Goal: Task Accomplishment & Management: Complete application form

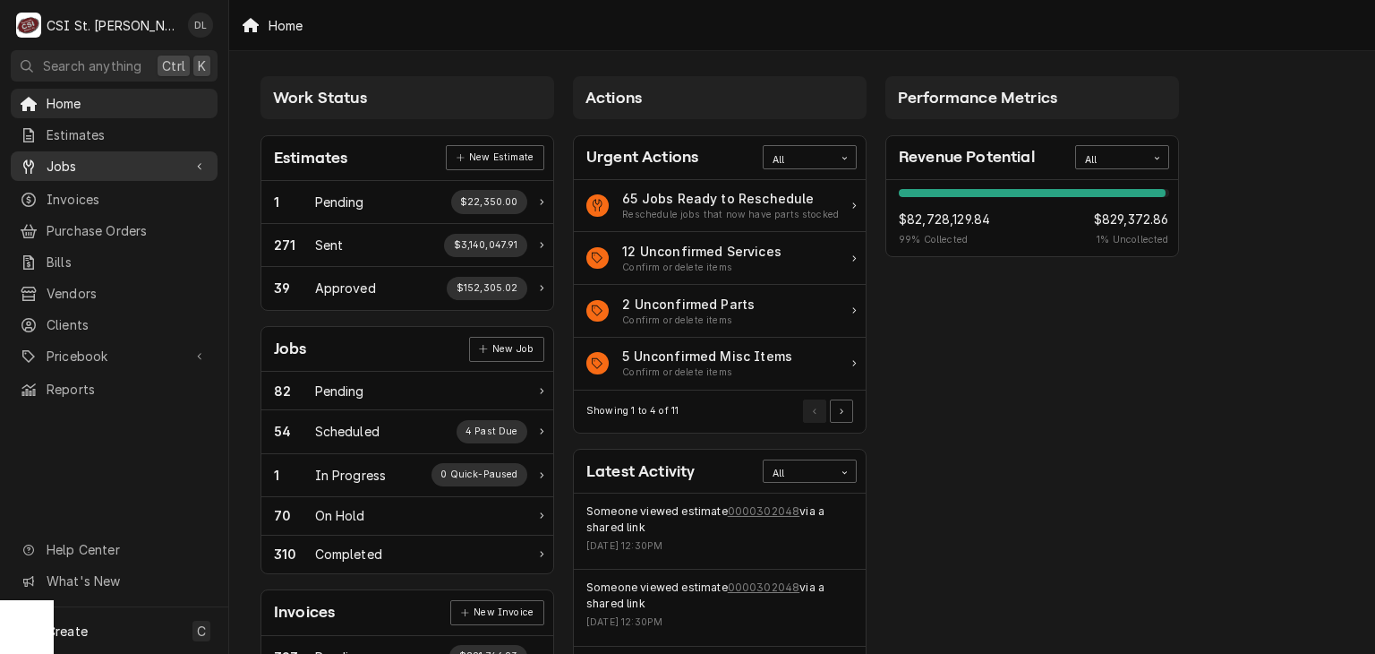
click at [71, 166] on span "Jobs" at bounding box center [114, 166] width 135 height 19
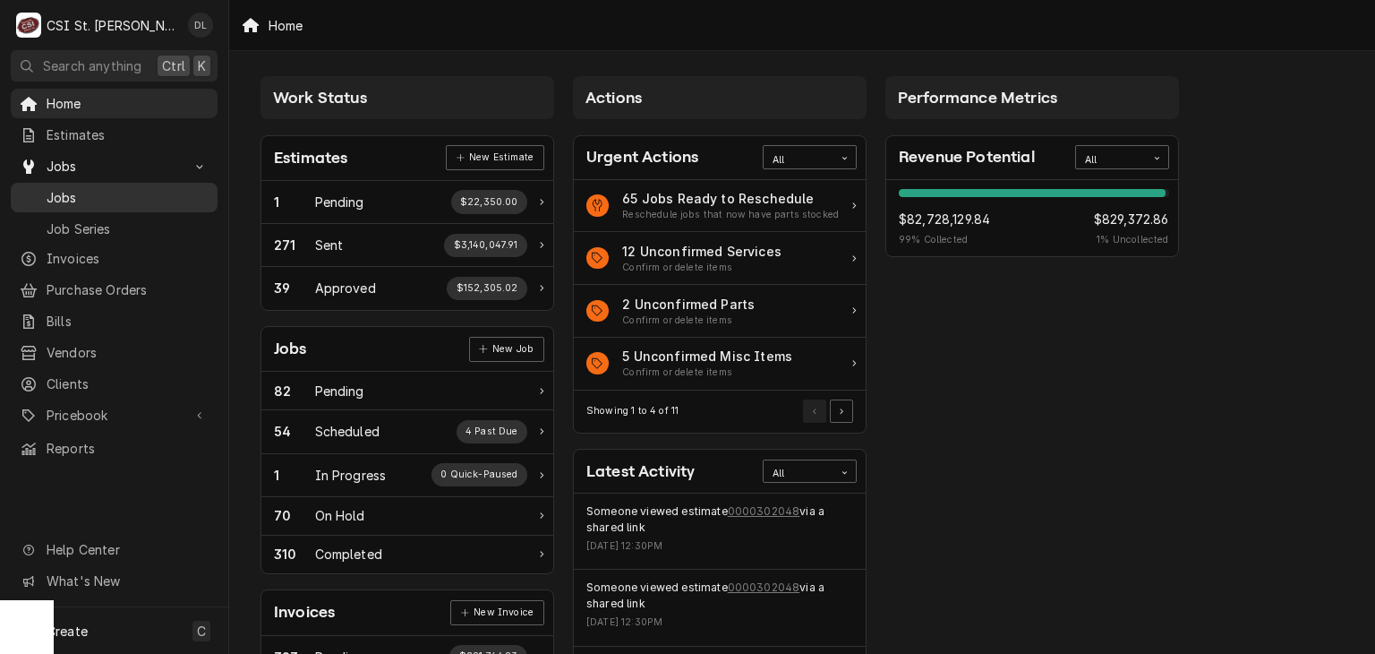
click at [52, 194] on span "Jobs" at bounding box center [128, 197] width 162 height 19
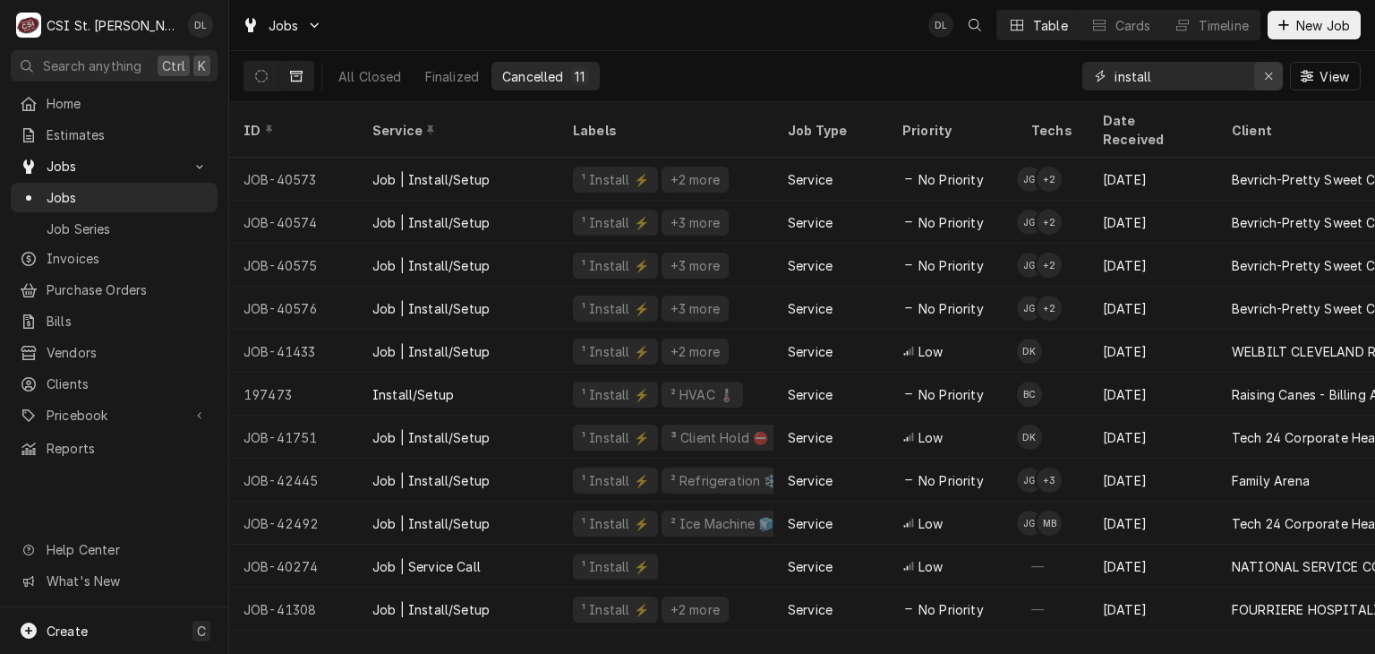
click at [1264, 76] on icon "Erase input" at bounding box center [1269, 76] width 10 height 13
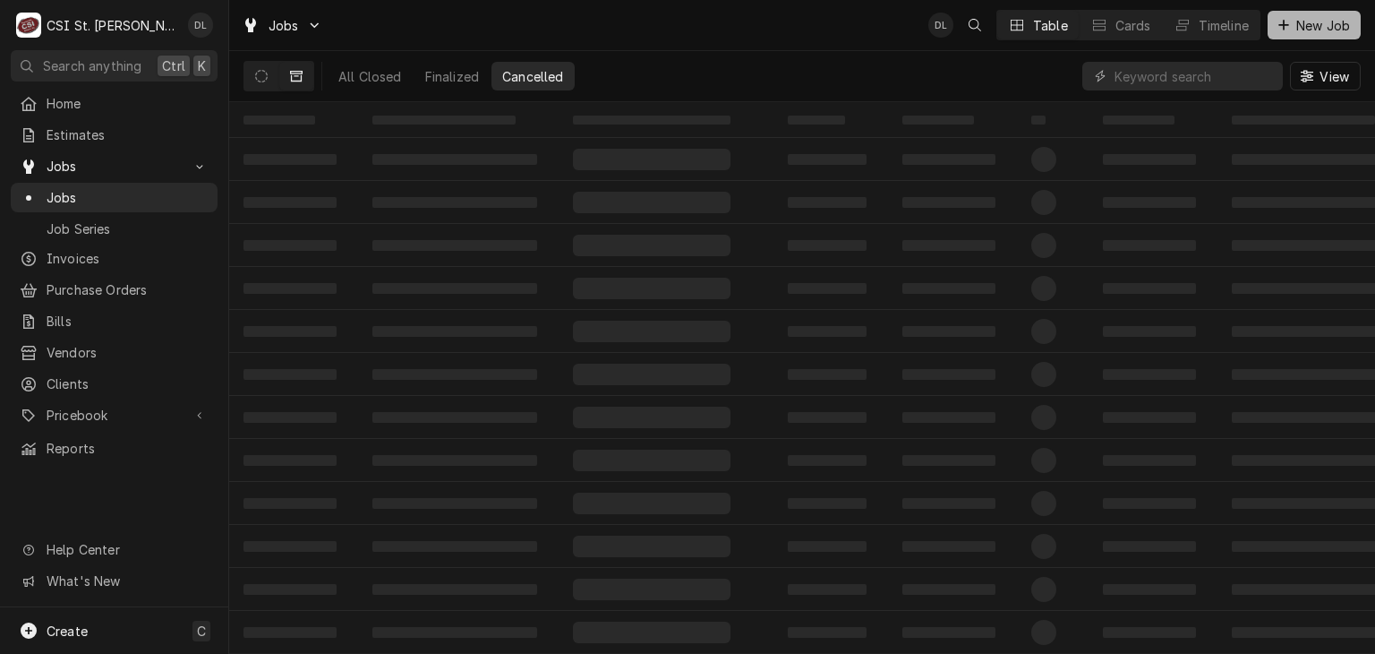
click at [1279, 30] on icon "Dynamic Content Wrapper" at bounding box center [1283, 25] width 11 height 13
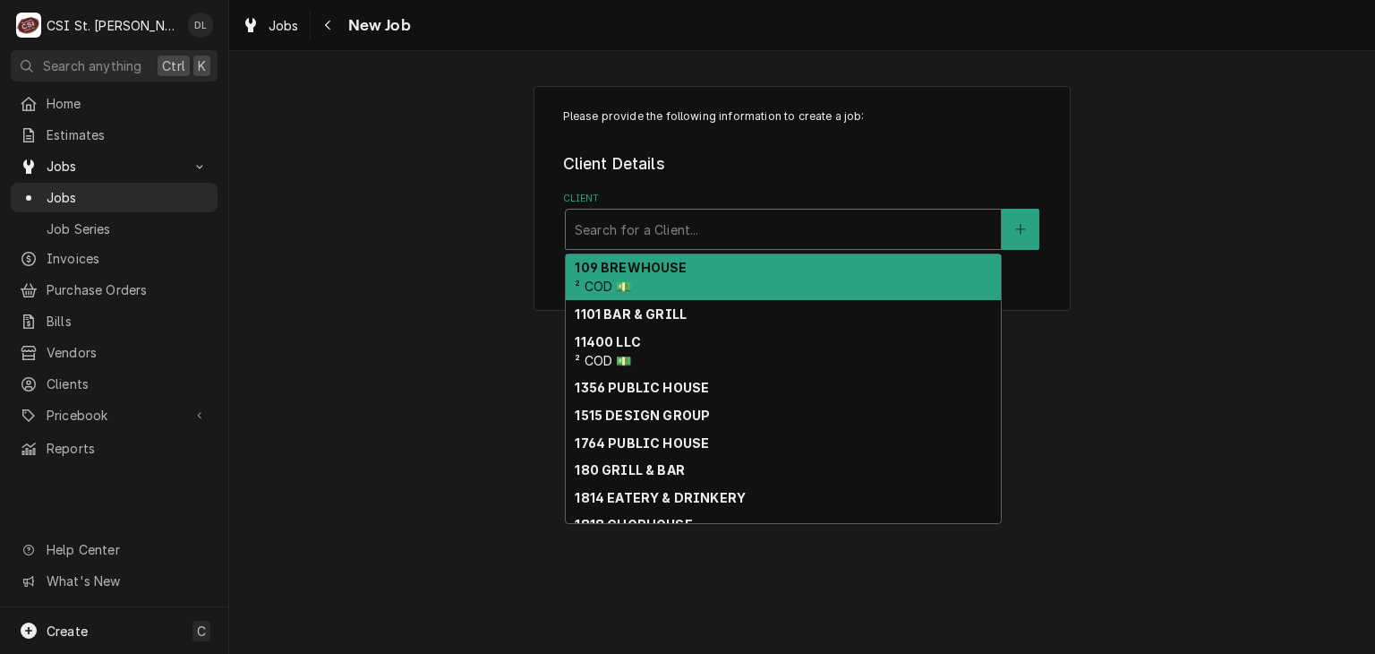
click at [731, 225] on div "Client" at bounding box center [783, 229] width 417 height 32
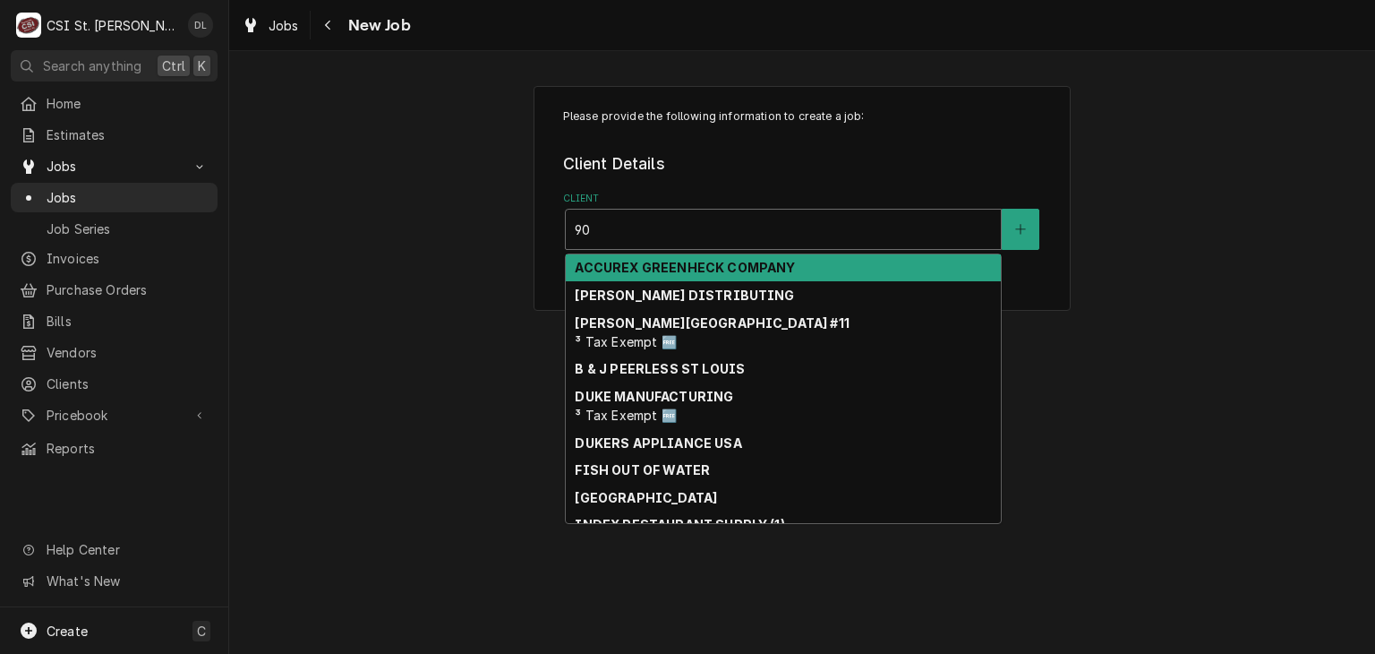
type input "9"
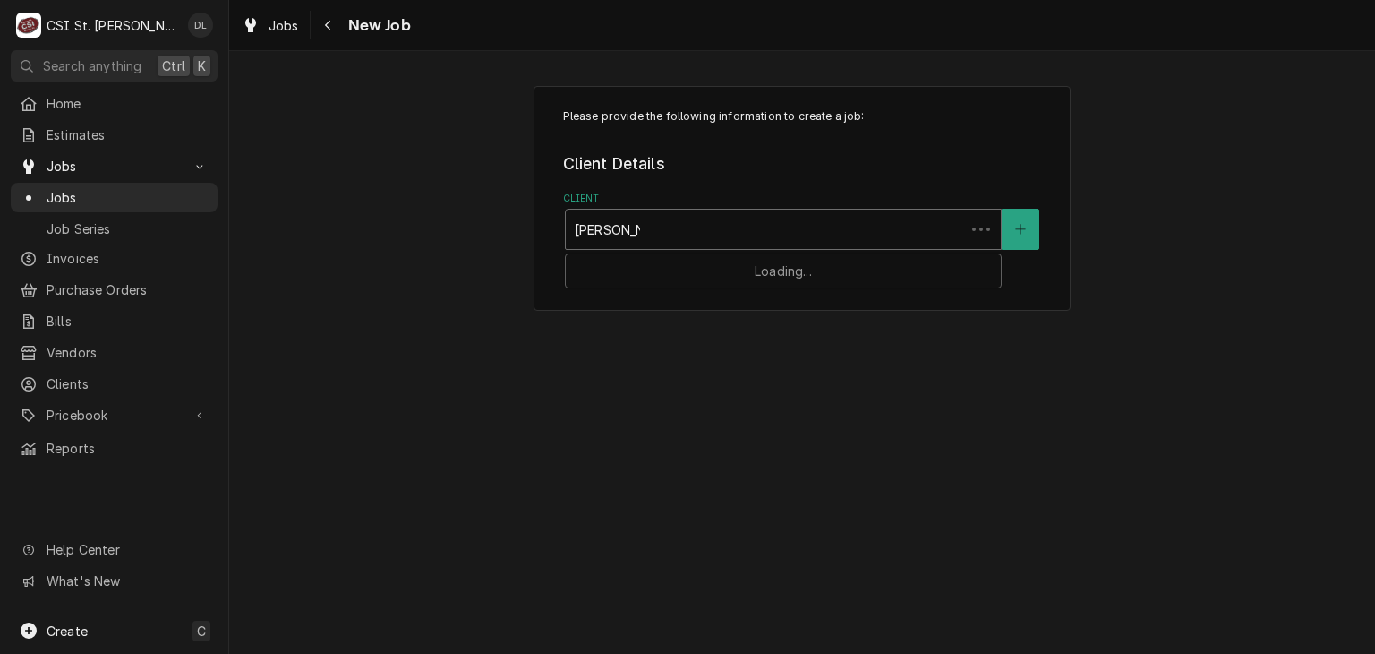
type input "SCHNUCKS"
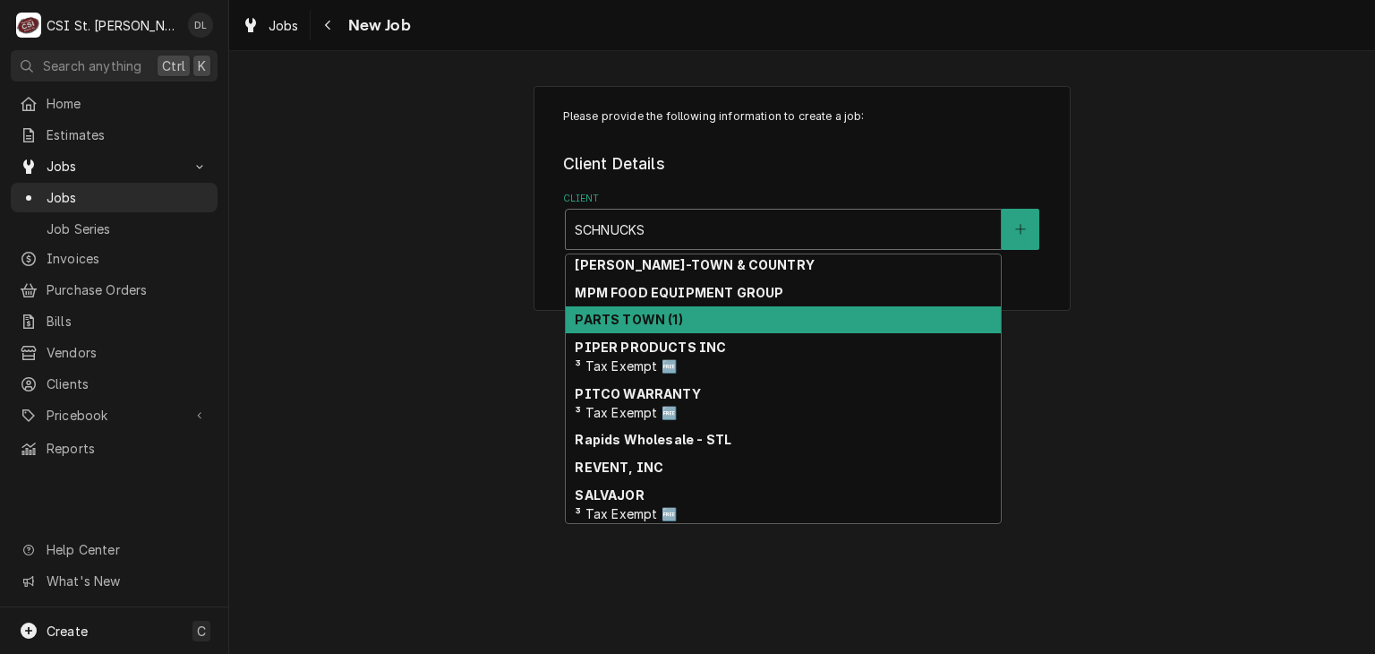
scroll to position [552, 0]
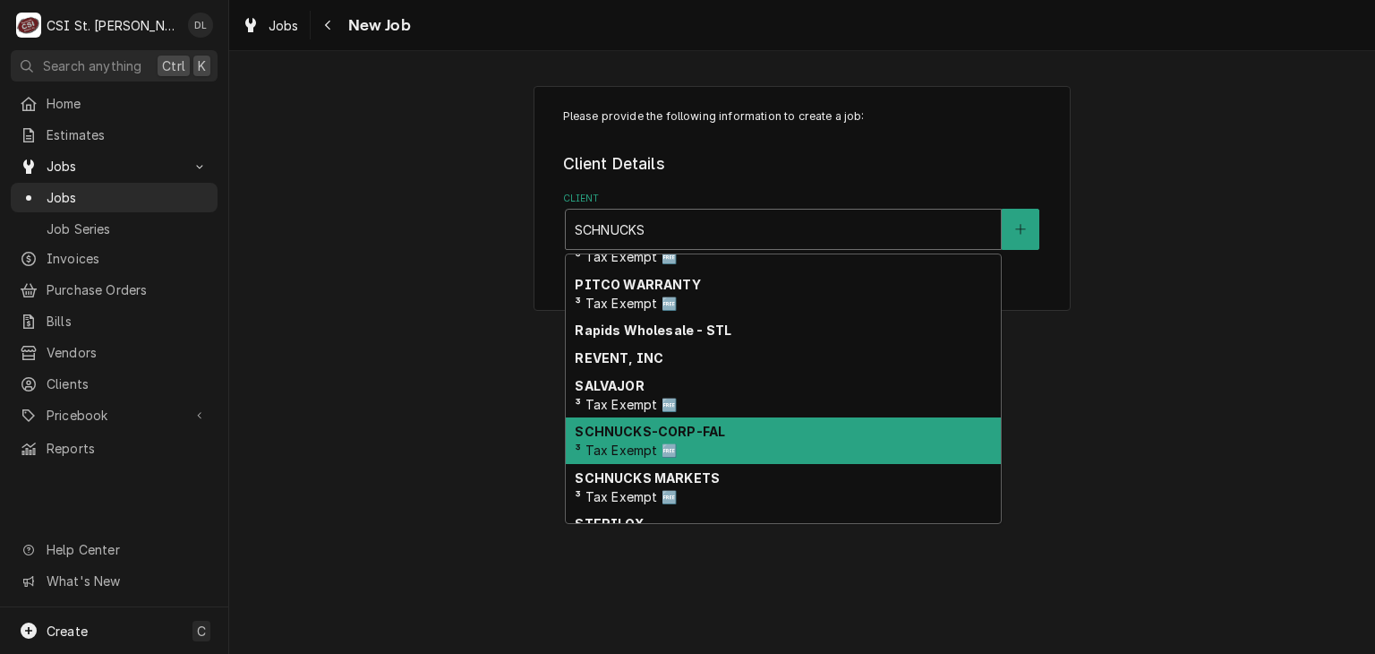
click at [663, 431] on strong "SCHNUCKS-CORP-FAL" at bounding box center [650, 430] width 150 height 15
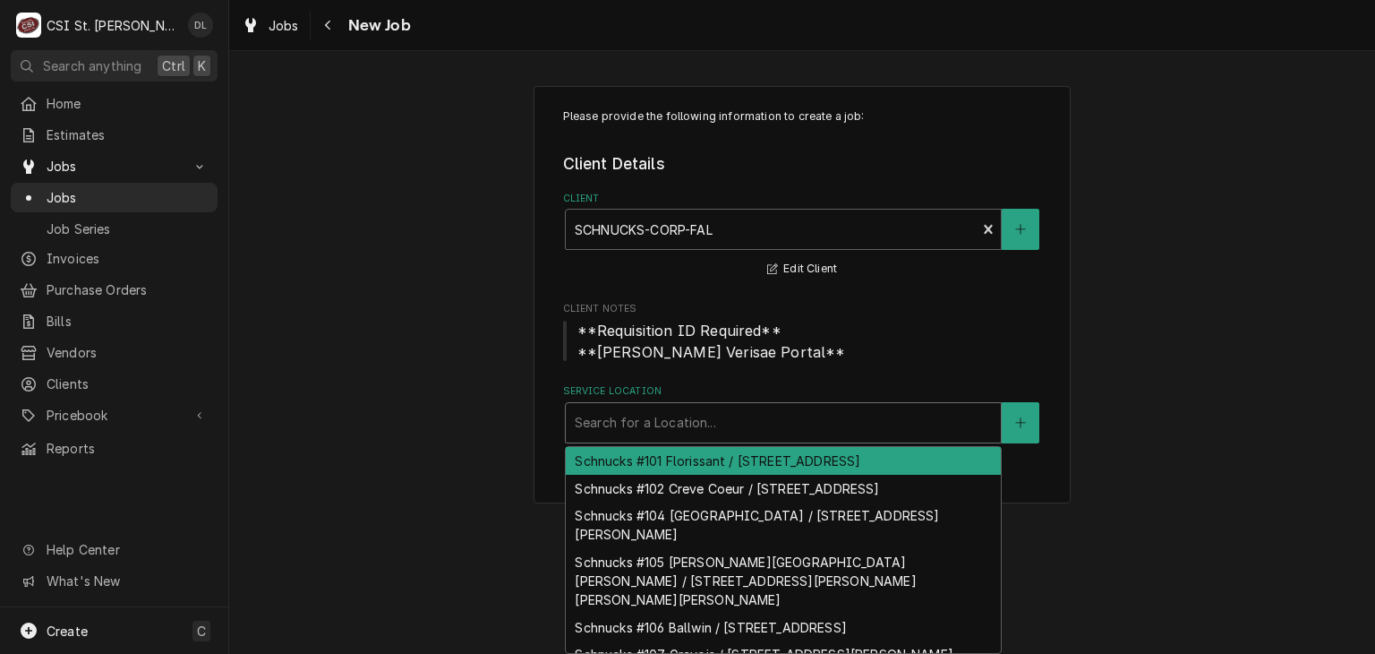
click at [668, 432] on div "Service Location" at bounding box center [783, 422] width 417 height 32
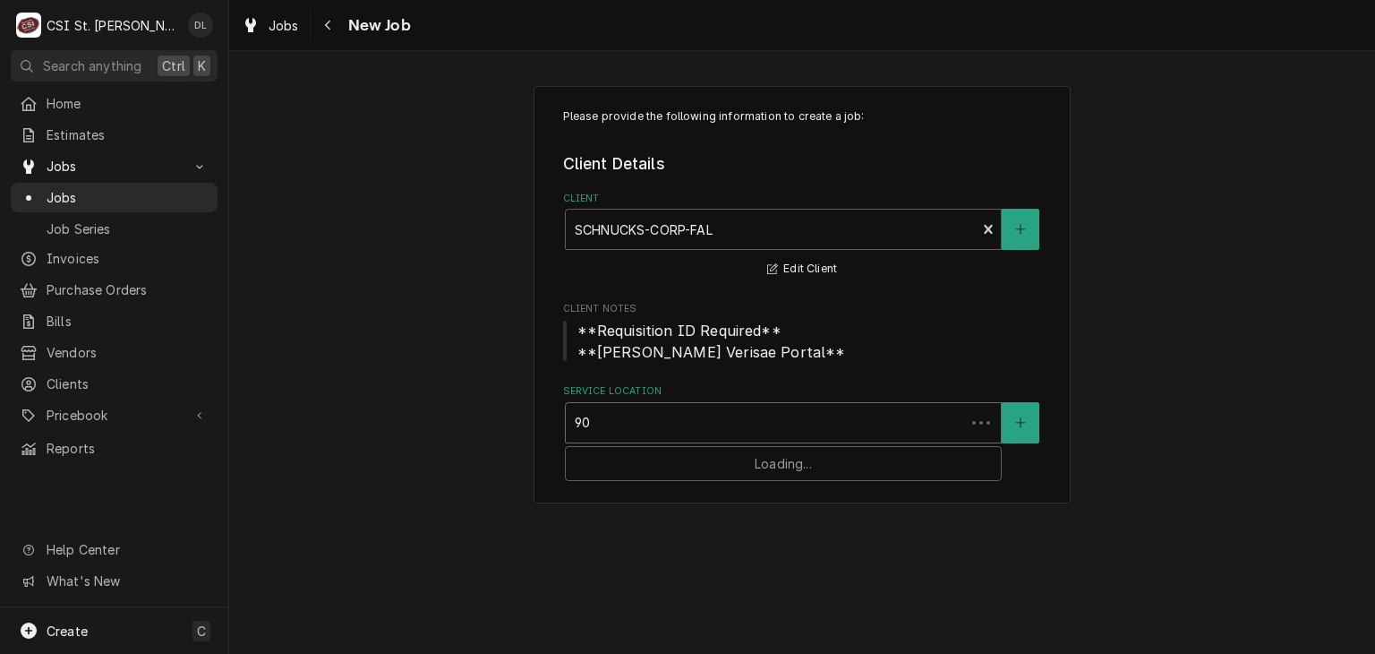
type input "907"
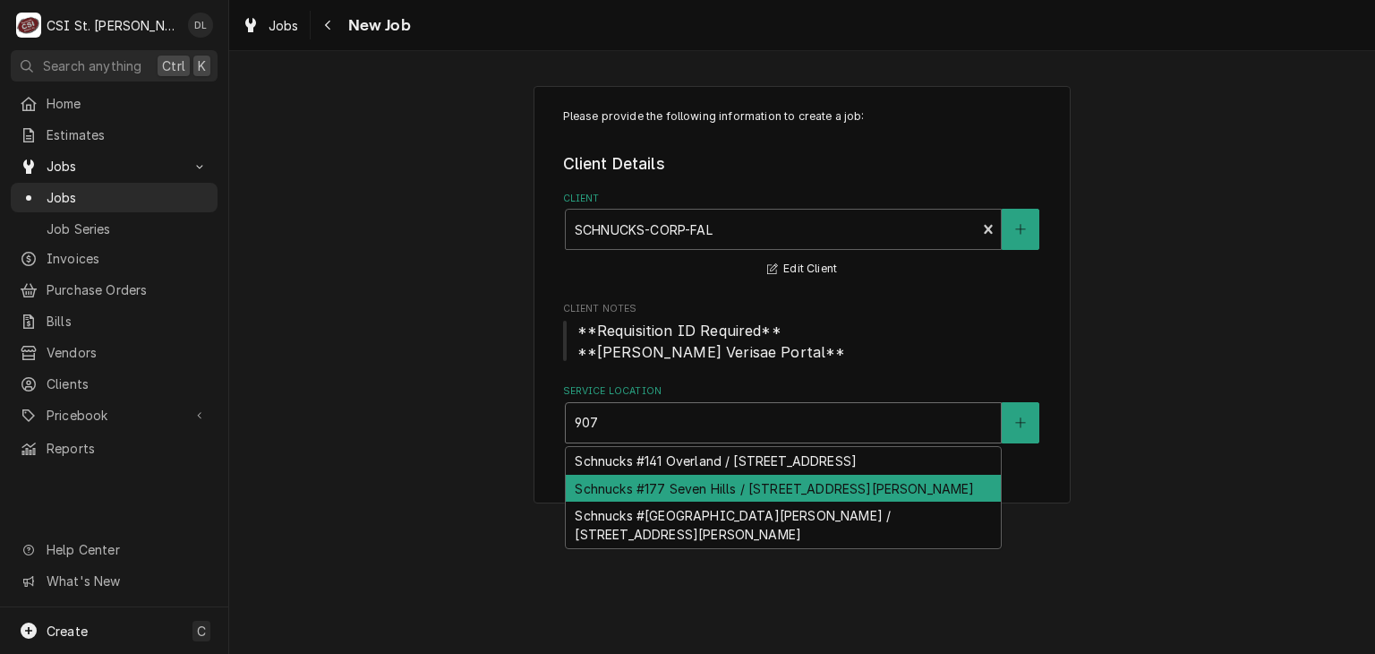
click at [746, 493] on div "Schnucks #177 Seven Hills / 907 E Hwy 50, O'Fallon, IL 62269" at bounding box center [783, 488] width 435 height 28
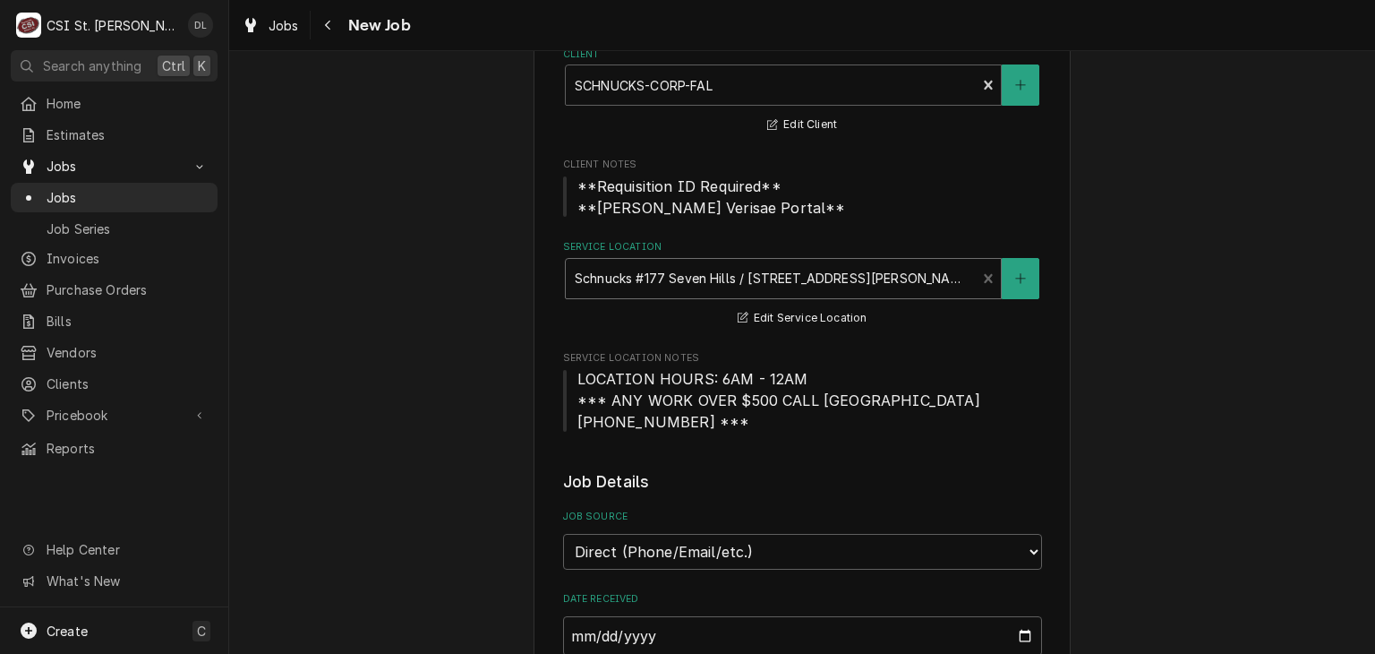
scroll to position [358, 0]
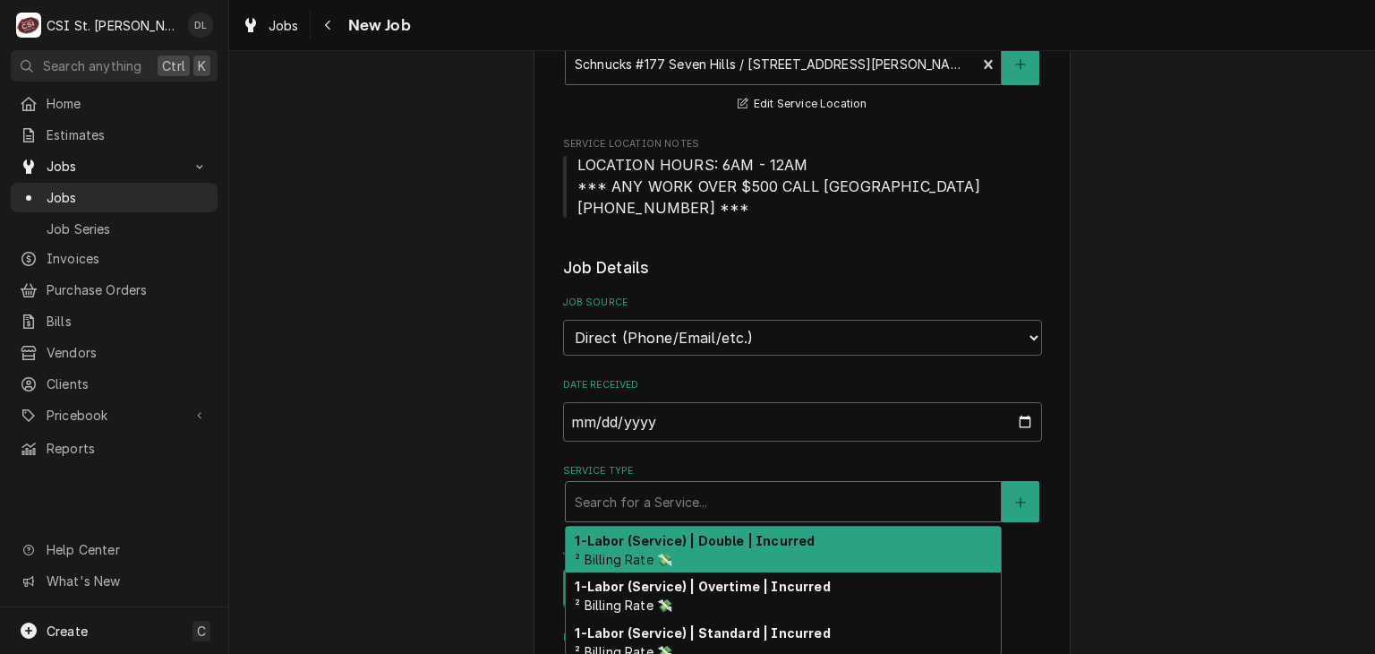
click at [656, 498] on div "Service Type" at bounding box center [783, 501] width 417 height 32
type textarea "x"
type input "S"
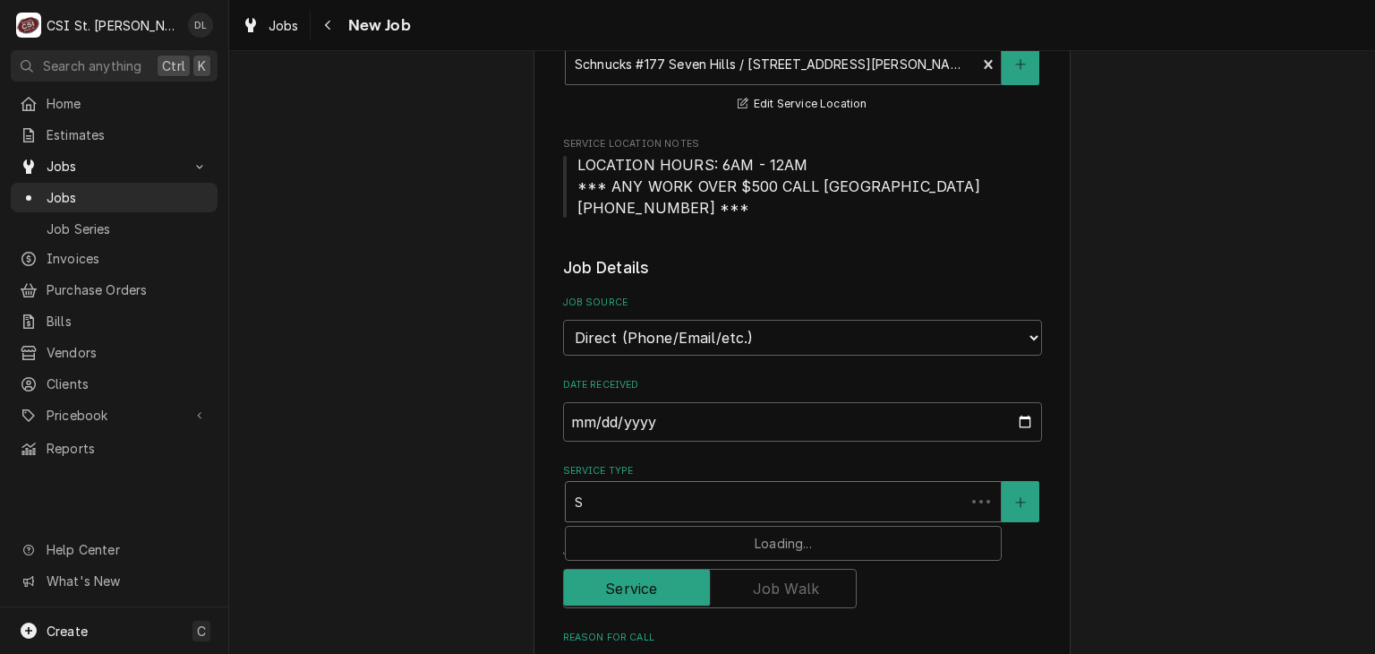
type textarea "x"
type input "SE"
type textarea "x"
type input "SER"
type textarea "x"
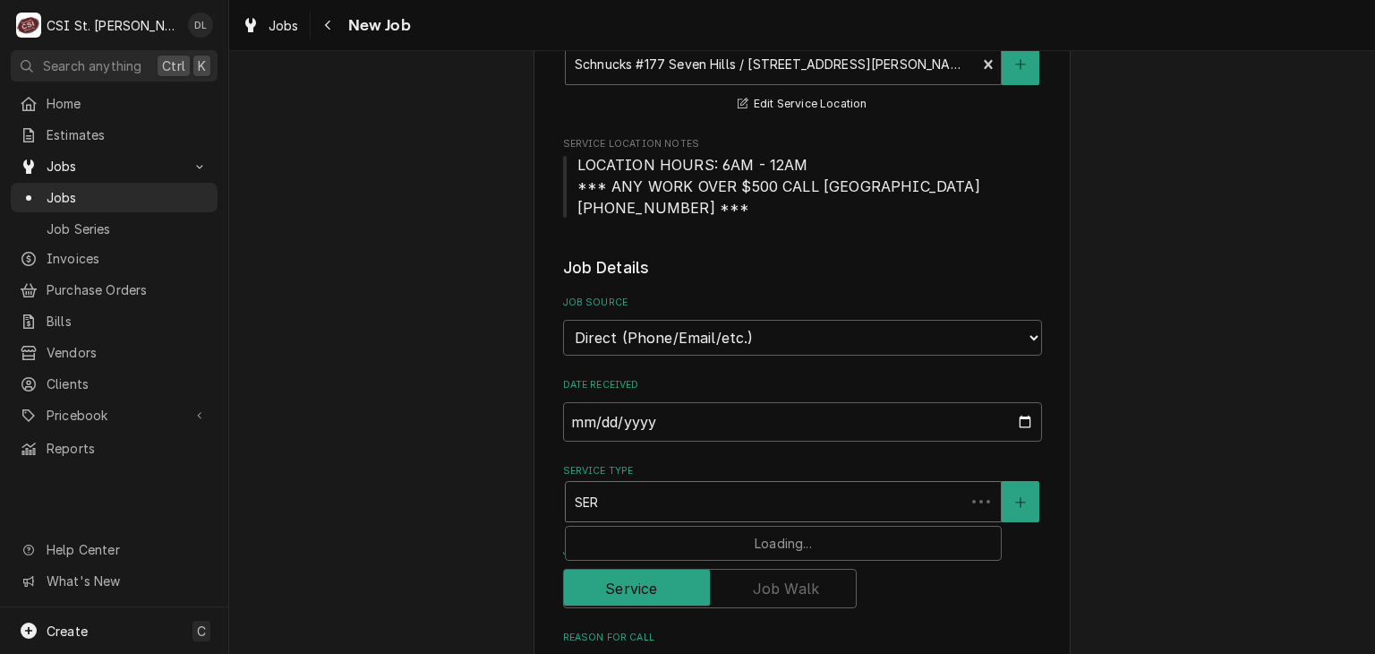
type input "SERV"
type textarea "x"
type input "SERVI"
type textarea "x"
type input "SERVIC"
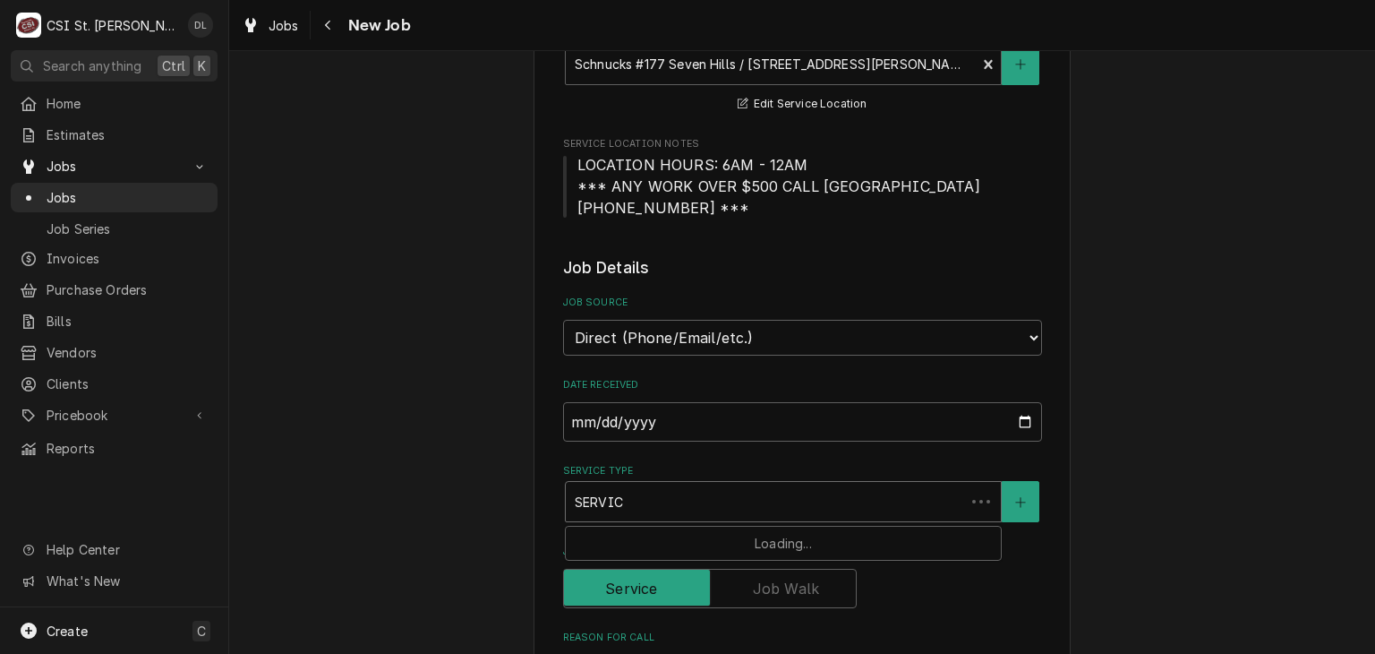
type textarea "x"
type input "SERVICE"
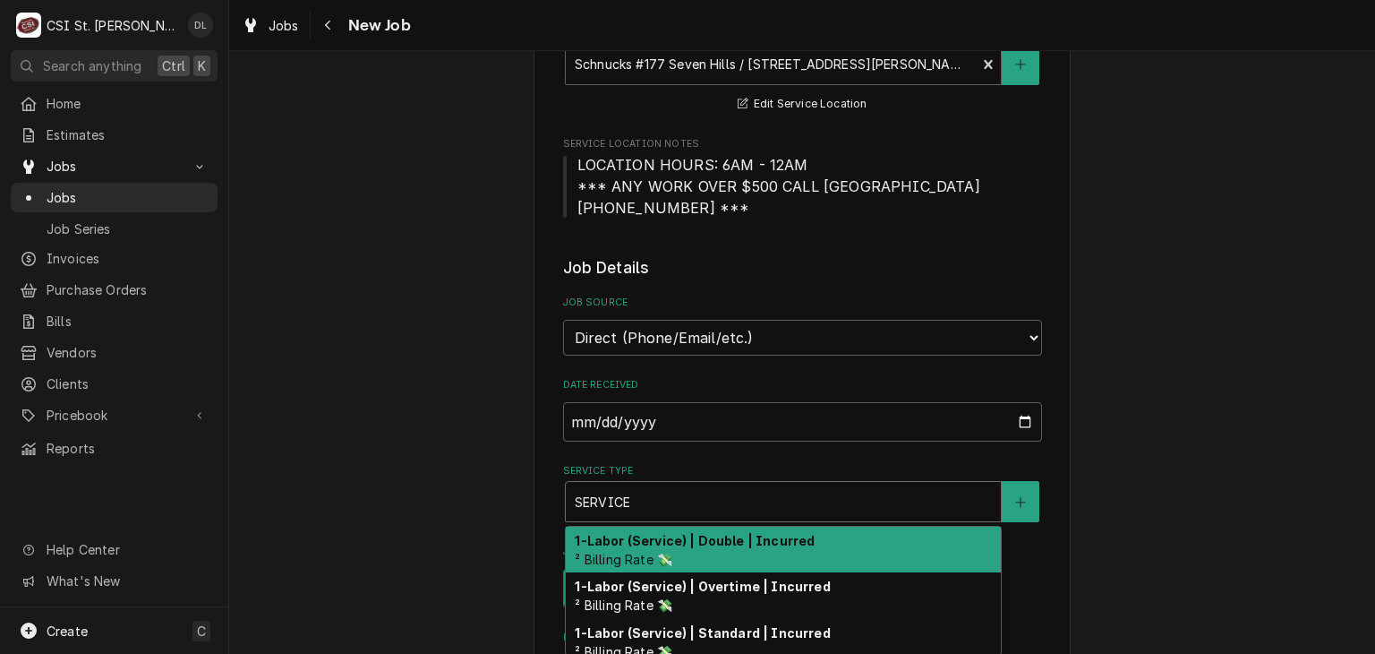
type textarea "x"
type input "SERVICE"
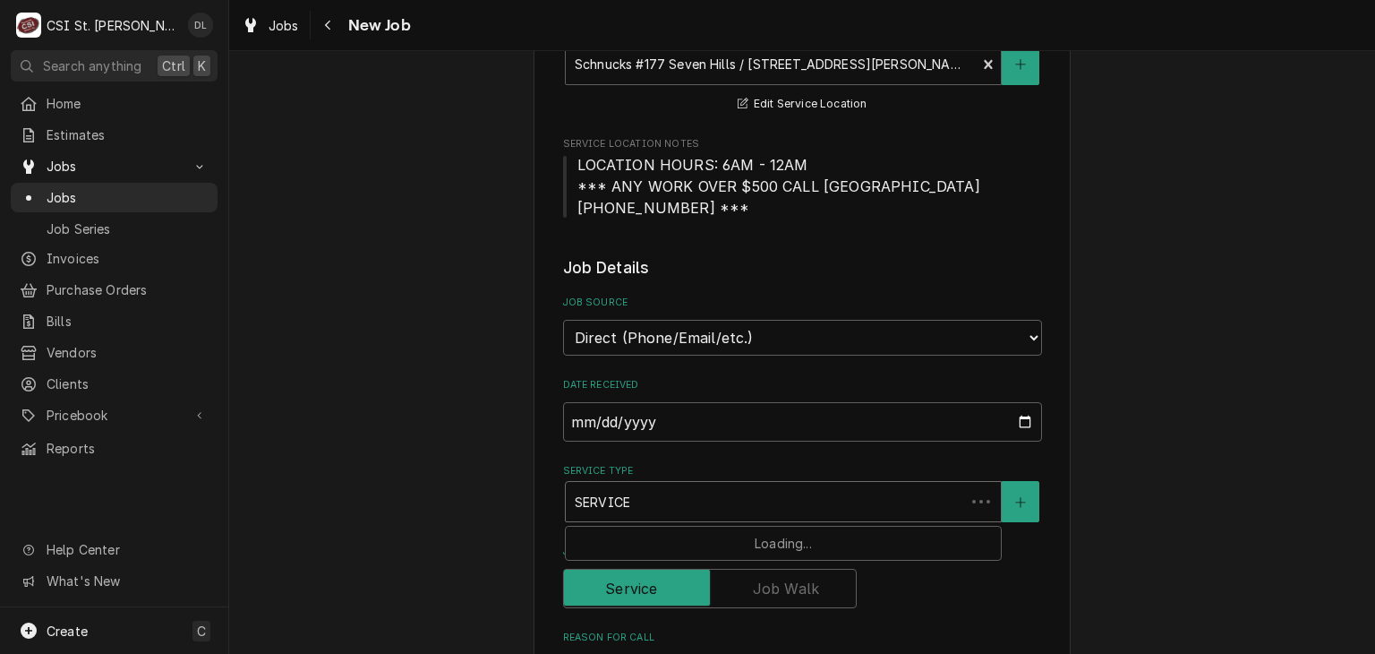
type textarea "x"
type input "SERVICE C"
type textarea "x"
type input "SERVICE CA"
type textarea "x"
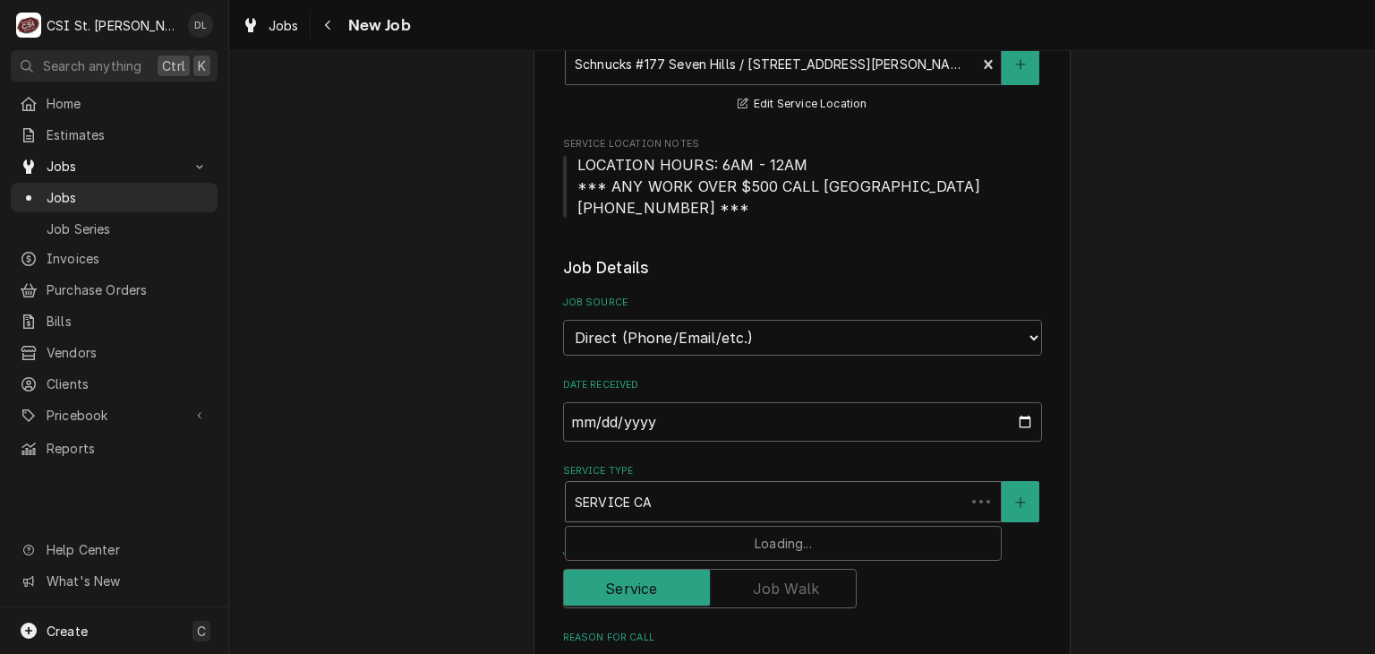
type input "SERVICE CAL"
type textarea "x"
type input "SERVICE CALL"
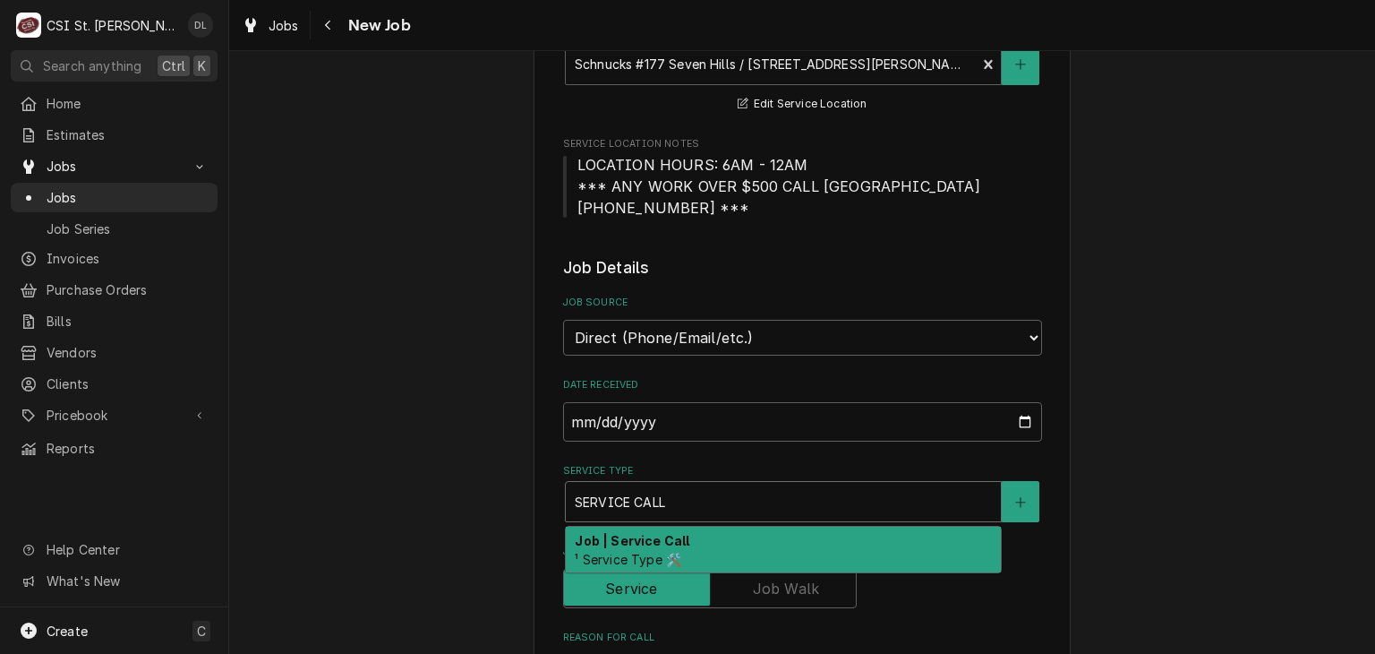
click at [659, 543] on strong "Job | Service Call" at bounding box center [632, 540] width 115 height 15
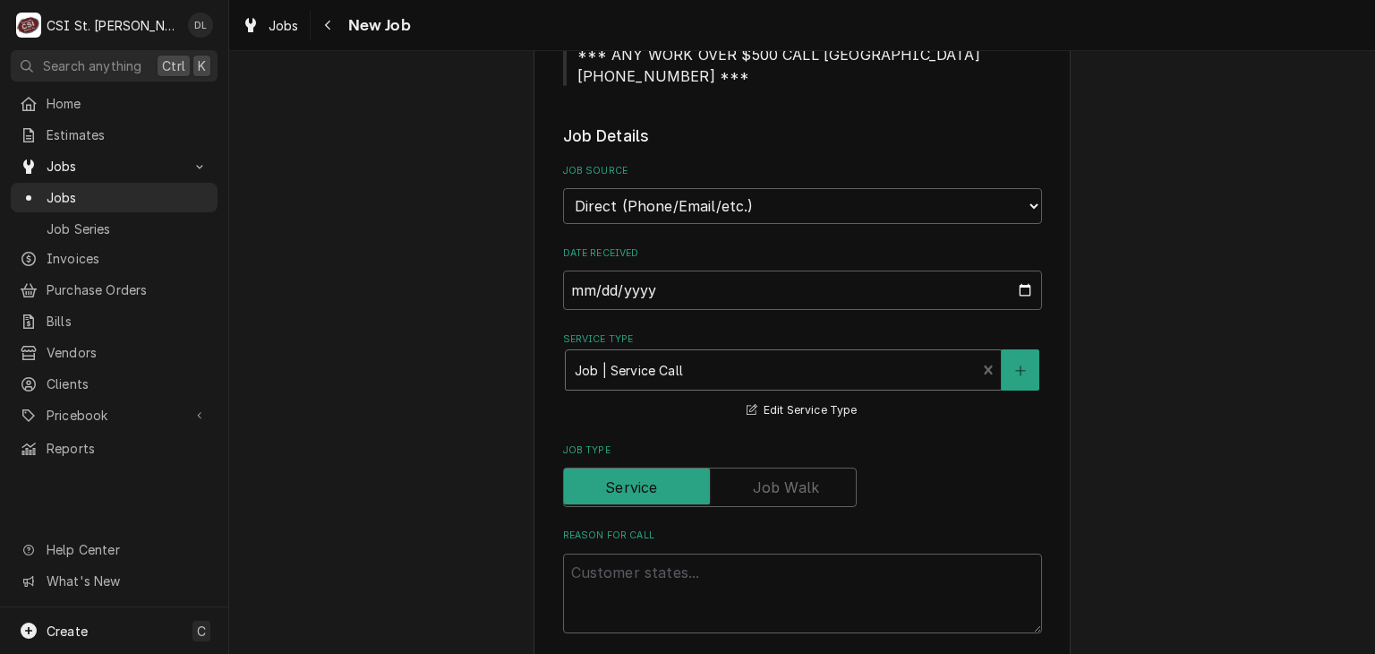
scroll to position [716, 0]
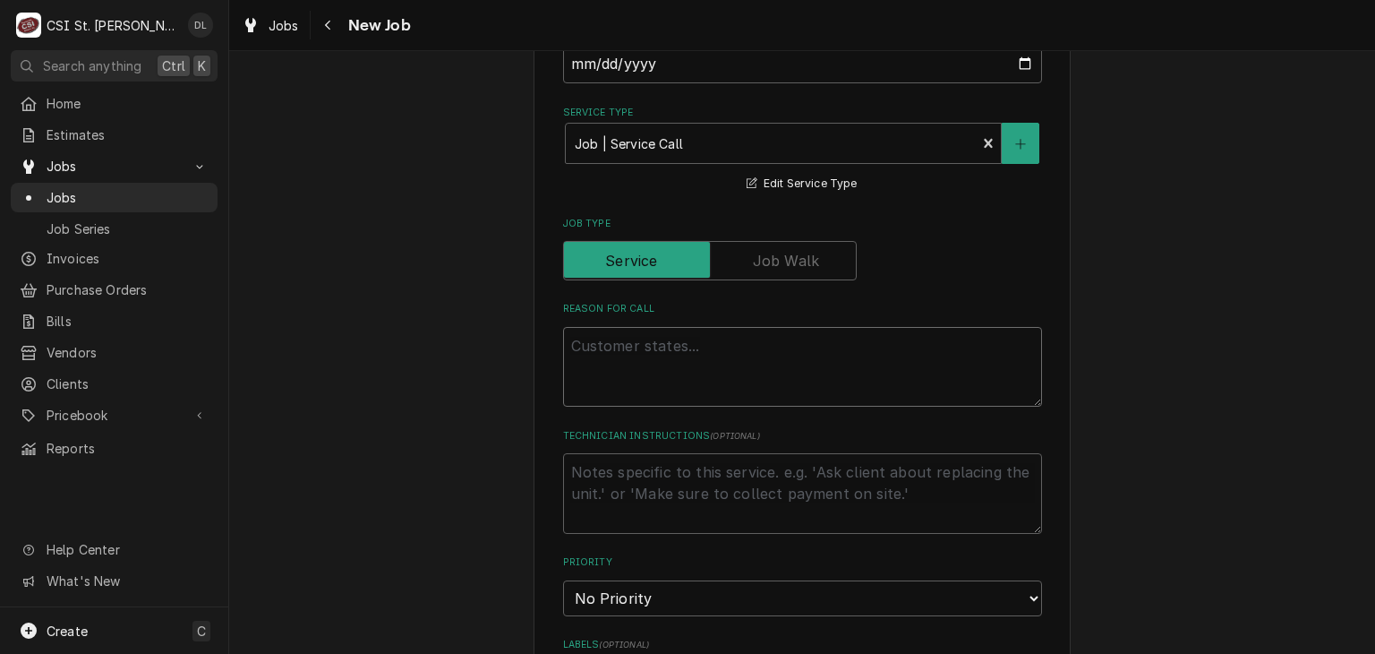
click at [650, 359] on textarea "Reason For Call" at bounding box center [802, 367] width 479 height 81
type textarea "x"
type textarea "O"
type textarea "x"
type textarea "Oi"
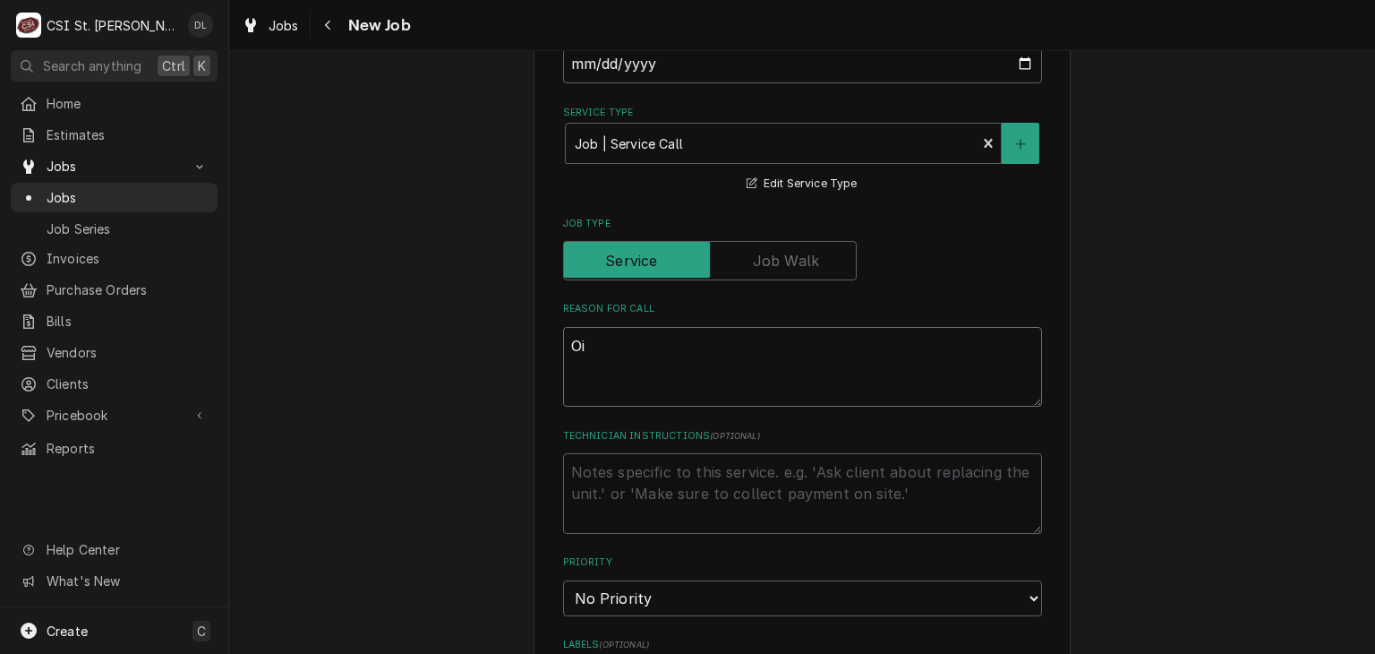
type textarea "x"
type textarea "Oil"
type textarea "x"
type textarea "Oil"
type textarea "x"
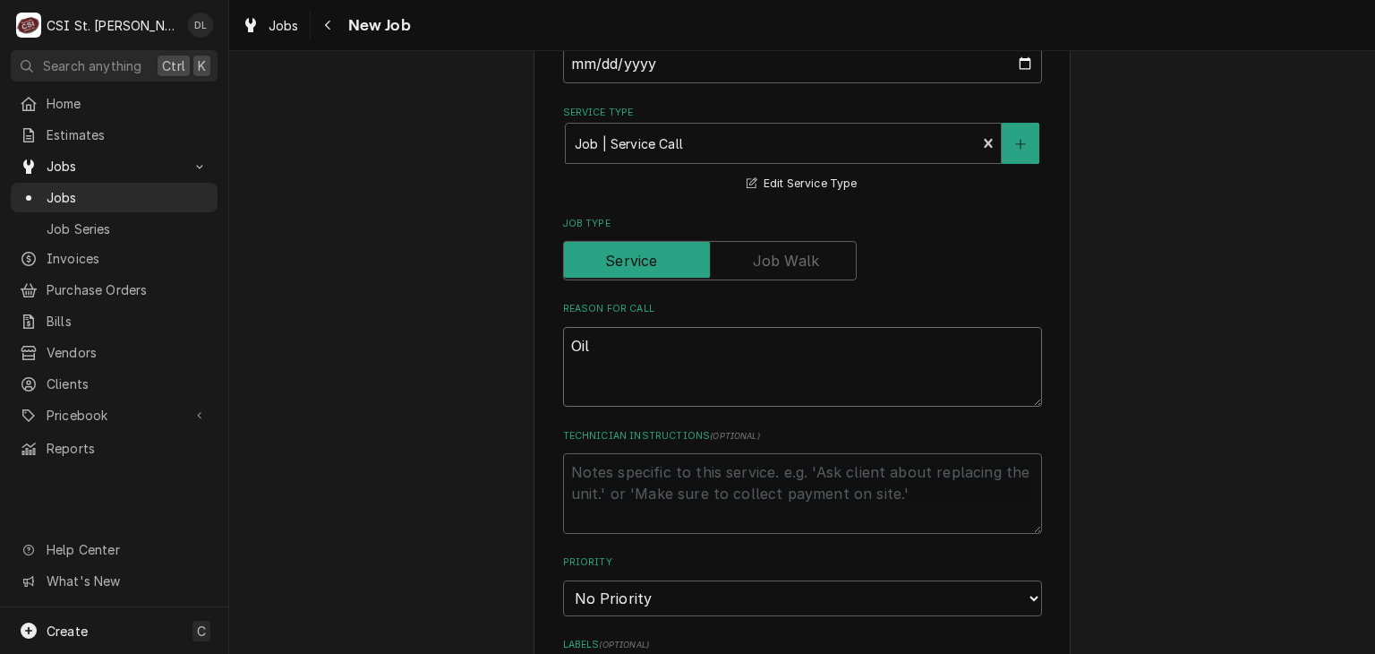
type textarea "Oil c"
type textarea "x"
type textarea "Oil ca"
type textarea "x"
type textarea "Oil cad"
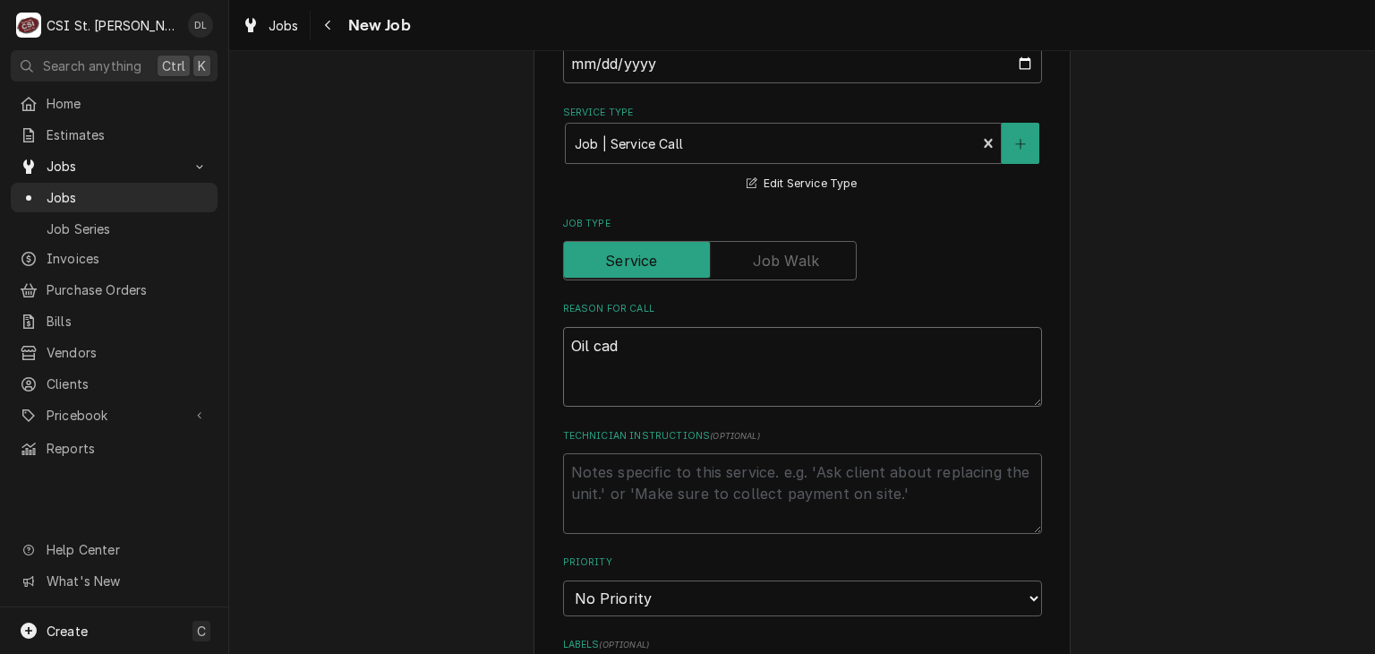
type textarea "x"
type textarea "Oil cadd"
type textarea "x"
type textarea "Oil caddy"
type textarea "x"
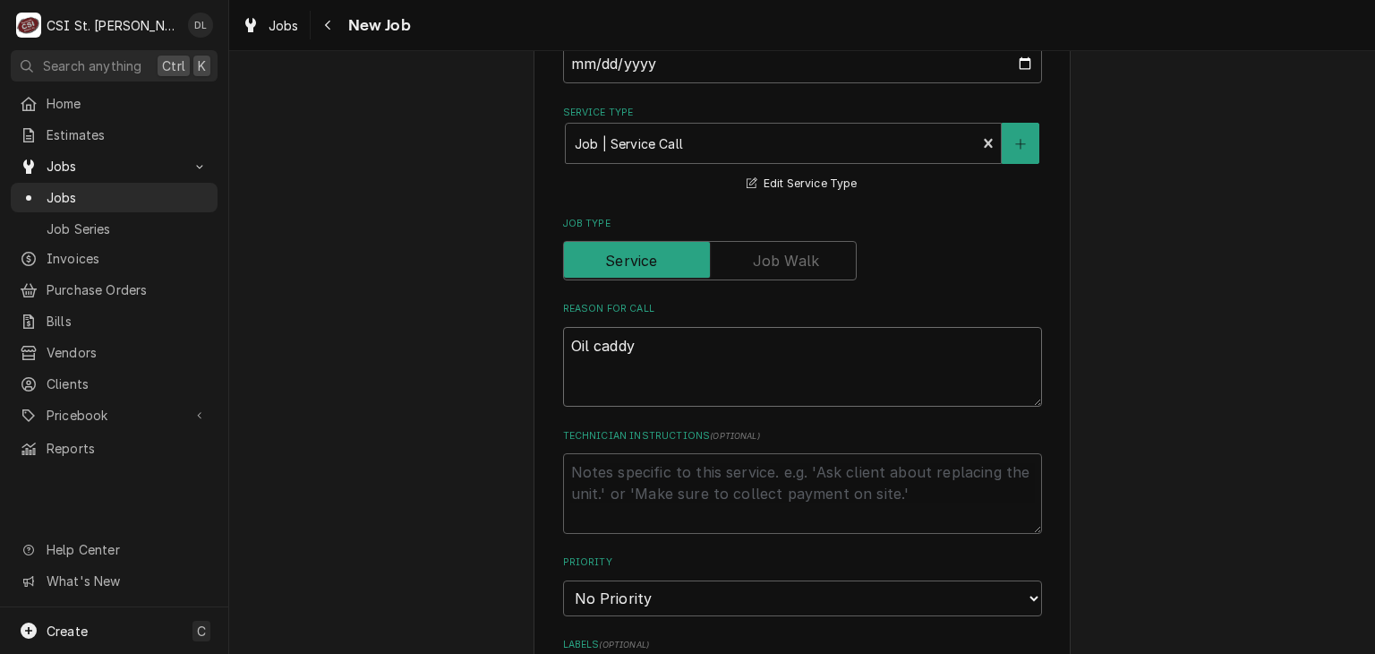
type textarea "Oil caddy"
type textarea "x"
type textarea "Oil caddy o"
type textarea "x"
type textarea "Oil caddy oi"
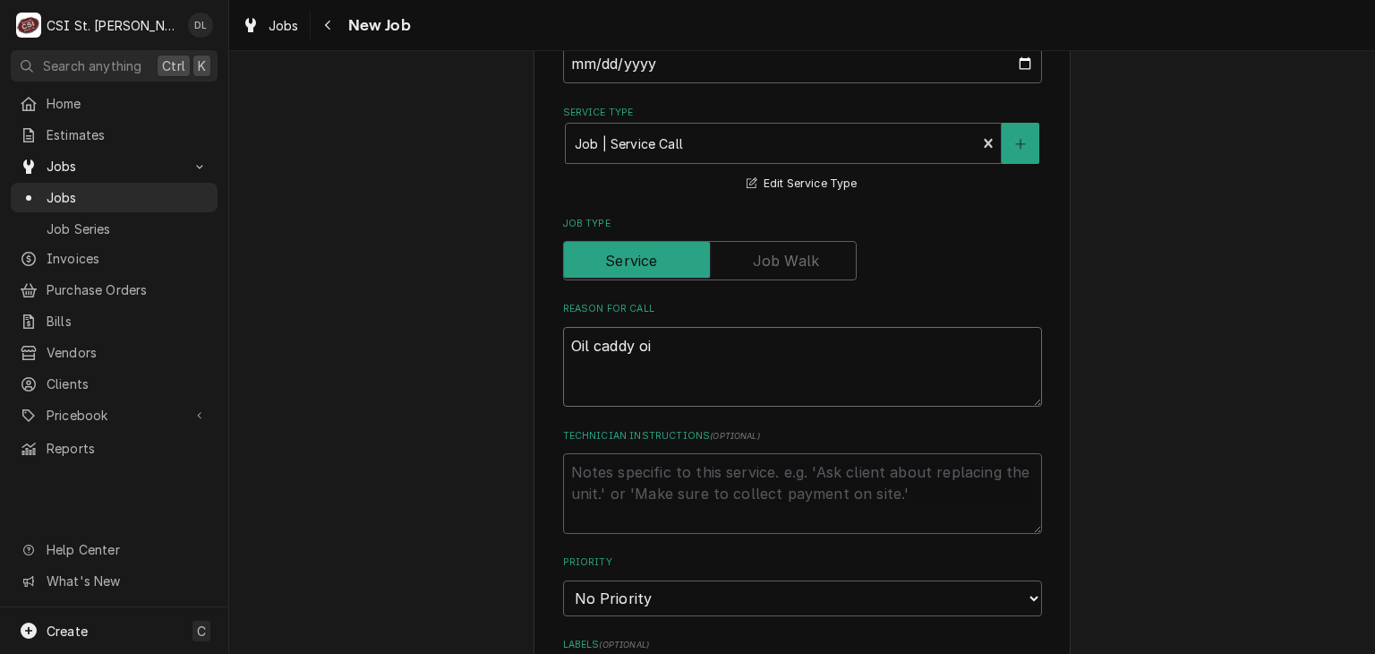
type textarea "x"
type textarea "Oil caddy oil"
type textarea "x"
type textarea "Oil caddy oil"
type textarea "x"
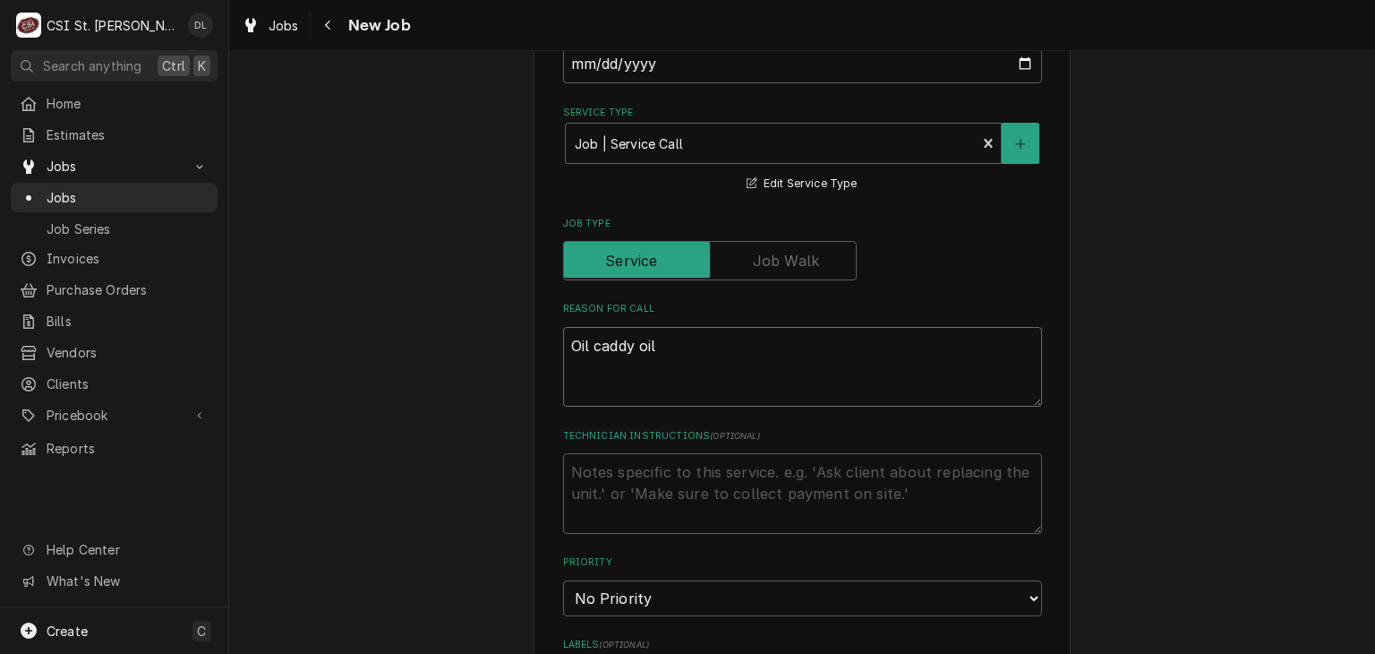
type textarea "Oil caddy oil w"
type textarea "x"
type textarea "Oil caddy oil wi"
type textarea "x"
type textarea "Oil caddy oil wil"
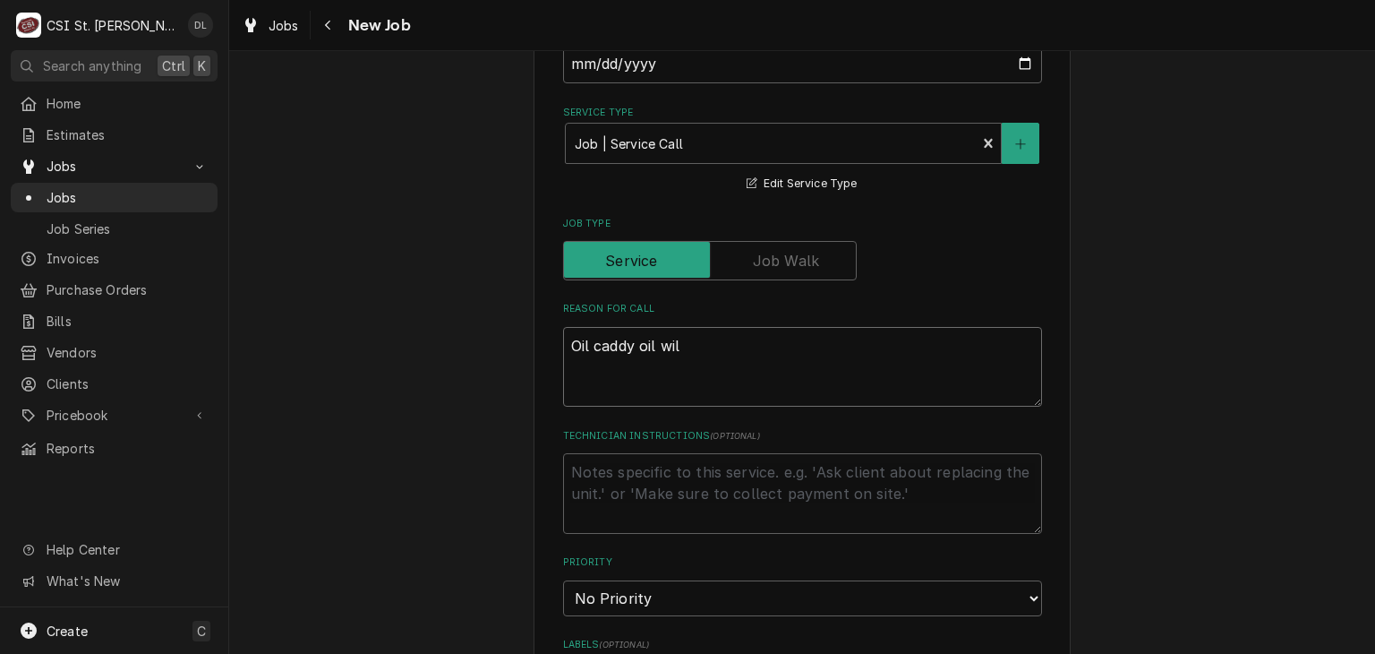
type textarea "x"
type textarea "Oil caddy oil will"
type textarea "x"
type textarea "Oil caddy oil will n"
type textarea "x"
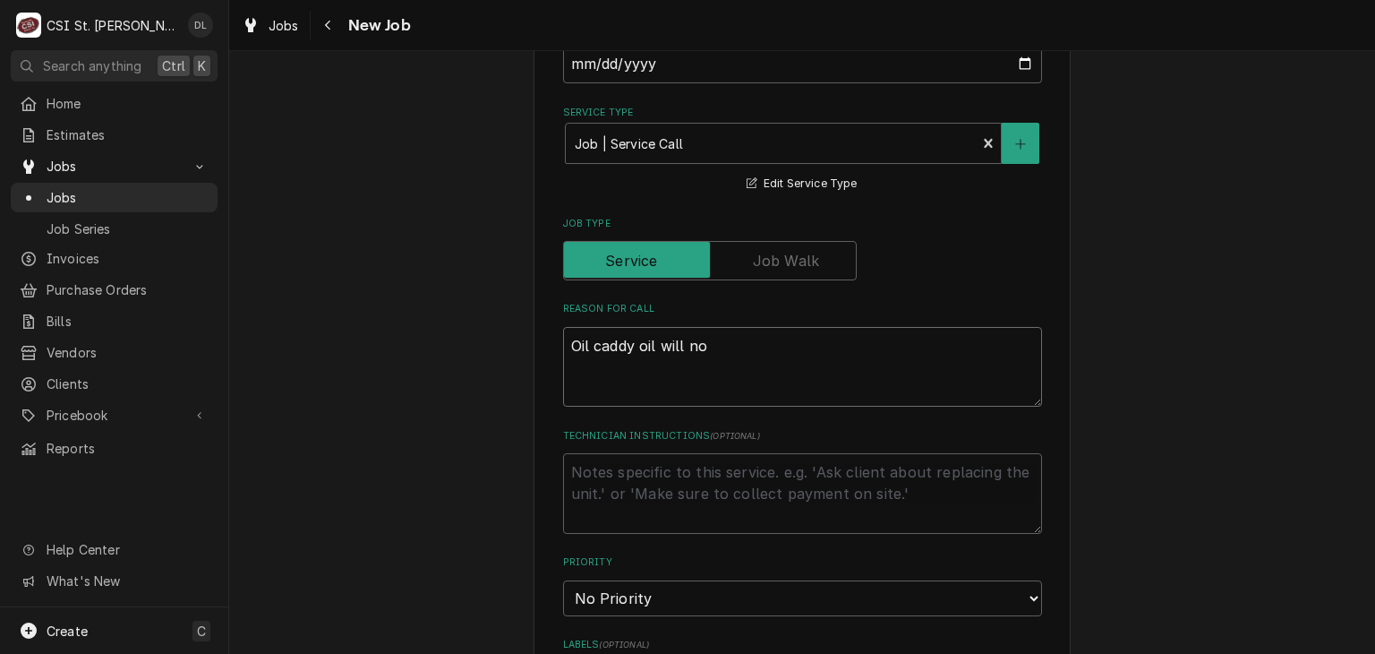
type textarea "Oil caddy oil will not"
type textarea "x"
type textarea "Oil caddy oil will not"
type textarea "x"
type textarea "Oil caddy oil will not pu"
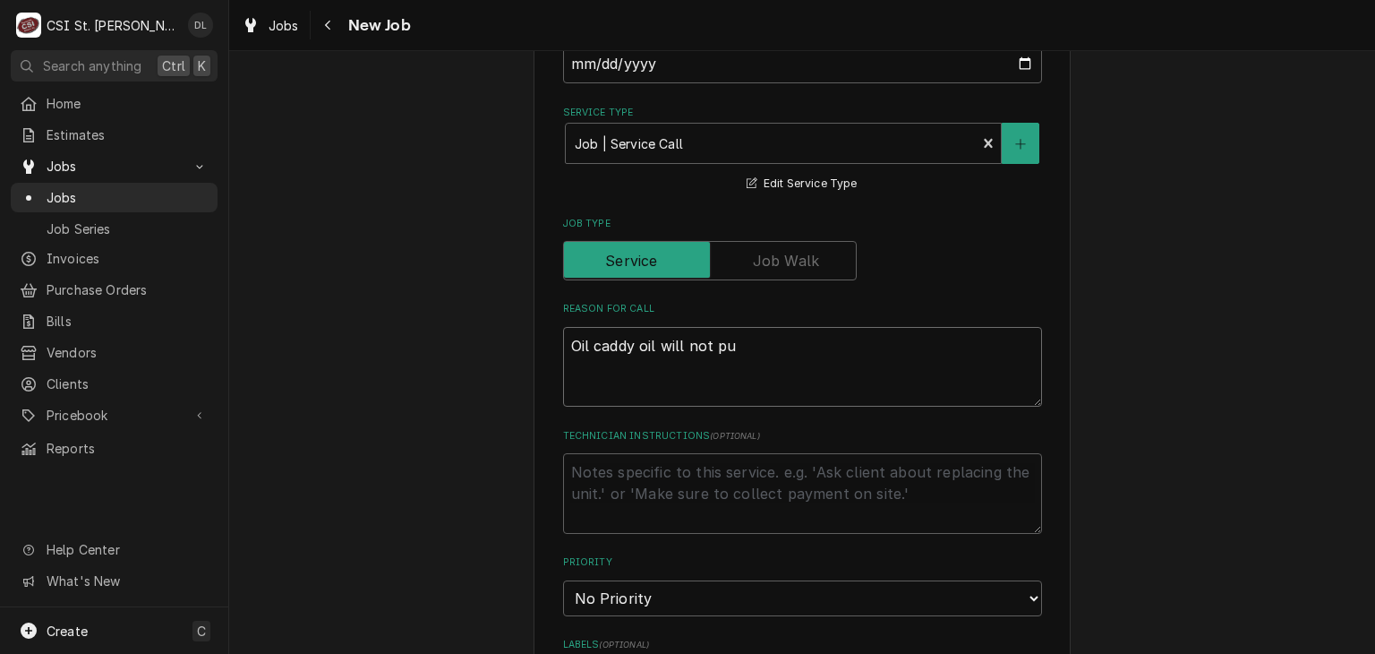
type textarea "x"
type textarea "Oil caddy oil will not pum"
type textarea "x"
type textarea "Oil caddy oil will not pump"
type textarea "x"
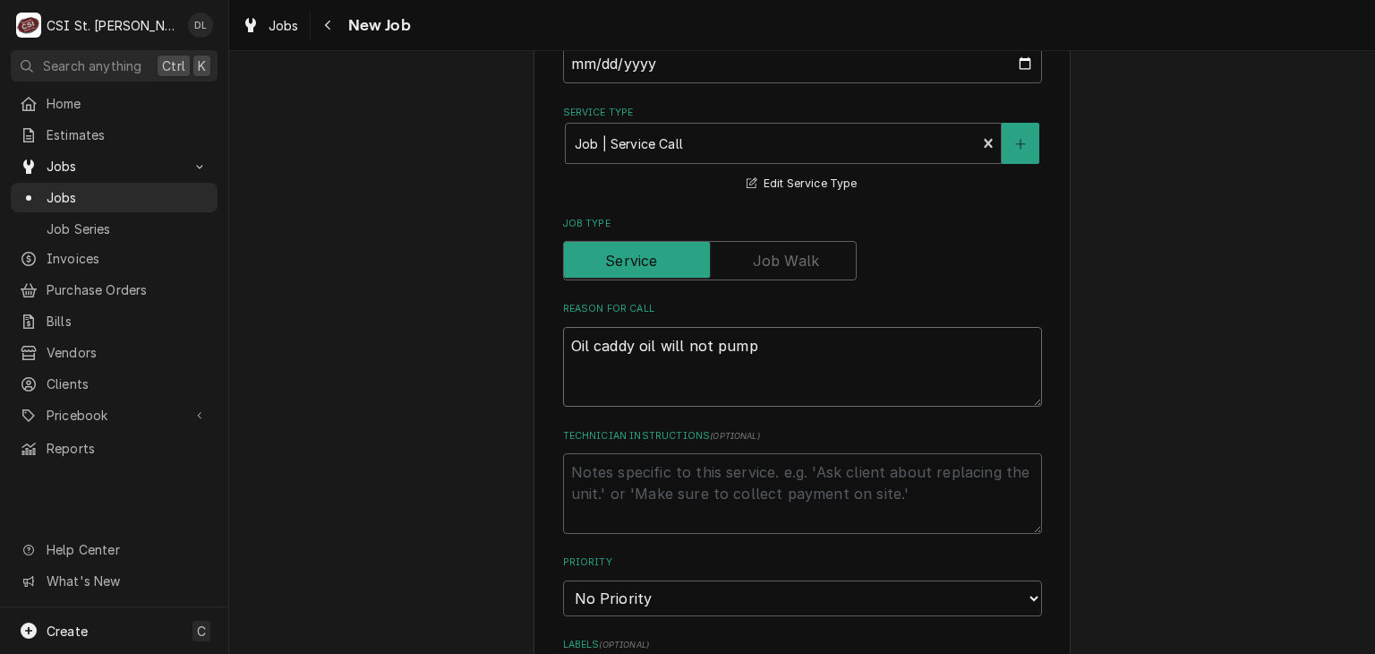
type textarea "Oil caddy oil will not pump"
type textarea "x"
type textarea "Oil caddy oil will not pump o"
type textarea "x"
type textarea "Oil caddy oil will not pump oi"
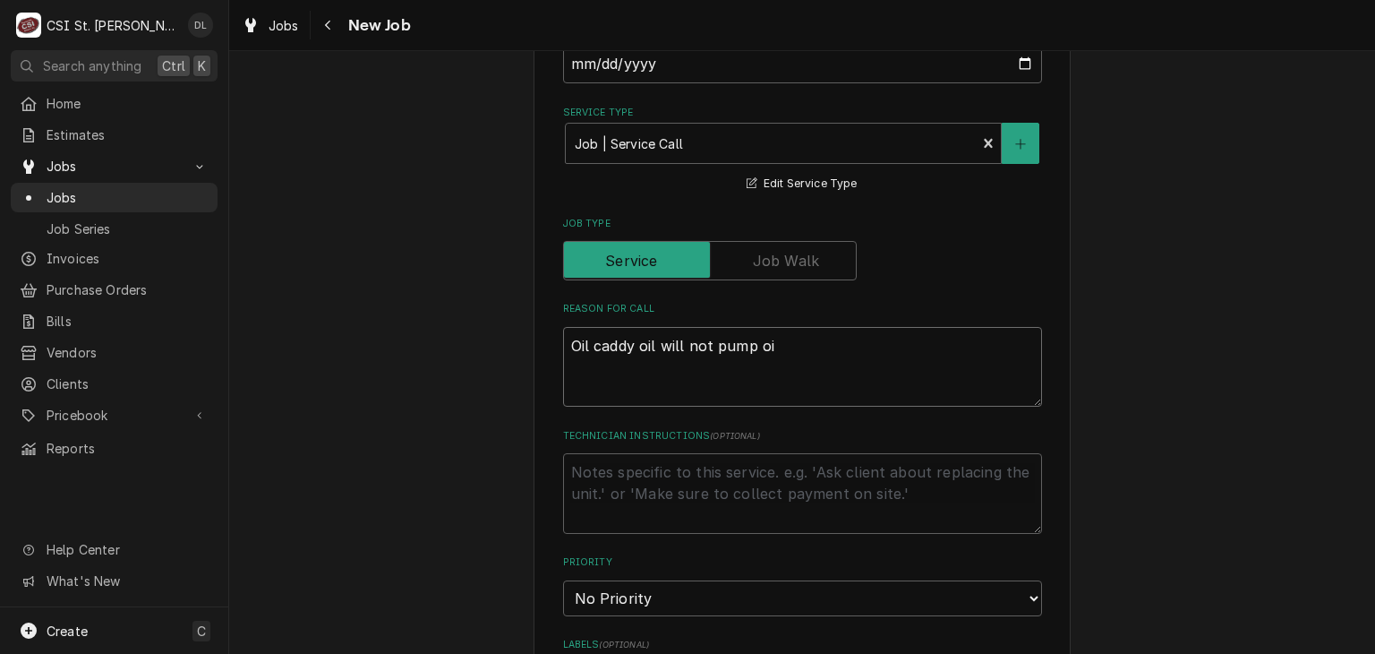
type textarea "x"
type textarea "Oil caddy oil will not pump oil"
type textarea "x"
type textarea "Oil caddy oil will not pump oil"
type textarea "x"
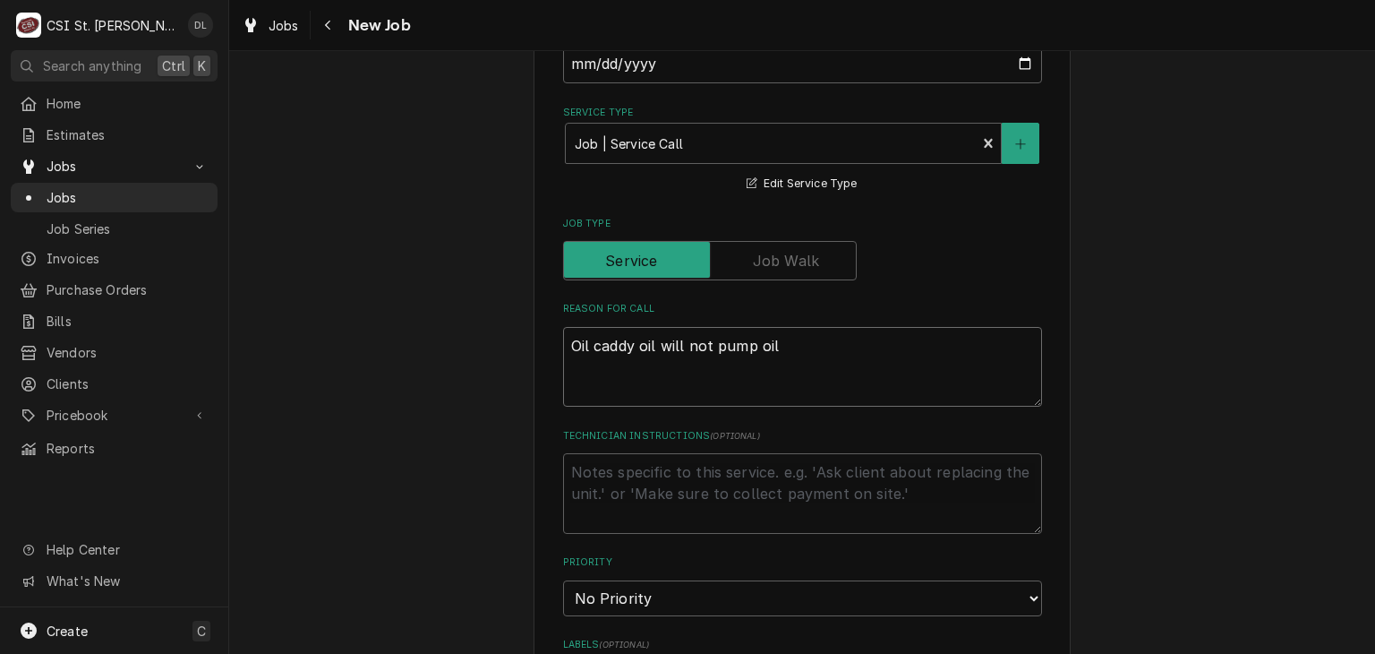
type textarea "Oil caddy oil will not pump oil b"
type textarea "x"
type textarea "Oil caddy oil will not pump oil ba"
type textarea "x"
type textarea "Oil caddy oil will not pump oil bac"
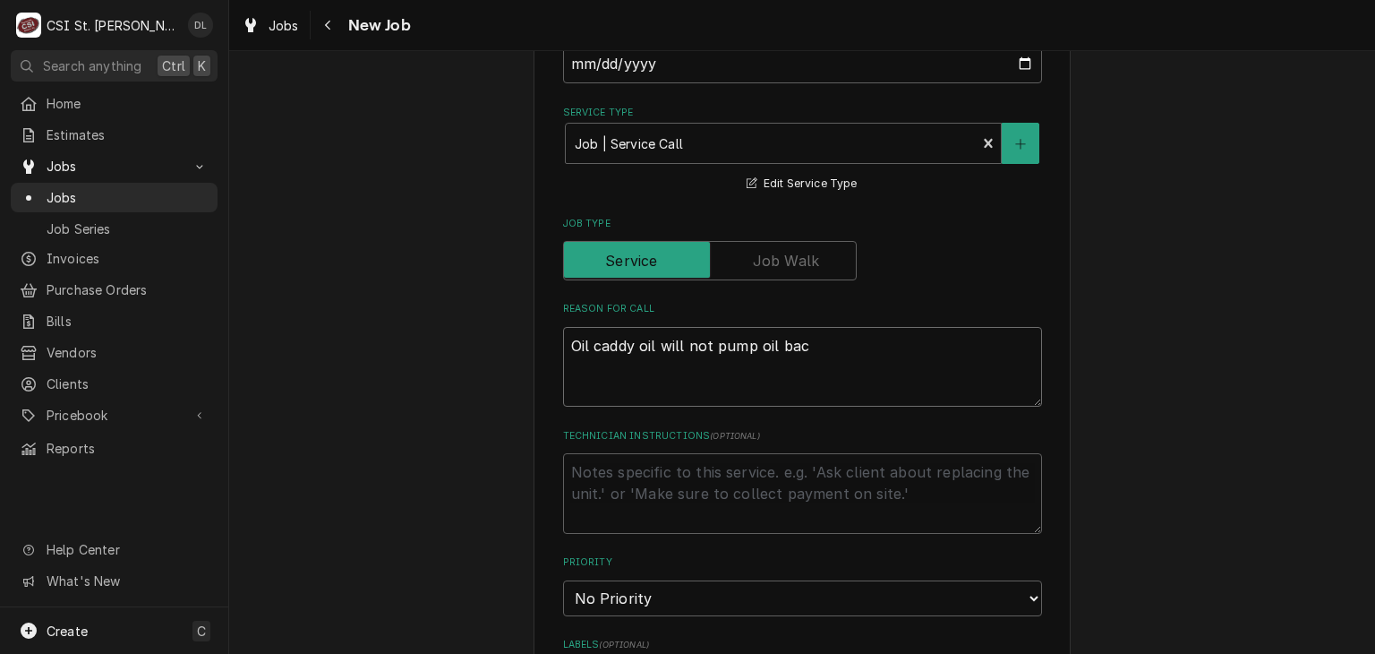
type textarea "x"
type textarea "Oil caddy oil will not pump oil back"
type textarea "x"
type textarea "Oil caddy oil will not pump oil back"
type textarea "x"
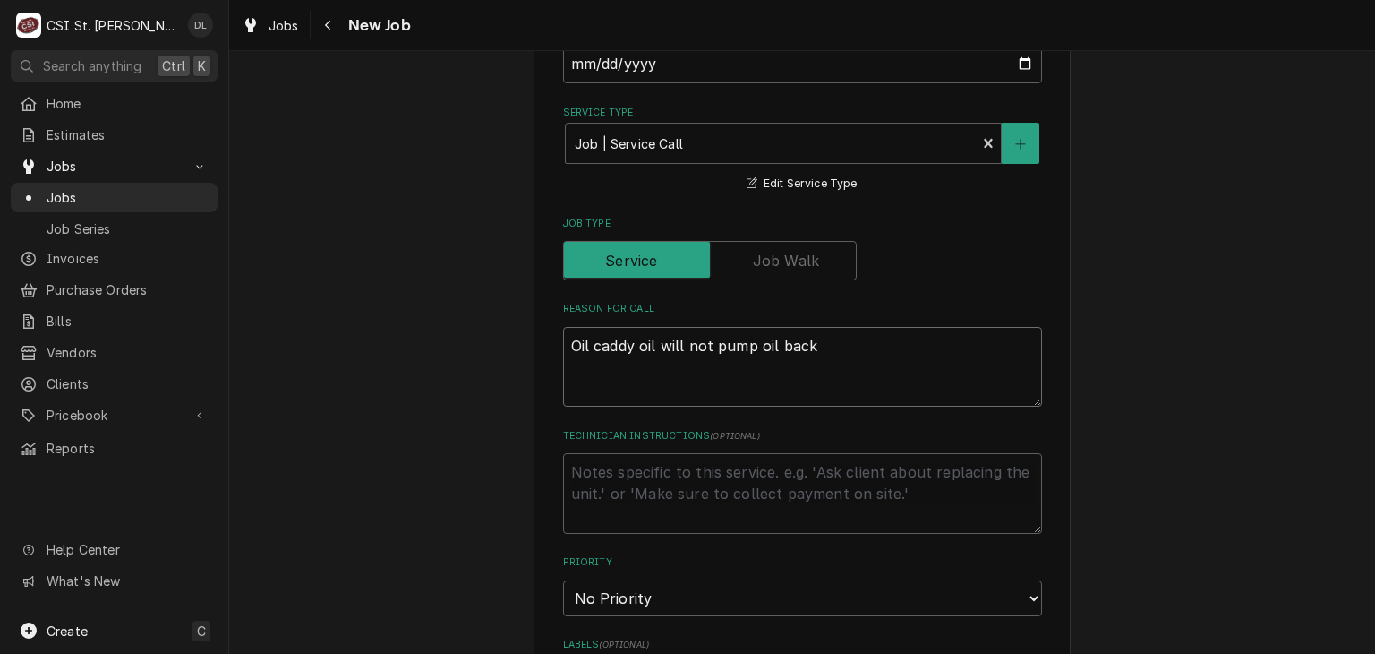
type textarea "Oil caddy oil will not pump oil back f"
type textarea "x"
type textarea "Oil caddy oil will not pump oil back fr"
type textarea "x"
type textarea "Oil caddy oil will not pump oil back fro"
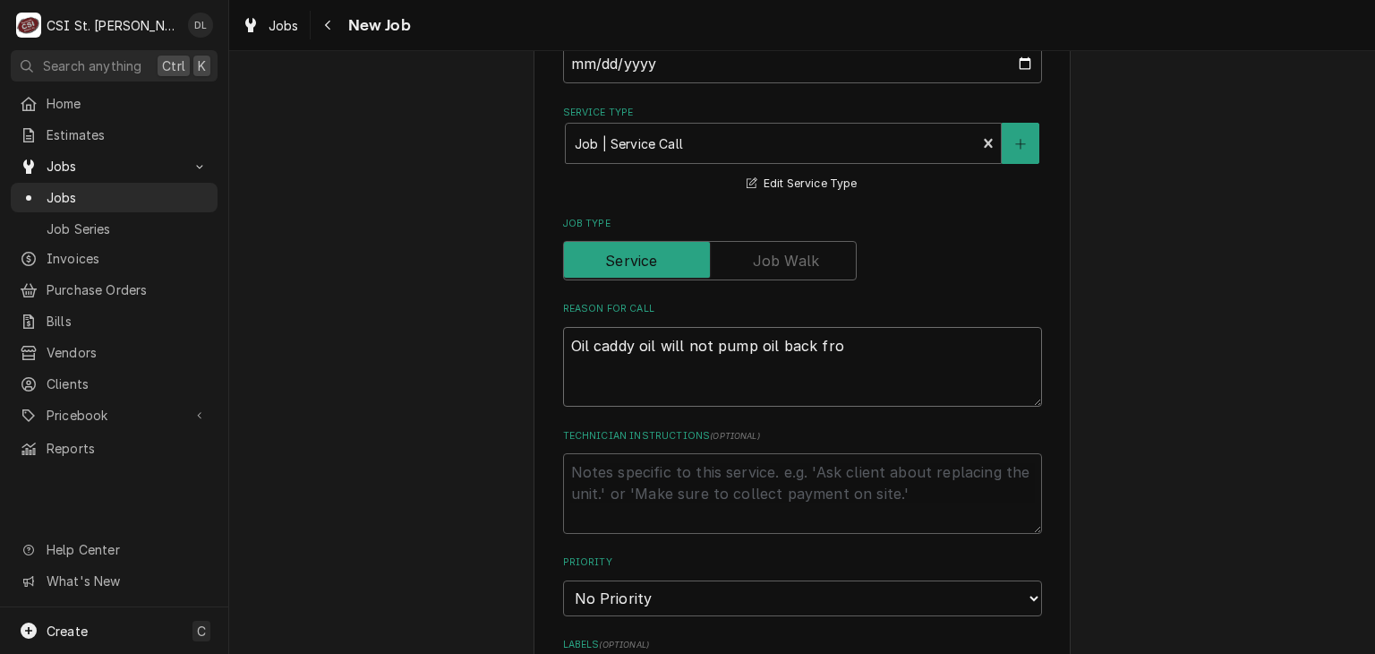
type textarea "x"
type textarea "Oil caddy oil will not pump oil back from"
type textarea "x"
type textarea "Oil caddy oil will not pump oil back from"
type textarea "x"
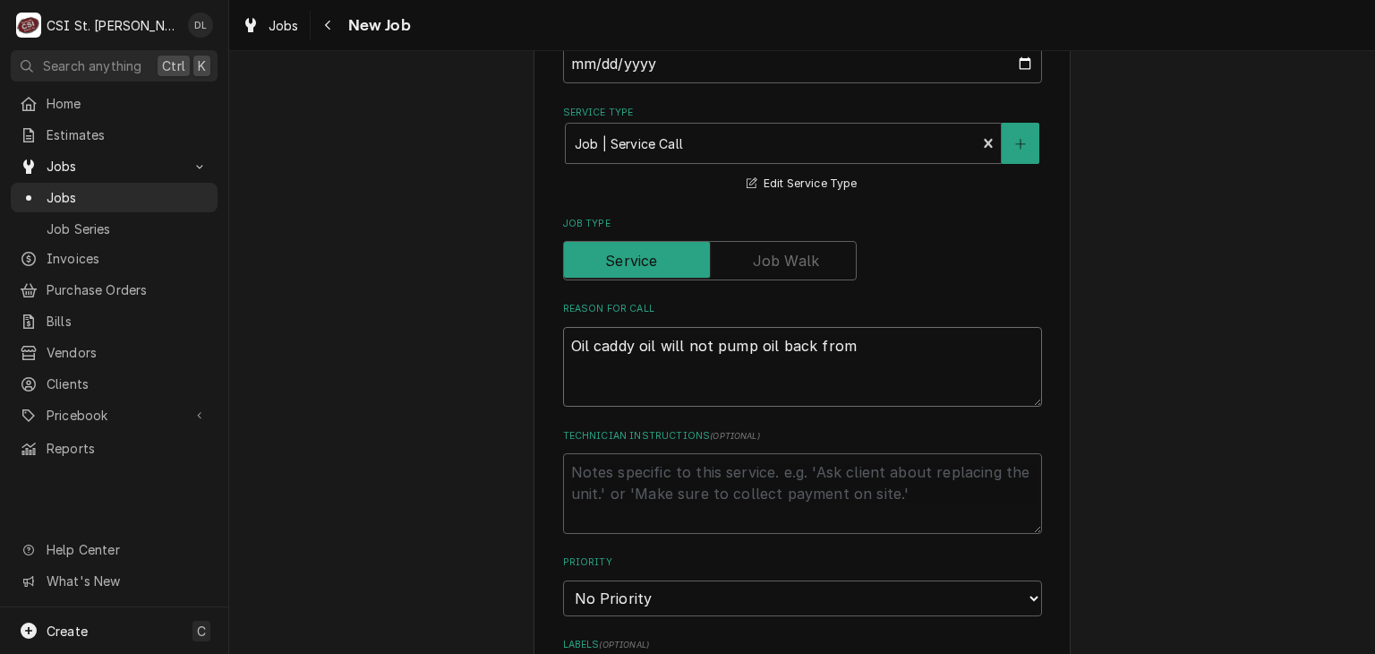
type textarea "Oil caddy oil will not pump oil back from c"
type textarea "x"
type textarea "Oil caddy oil will not pump oil back from ca"
type textarea "x"
type textarea "Oil caddy oil will not pump oil back from cad"
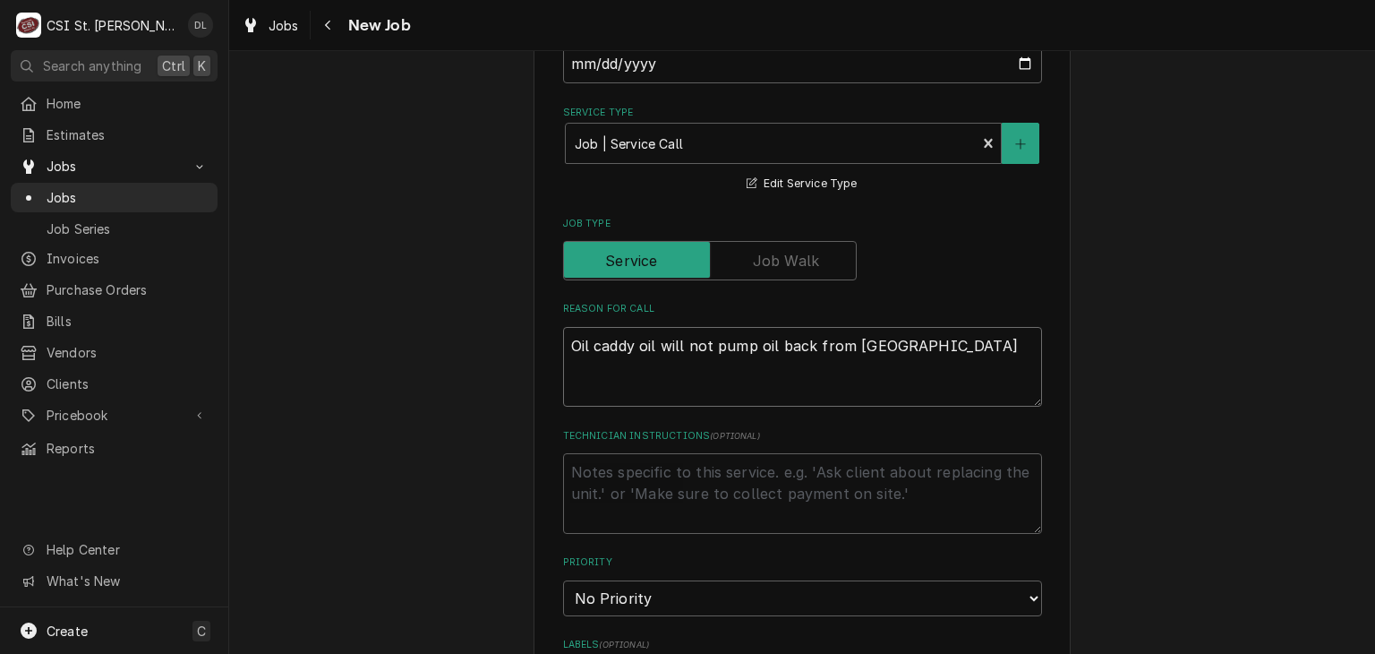
type textarea "x"
type textarea "Oil caddy oil will not pump oil back from cadd"
type textarea "x"
type textarea "Oil caddy oil will not pump oil back from caddy"
type textarea "x"
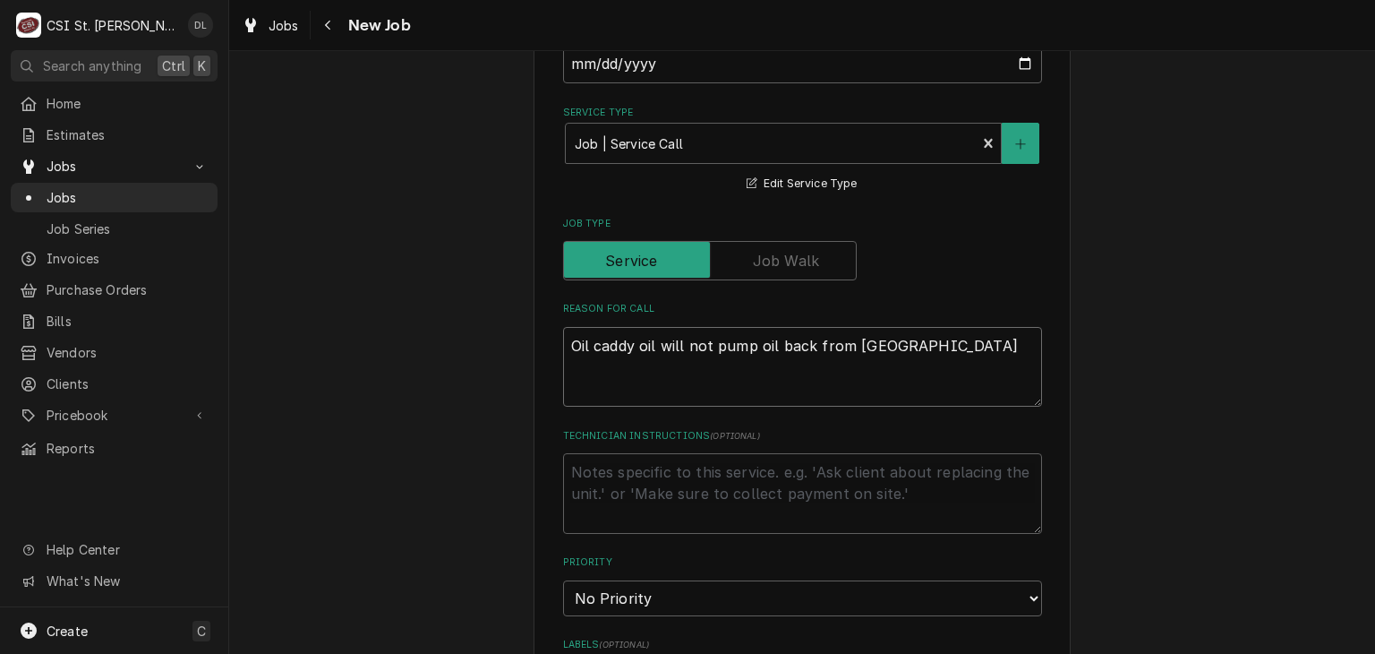
type textarea "Oil caddy oil will not pump oil back from caddy."
type textarea "x"
type textarea "Oil caddy oil will not pump oil back from caddy."
type textarea "x"
type textarea "Oil caddy oil will not pump oil back from caddy."
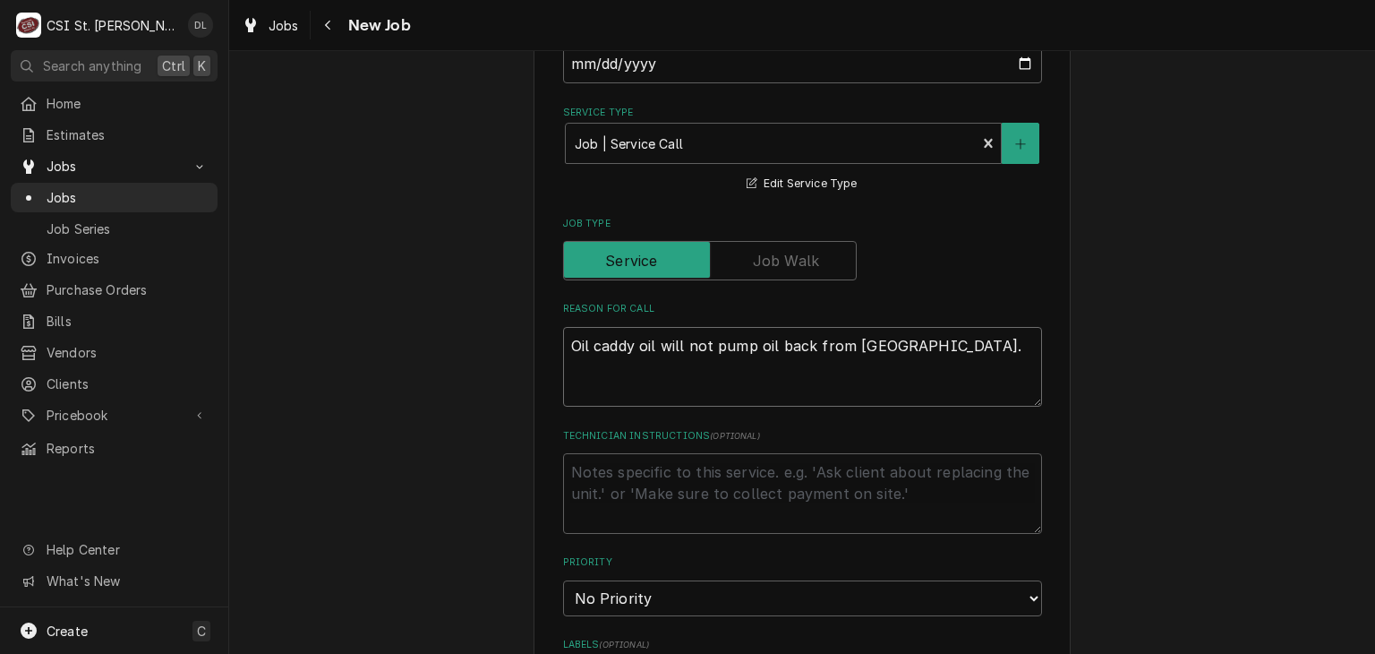
type textarea "x"
type textarea "Oil caddy oil will not pump oil back from caddy. W"
type textarea "x"
type textarea "Oil caddy oil will not pump oil back from caddy. Wo"
type textarea "x"
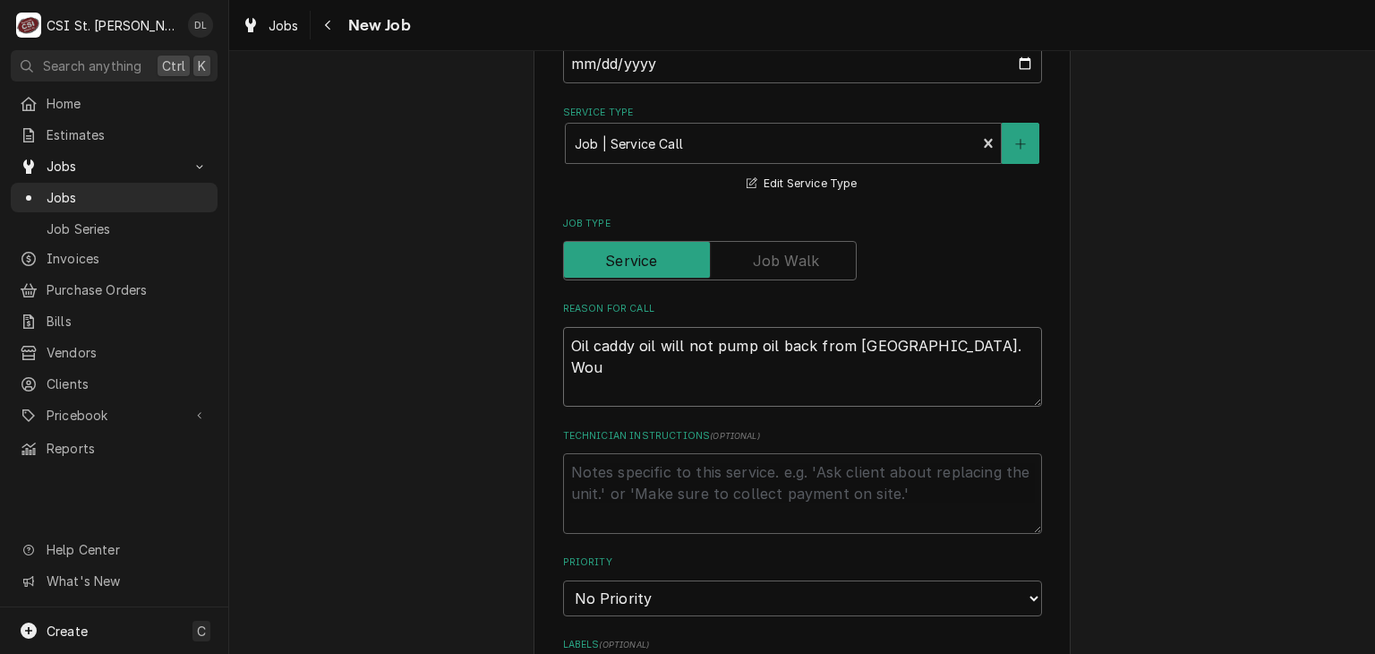
type textarea "Oil caddy oil will not pump oil back from caddy. Woul"
type textarea "x"
type textarea "Oil caddy oil will not pump oil back from caddy. Would"
type textarea "x"
type textarea "Oil caddy oil will not pump oil back from caddy. Would"
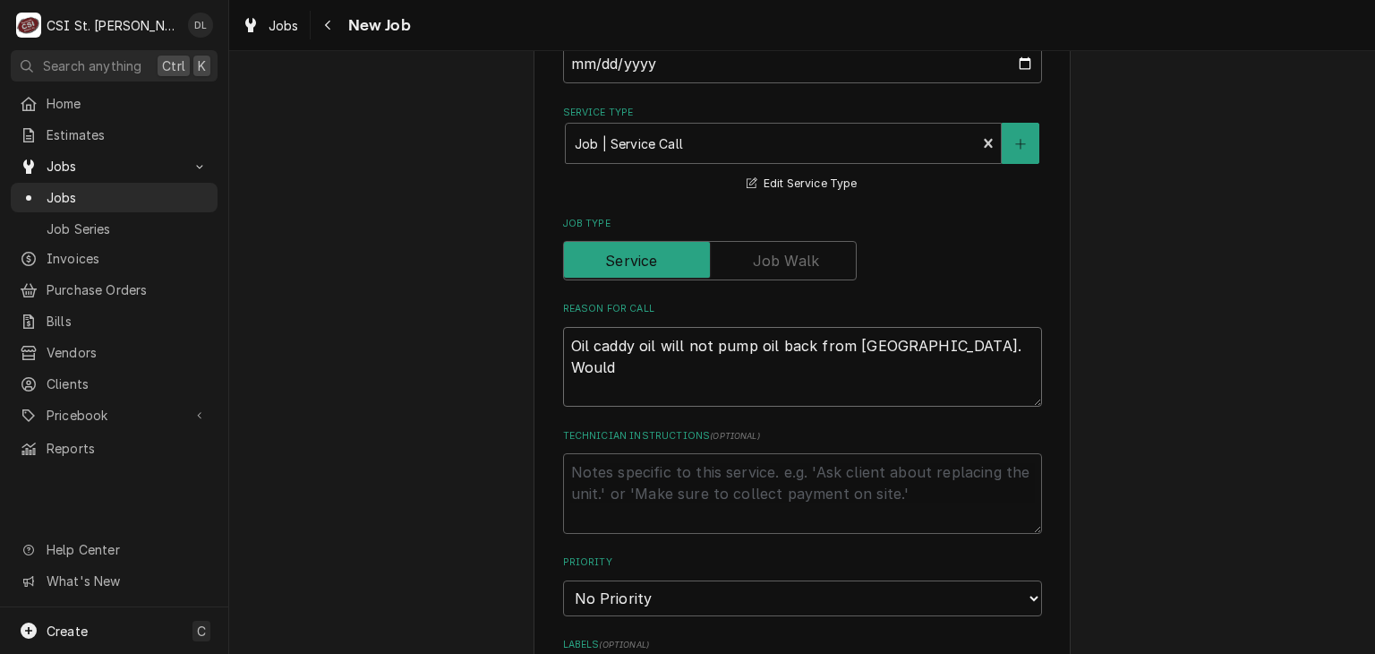
type textarea "x"
type textarea "Oil caddy oil will not pump oil back from caddy. Would l"
type textarea "x"
type textarea "Oil caddy oil will not pump oil back from caddy. Would li"
type textarea "x"
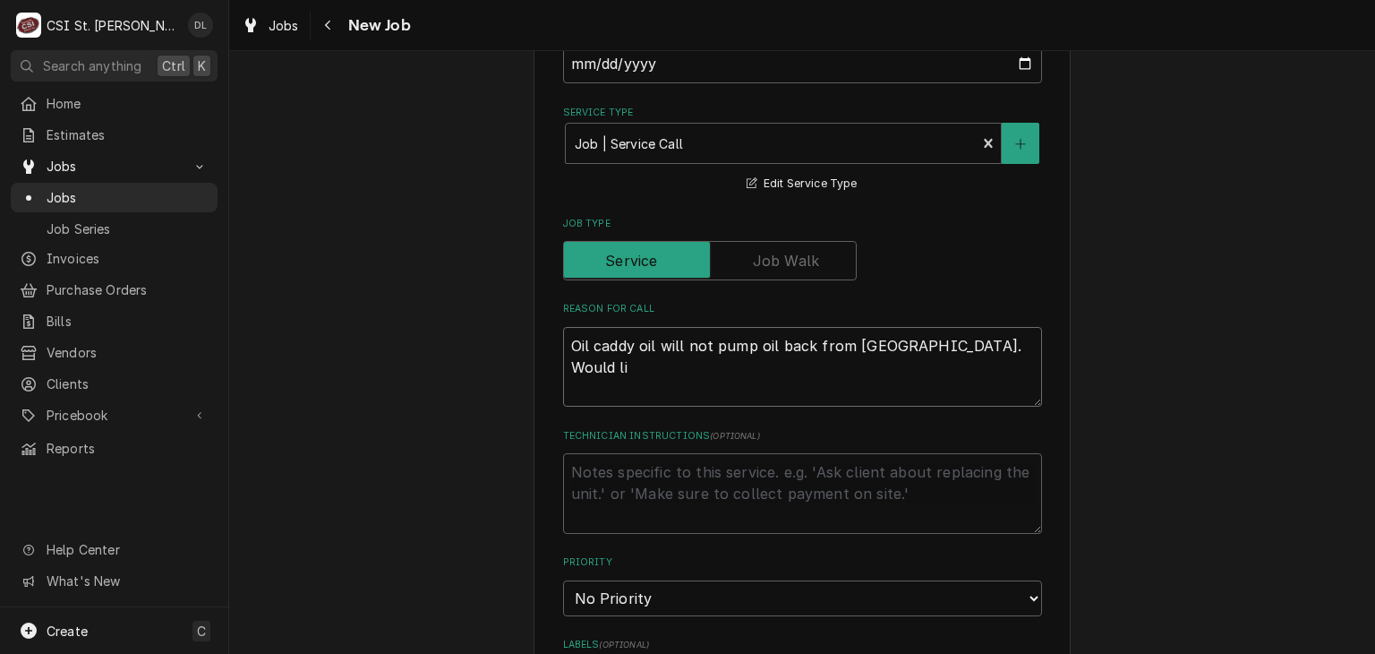
type textarea "Oil caddy oil will not pump oil back from caddy. Would lik"
type textarea "x"
type textarea "Oil caddy oil will not pump oil back from caddy. Would like"
type textarea "x"
type textarea "Oil caddy oil will not pump oil back from caddy. Would like s"
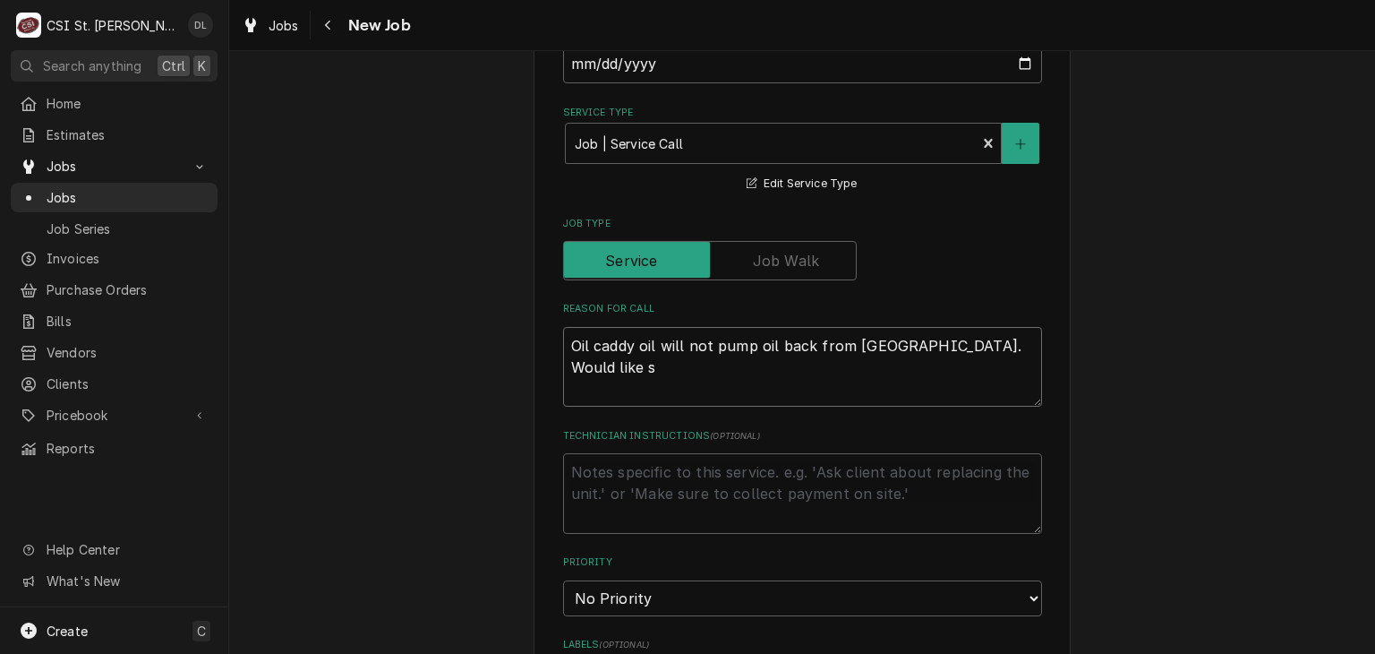
type textarea "x"
type textarea "Oil caddy oil will not pump oil back from caddy. Would like ser"
type textarea "x"
type textarea "Oil caddy oil will not pump oil back from caddy. Would like serf"
type textarea "x"
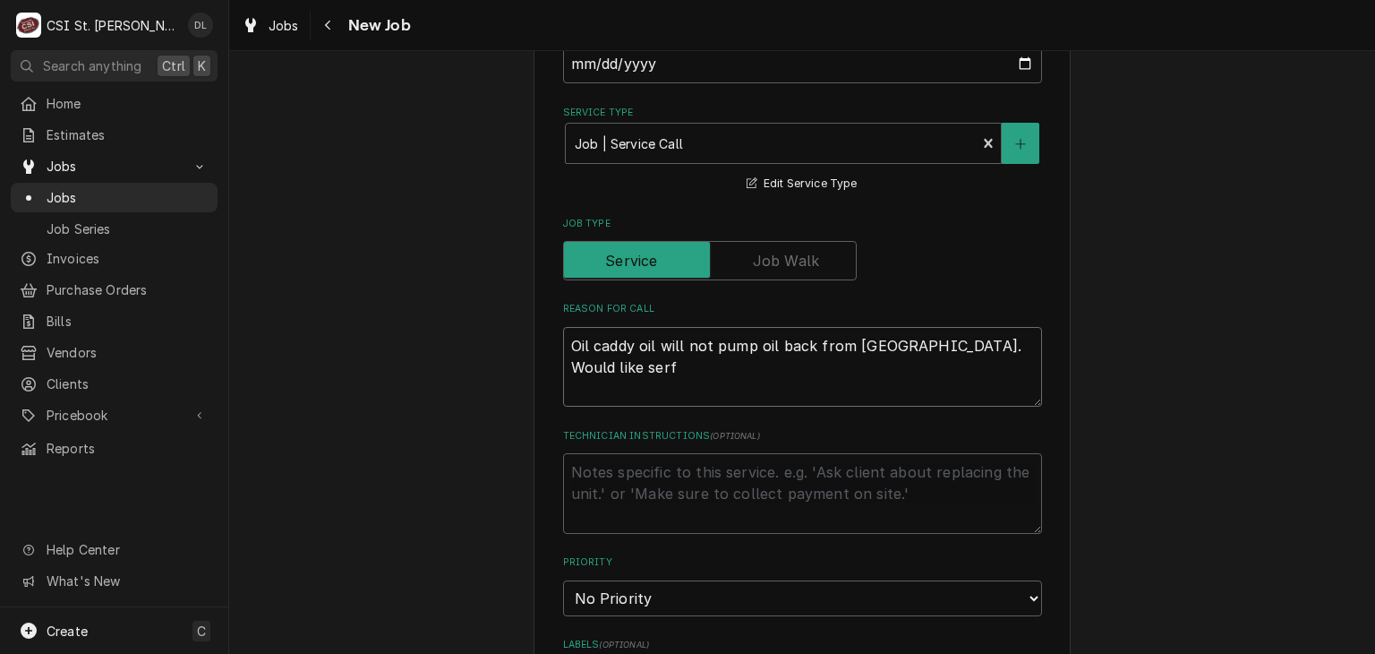
type textarea "Oil caddy oil will not pump oil back from caddy. Would like serfi"
type textarea "x"
type textarea "Oil caddy oil will not pump oil back from caddy. Would like serf"
type textarea "x"
type textarea "Oil caddy oil will not pump oil back from caddy. Would like ser"
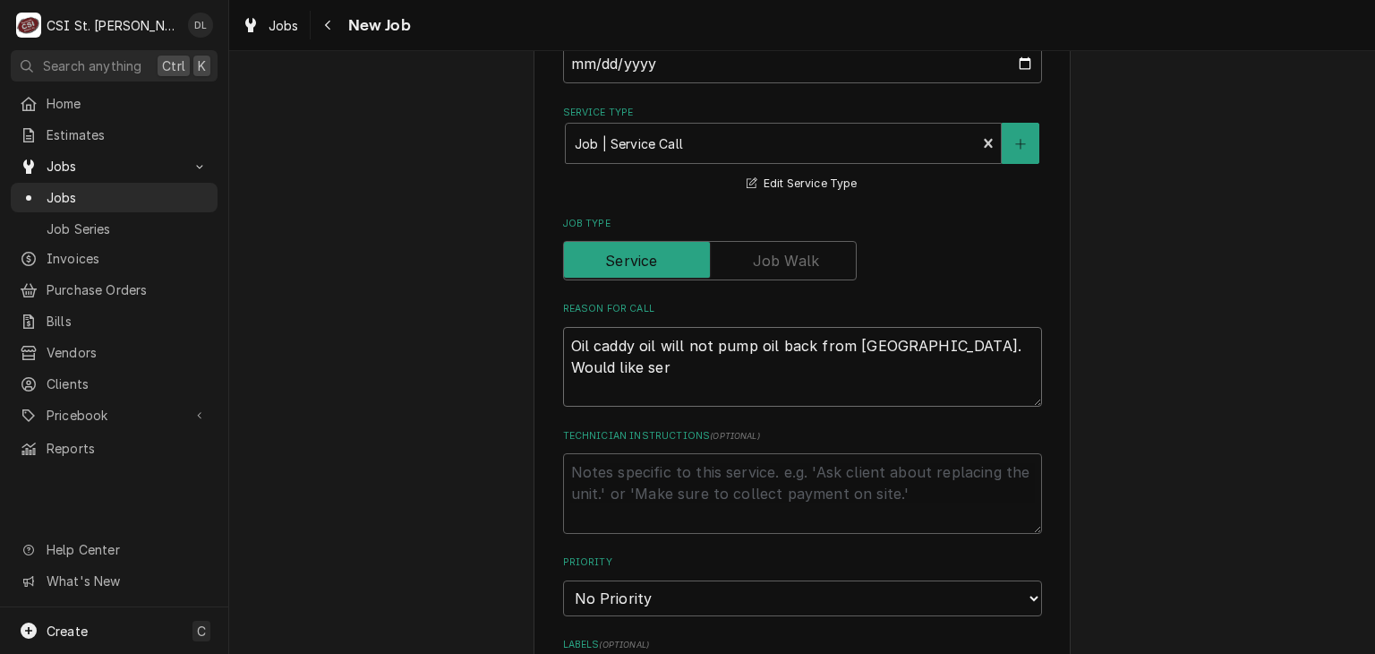
type textarea "x"
type textarea "Oil caddy oil will not pump oil back from caddy. Would like serv"
type textarea "x"
type textarea "Oil caddy oil will not pump oil back from caddy. Would like servi"
type textarea "x"
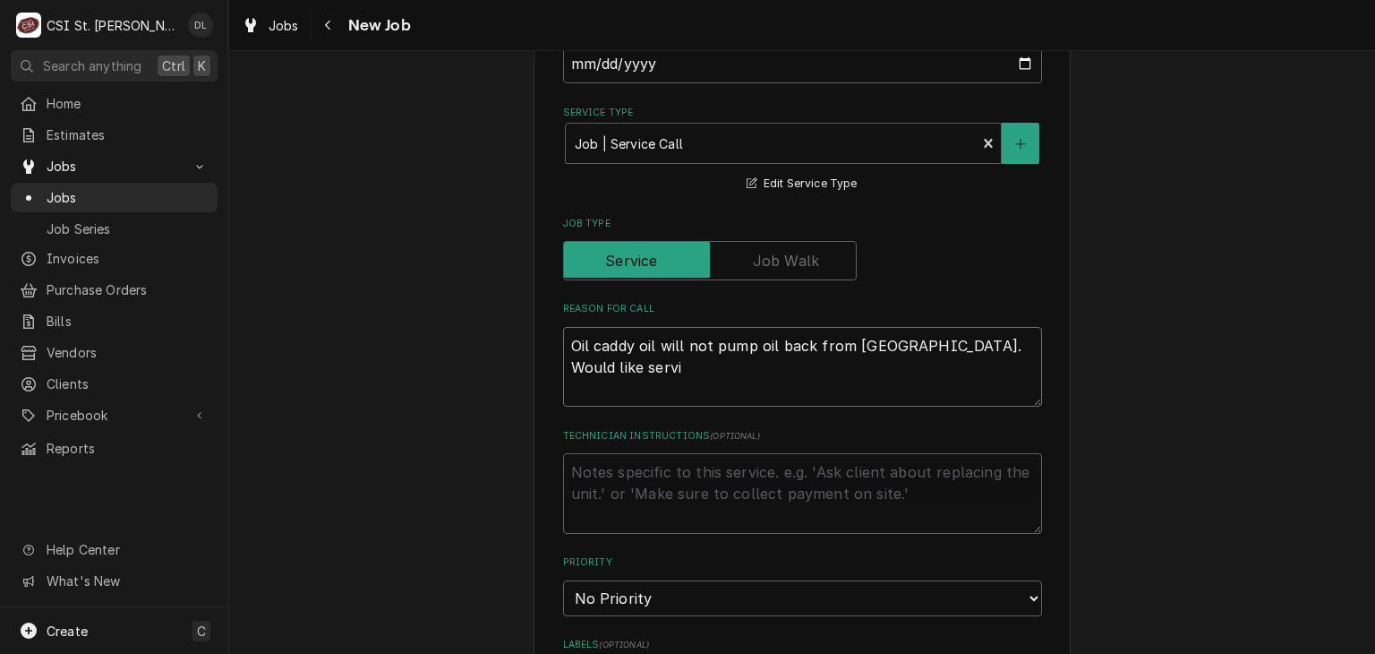
type textarea "Oil caddy oil will not pump oil back from caddy. Would like servic"
type textarea "x"
type textarea "Oil caddy oil will not pump oil back from caddy. Would like service"
type textarea "x"
type textarea "Oil caddy oil will not pump oil back from caddy. Would like service t"
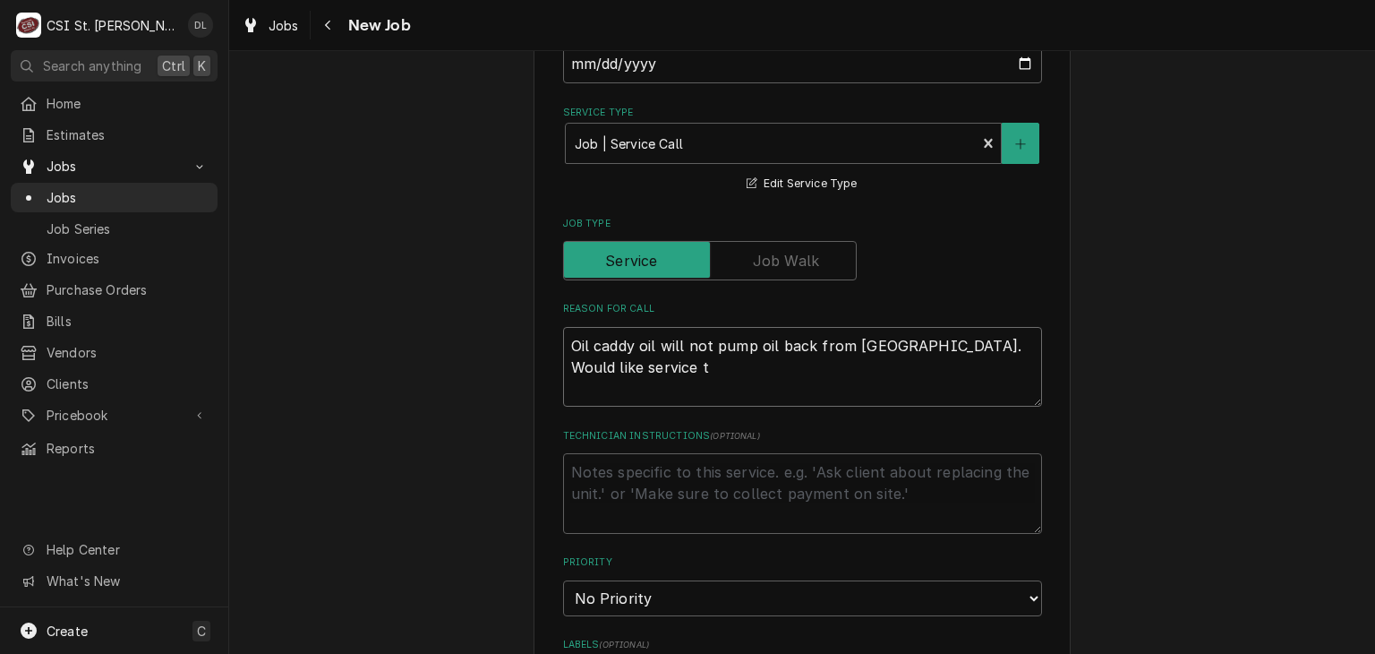
type textarea "x"
type textarea "Oil caddy oil will not pump oil back from caddy. Would like service to"
type textarea "x"
type textarea "Oil caddy oil will not pump oil back from caddy. Would like service toda"
type textarea "x"
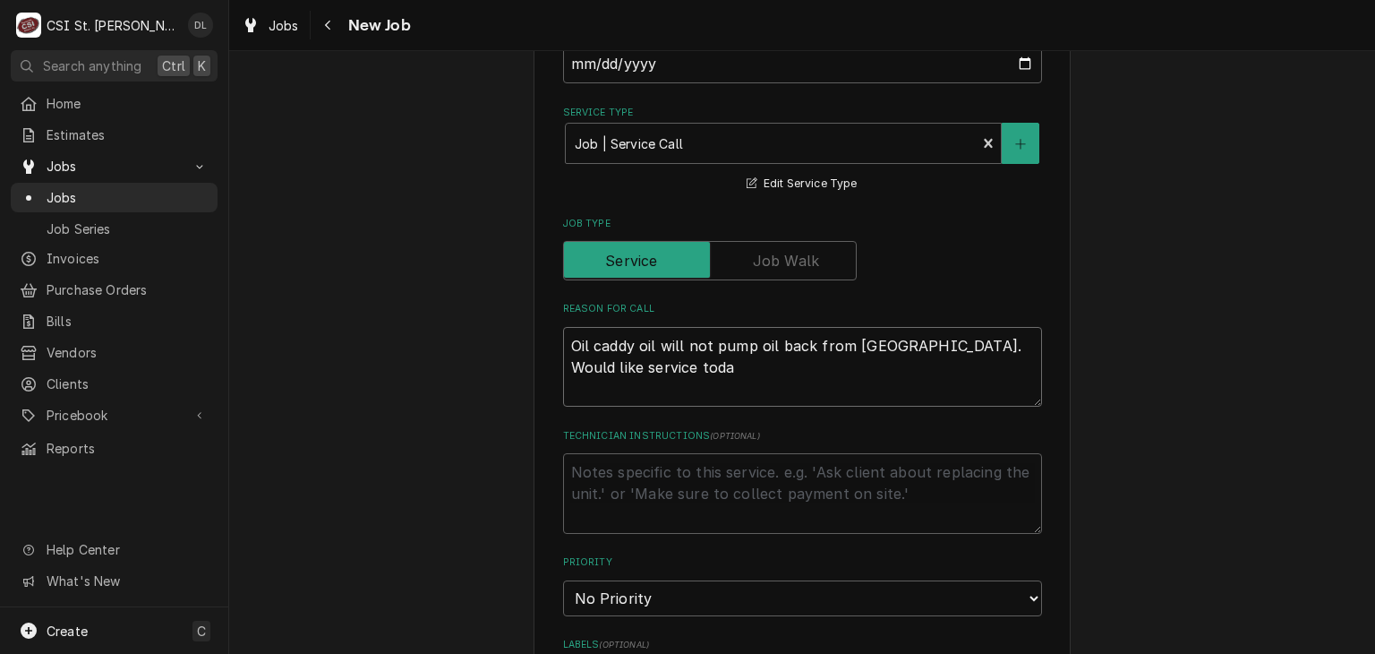
type textarea "Oil caddy oil will not pump oil back from caddy. Would like service today"
type textarea "x"
type textarea "Oil caddy oil will not pump oil back from caddy. Would like service today."
type textarea "x"
type textarea "Oil caddy oil will not pump oil back from caddy. Would like service today."
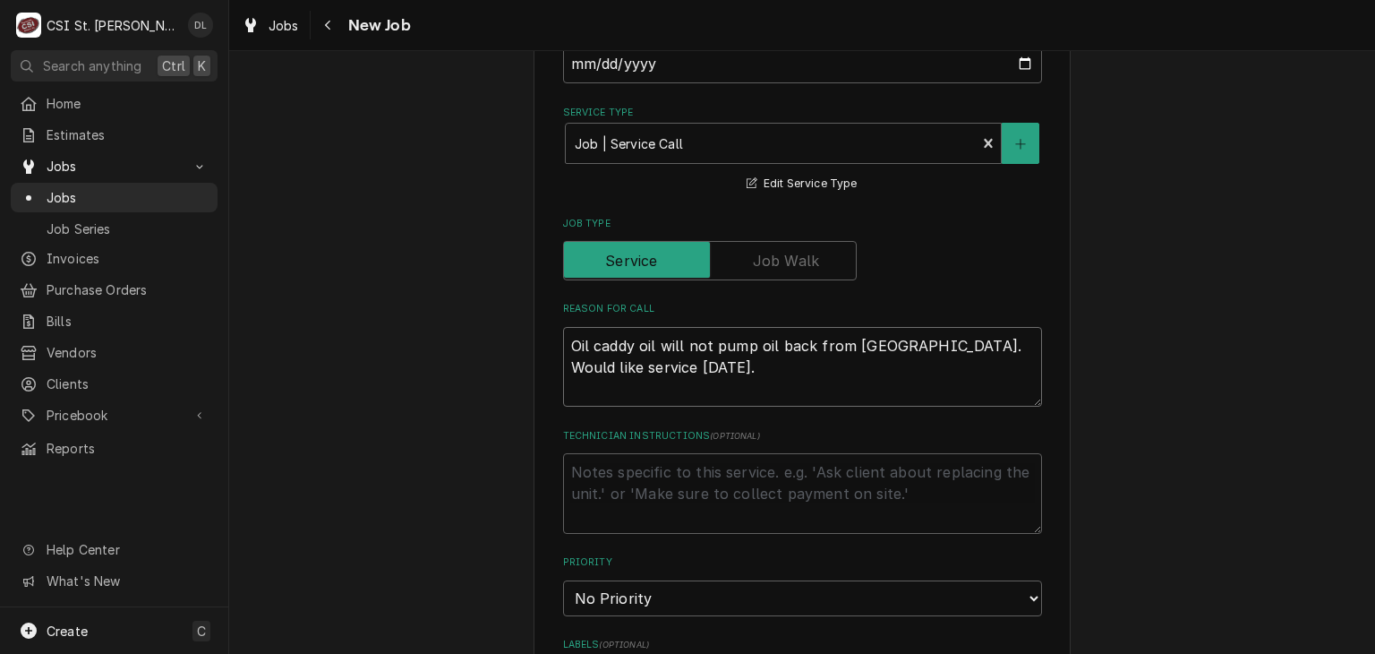
type textarea "x"
type textarea "Oil caddy oil will not pump oil back from caddy. Would like service today. W"
type textarea "x"
type textarea "Oil caddy oil will not pump oil back from caddy. Would like service today. Wo"
type textarea "x"
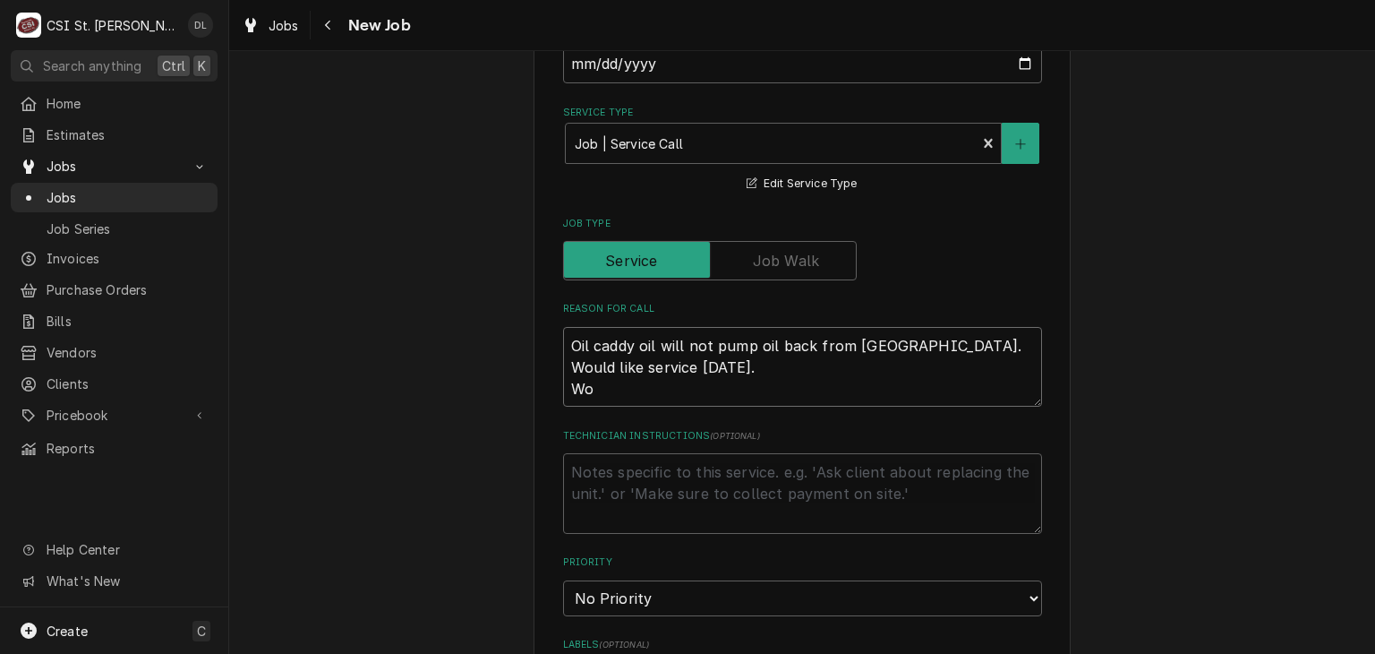
type textarea "Oil caddy oil will not pump oil back from caddy. Would like service today. Wor"
type textarea "x"
type textarea "Oil caddy oil will not pump oil back from caddy. Would like service today. Work"
type textarea "x"
type textarea "Oil caddy oil will not pump oil back from caddy. Would like service today. Work"
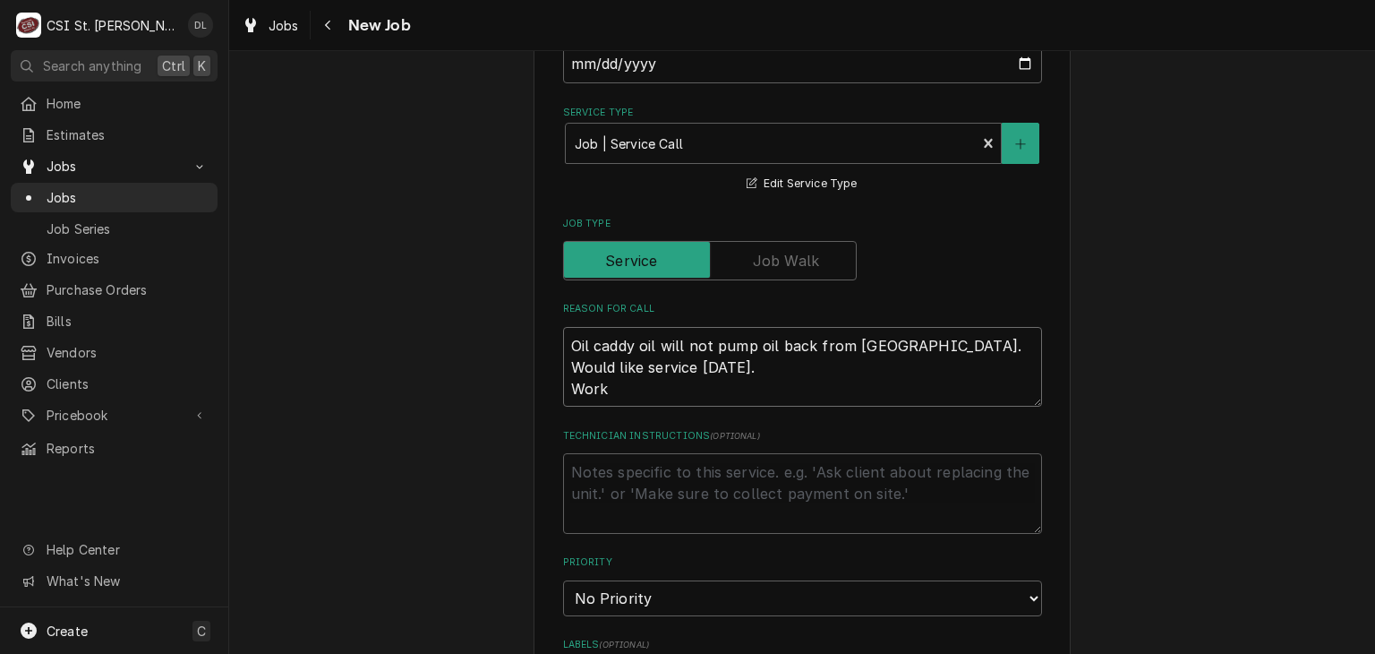
type textarea "x"
type textarea "Oil caddy oil will not pump oil back from caddy. Would like service today. Work…"
type textarea "x"
type textarea "Oil caddy oil will not pump oil back from caddy. Would like service today. Work…"
type textarea "x"
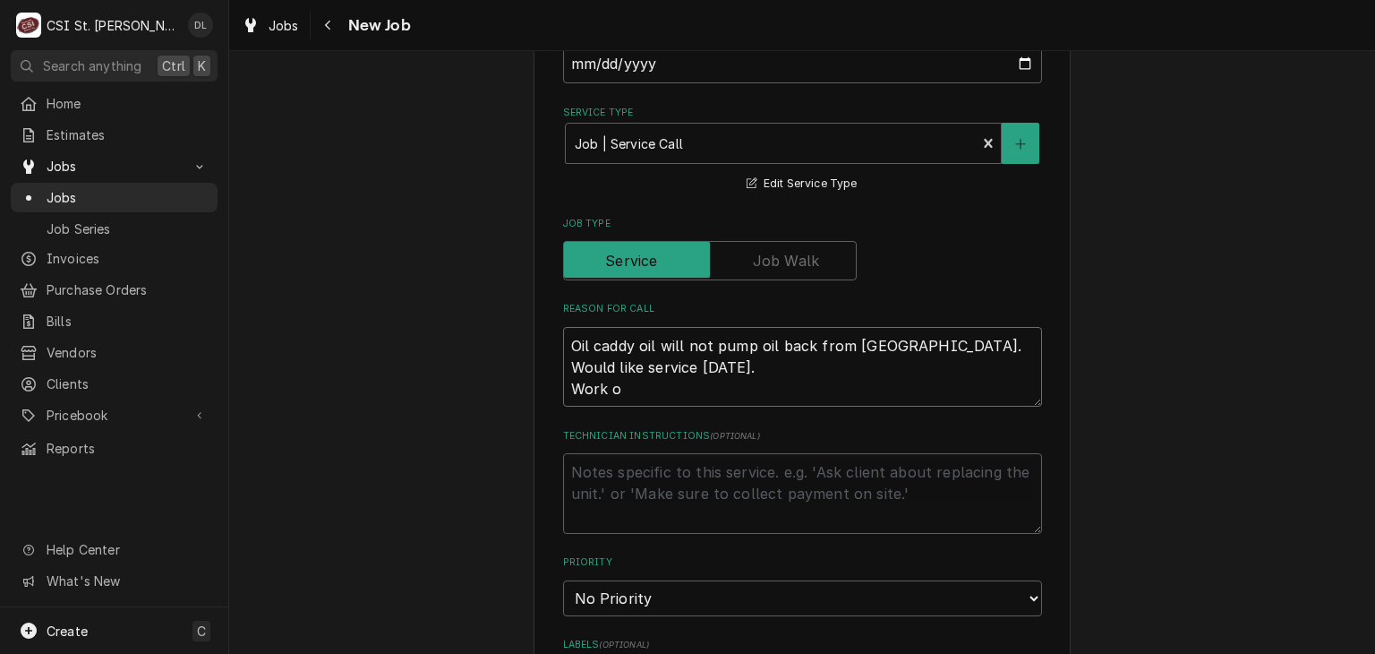
type textarea "Oil caddy oil will not pump oil back from caddy. Would like service today. Work…"
type textarea "x"
type textarea "Oil caddy oil will not pump oil back from caddy. Would like service today. Work…"
type textarea "x"
type textarea "Oil caddy oil will not pump oil back from caddy. Would like service today. Work…"
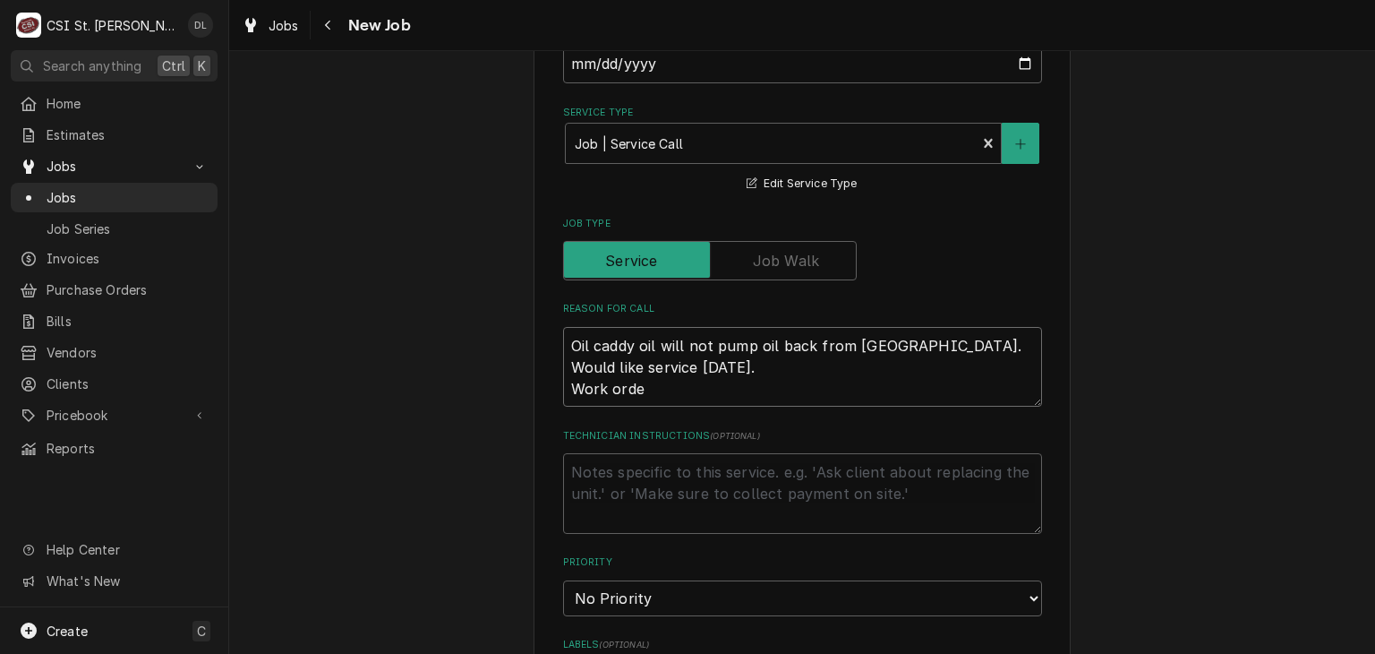
type textarea "x"
type textarea "Oil caddy oil will not pump oil back from caddy. Would like service today. Work…"
type textarea "x"
type textarea "Oil caddy oil will not pump oil back from caddy. Would like service today. Work…"
type textarea "x"
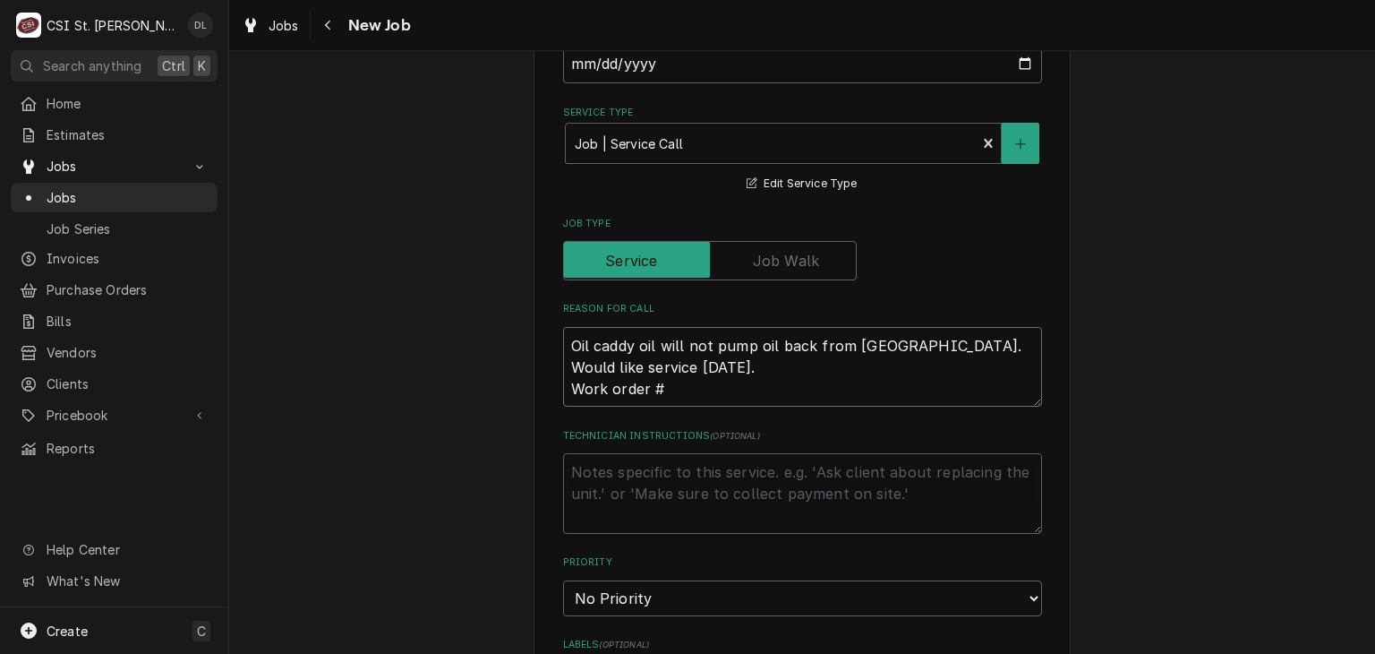
type textarea "Oil caddy oil will not pump oil back from caddy. Would like service today. Work…"
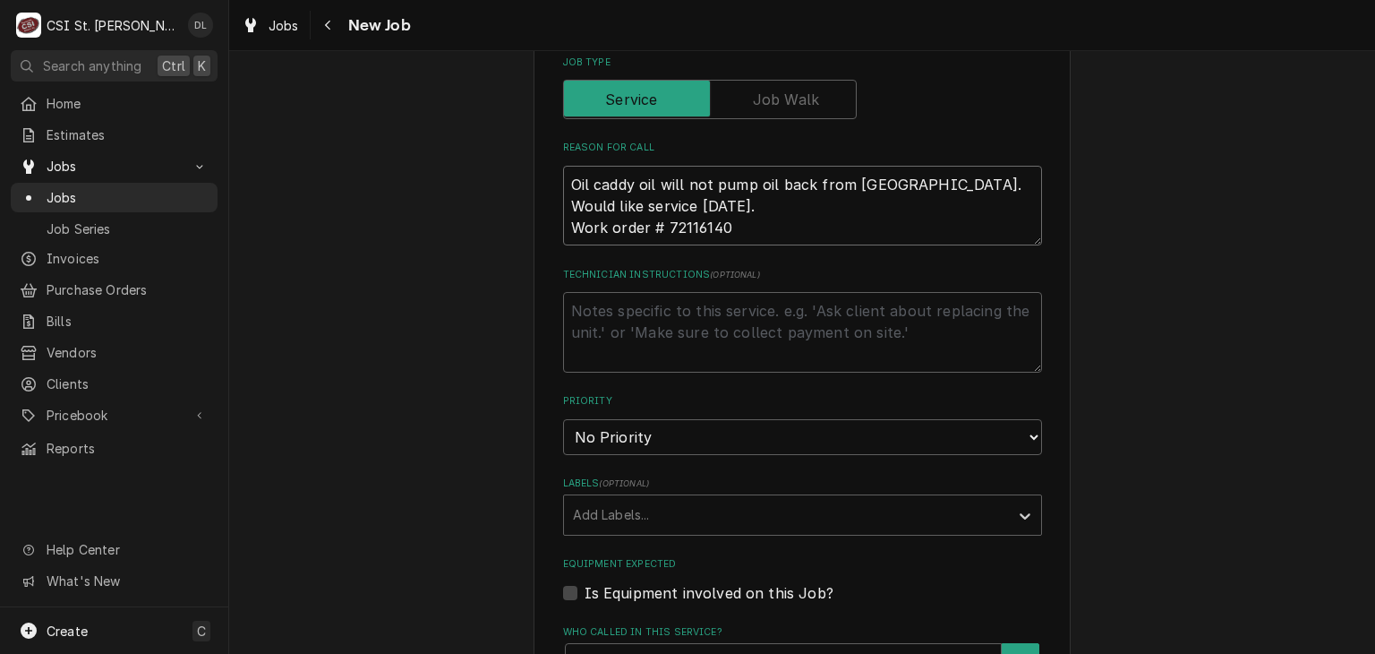
scroll to position [1074, 0]
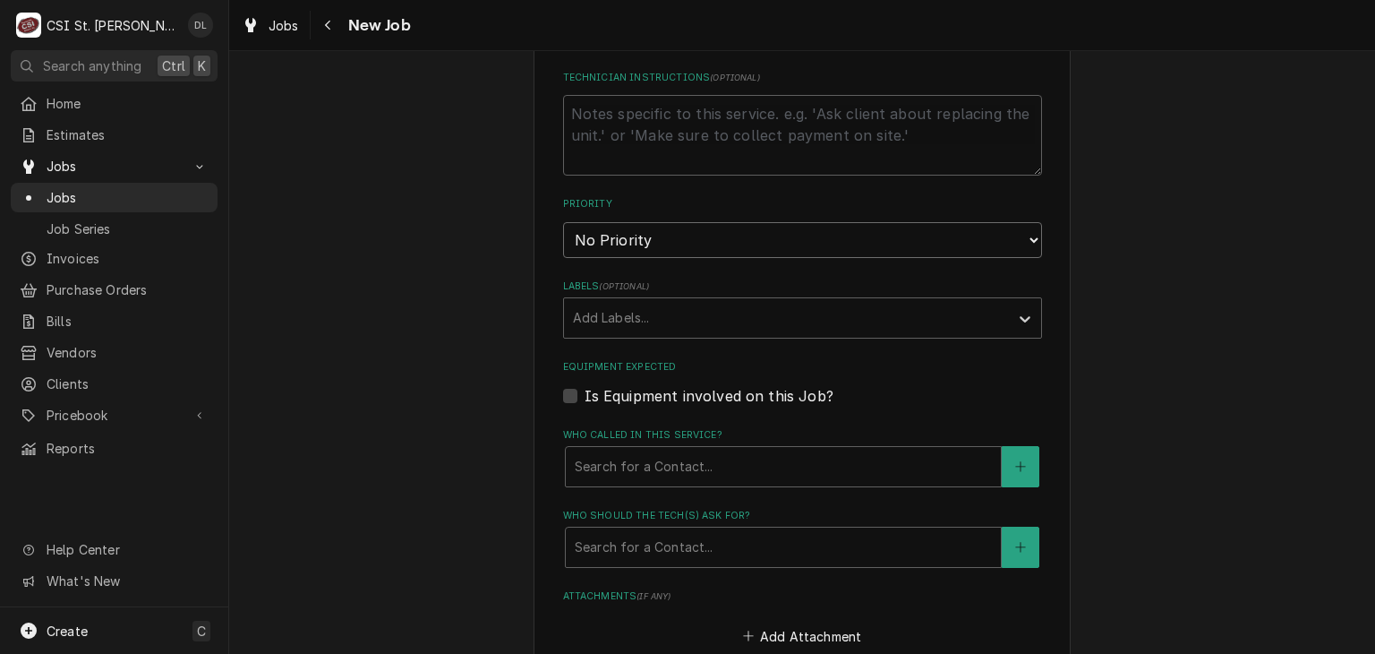
click at [1006, 241] on select "No Priority Urgent High Medium Low" at bounding box center [802, 240] width 479 height 36
click at [563, 222] on select "No Priority Urgent High Medium Low" at bounding box center [802, 240] width 479 height 36
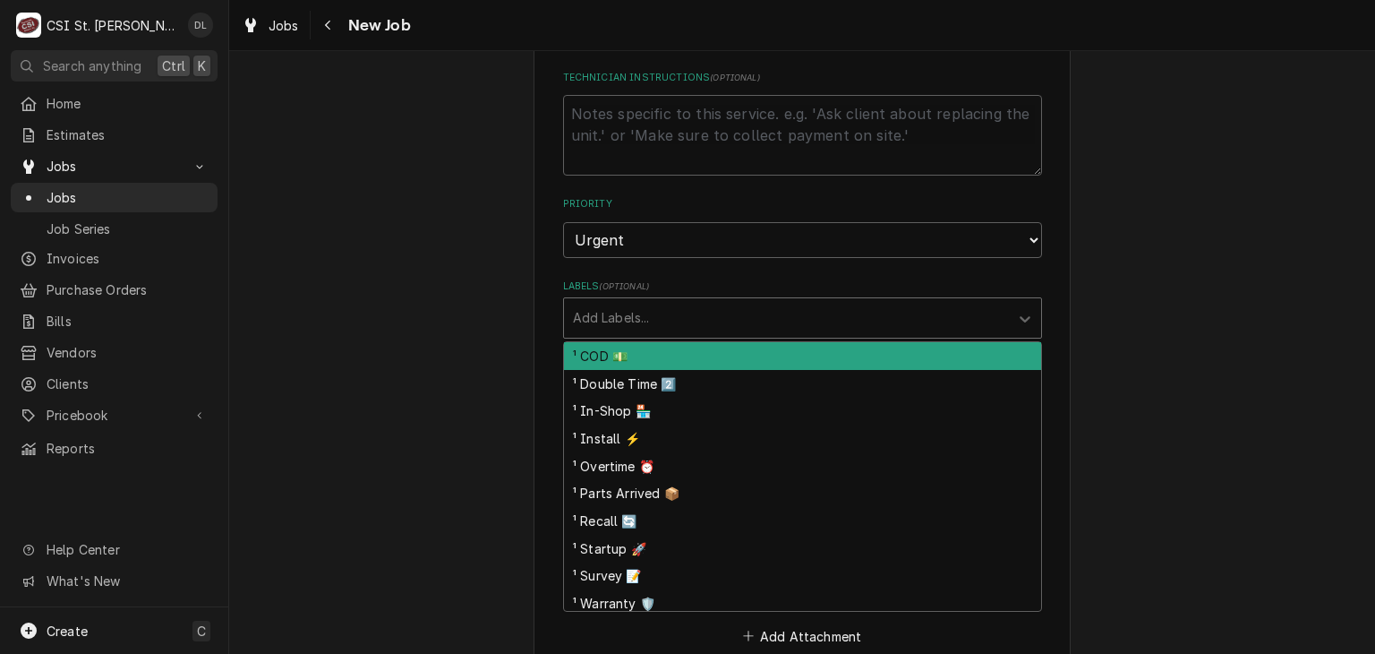
click at [882, 303] on div "Labels" at bounding box center [786, 318] width 427 height 32
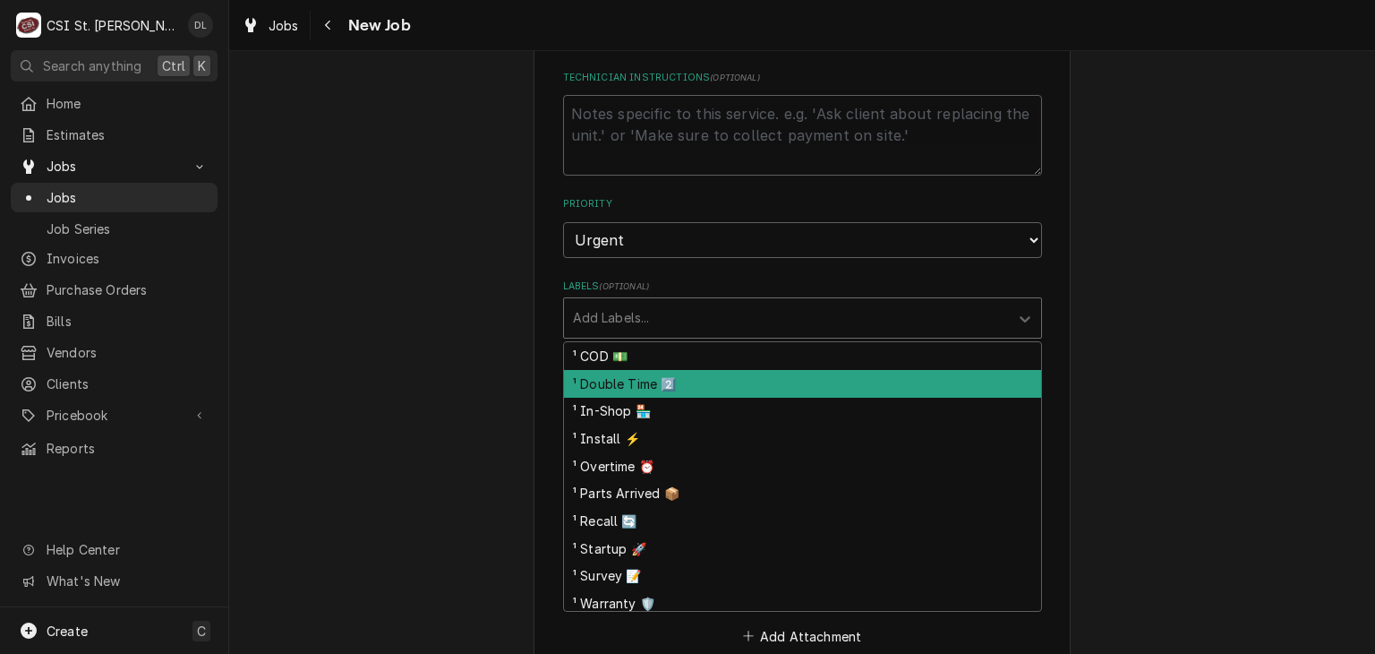
click at [663, 377] on div "¹ Double Time 2️⃣" at bounding box center [802, 384] width 477 height 28
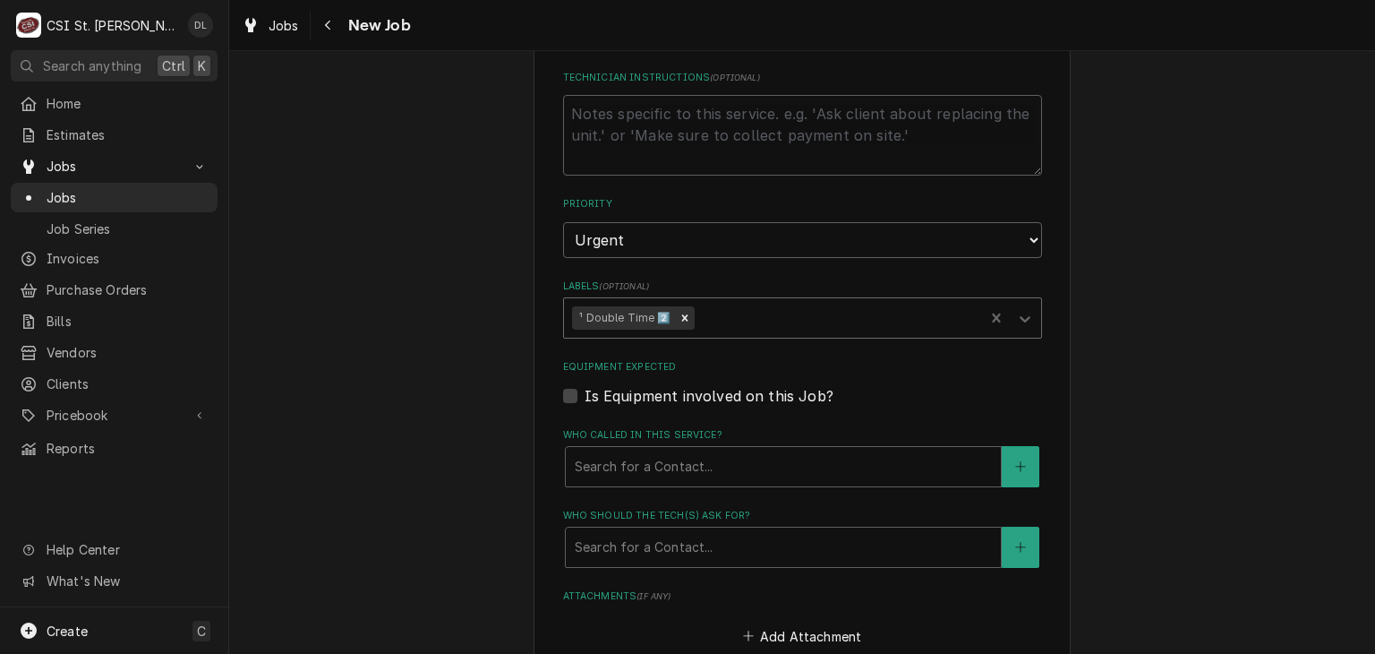
click at [752, 320] on div "Labels" at bounding box center [836, 318] width 278 height 32
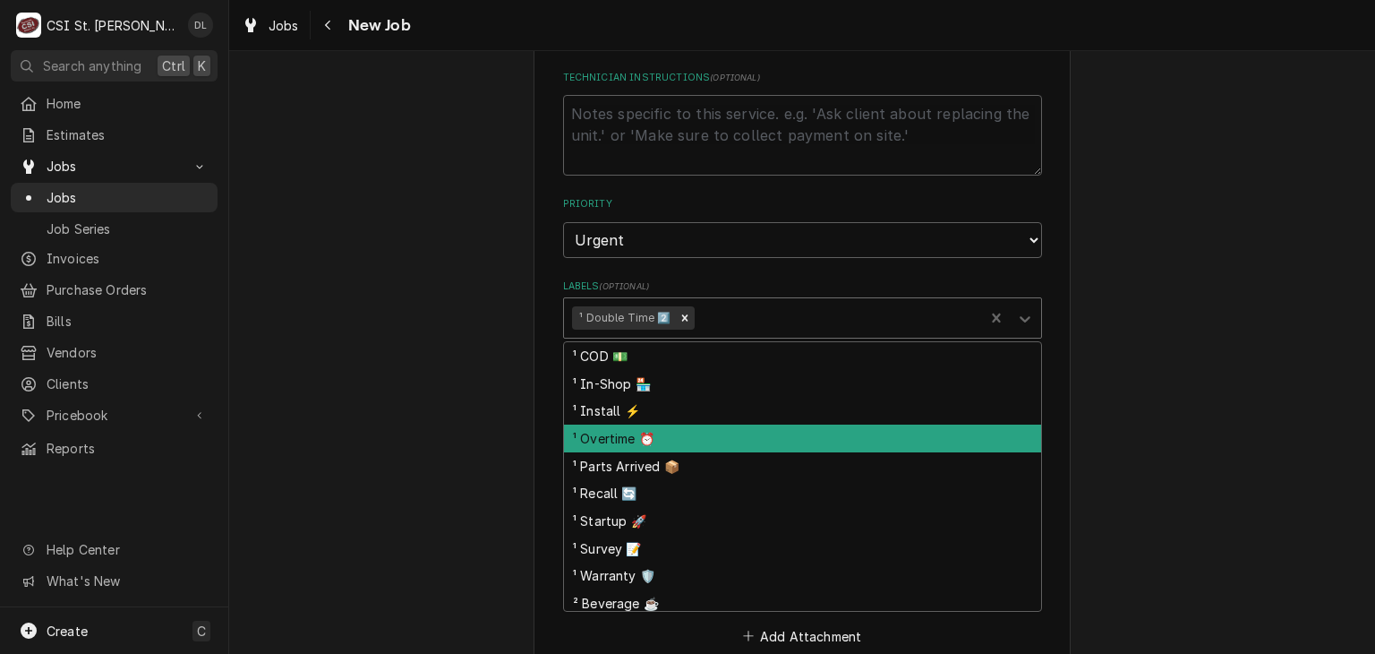
click at [673, 428] on div "¹ Overtime ⏰" at bounding box center [802, 438] width 477 height 28
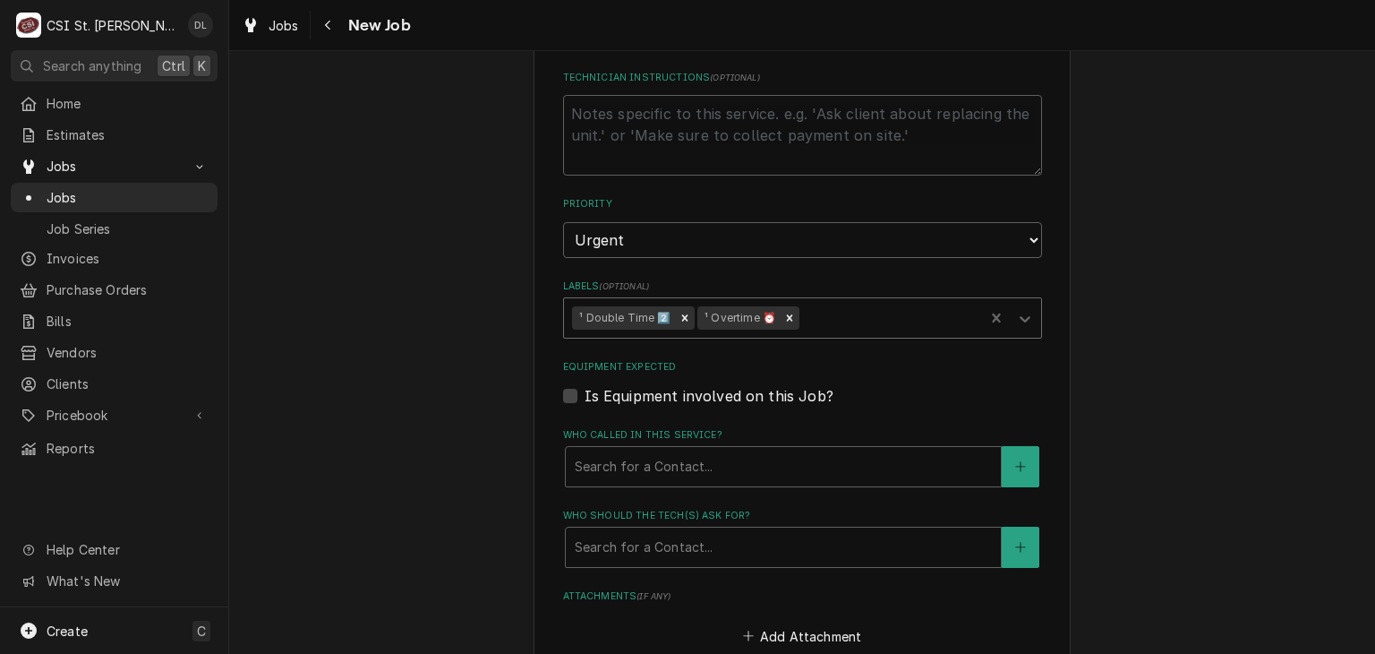
scroll to position [1164, 0]
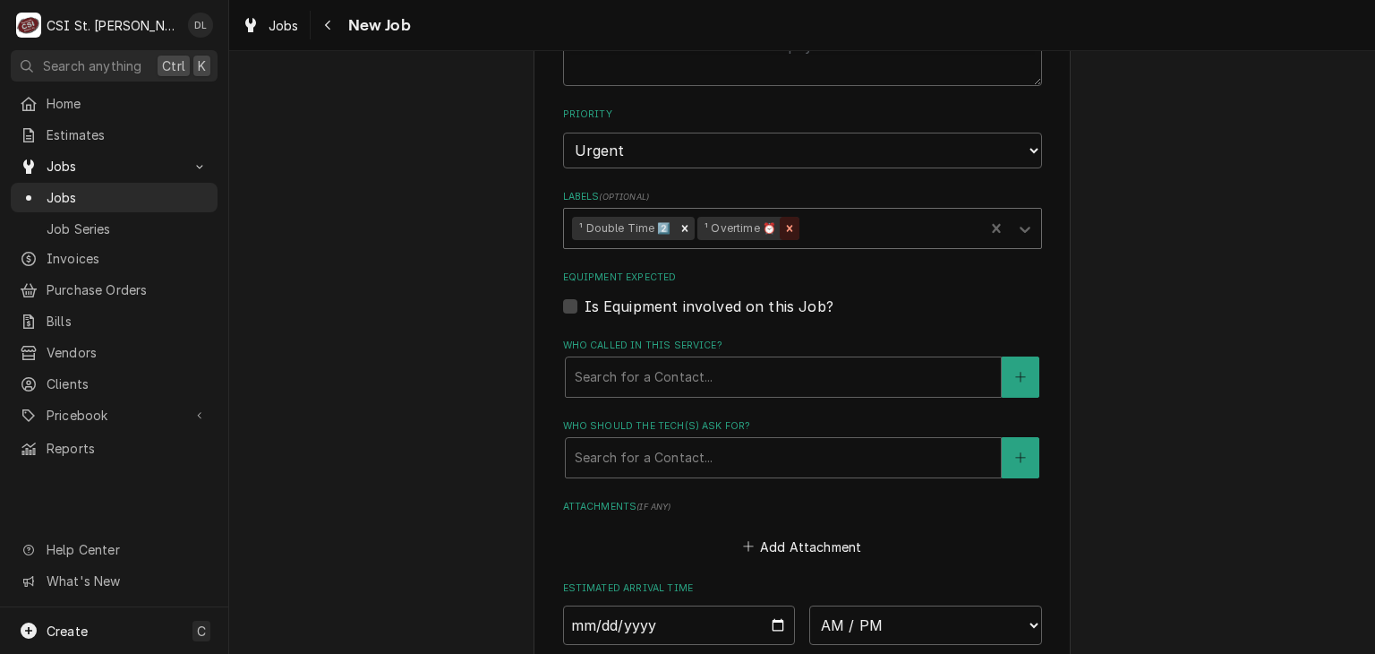
click at [783, 225] on icon "Remove ¹ Overtime ⏰" at bounding box center [789, 228] width 13 height 13
click at [767, 218] on div "Labels" at bounding box center [836, 228] width 278 height 32
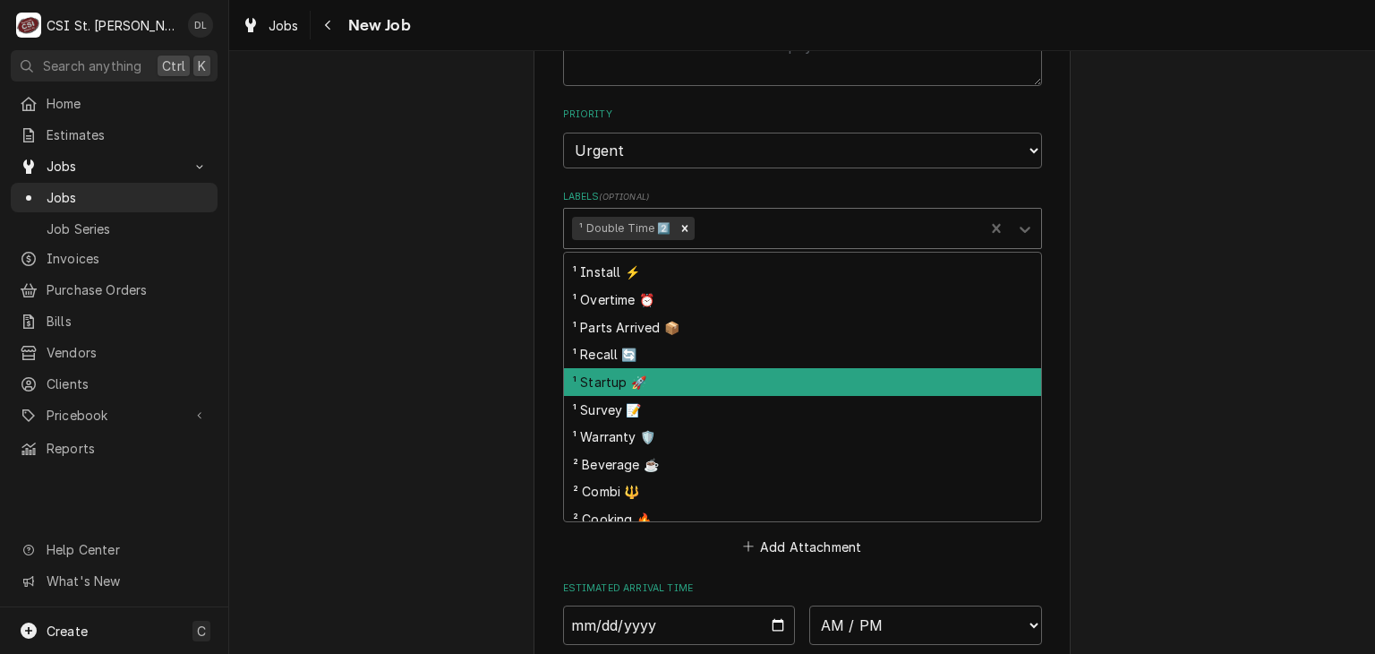
scroll to position [90, 0]
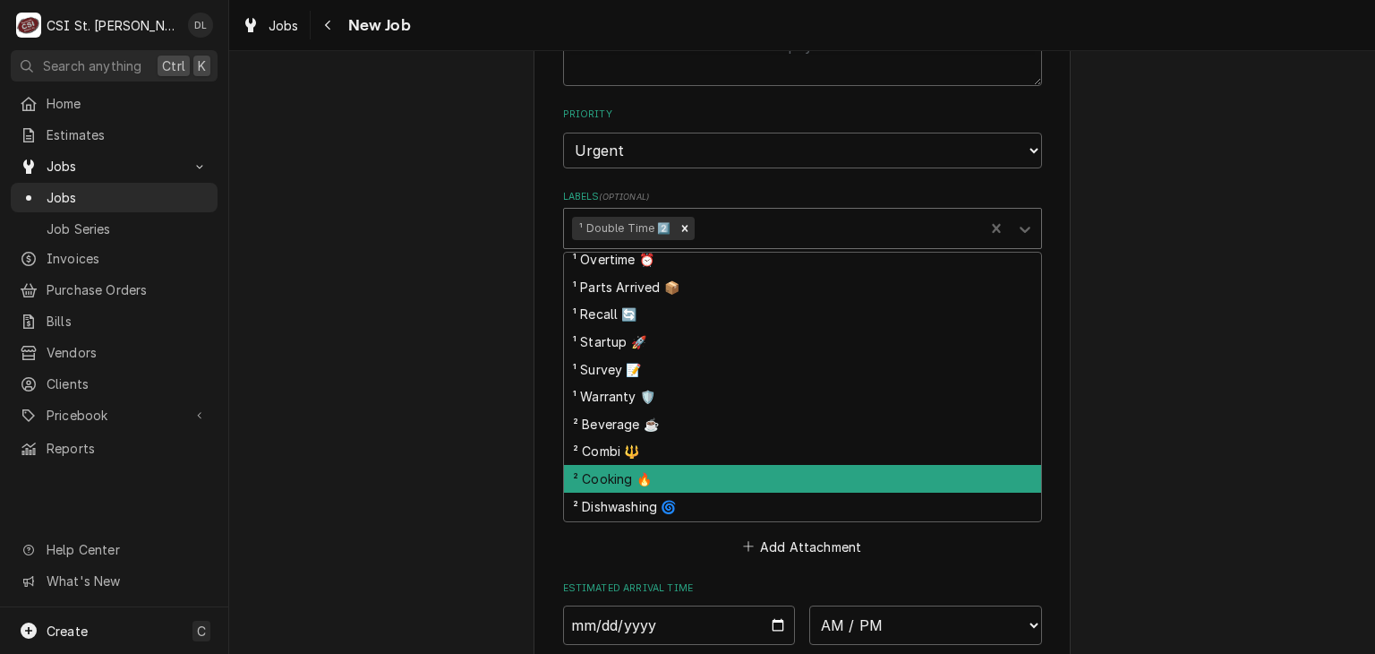
click at [618, 466] on div "² Cooking 🔥" at bounding box center [802, 479] width 477 height 28
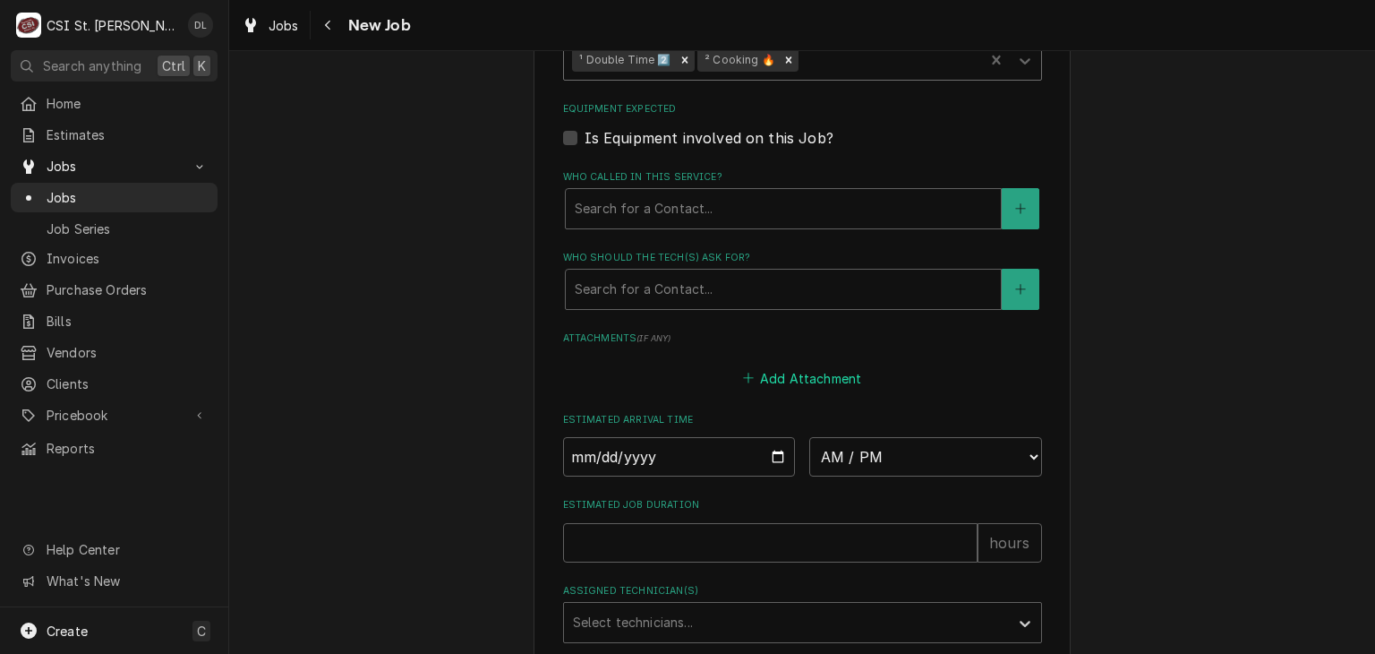
scroll to position [1432, 0]
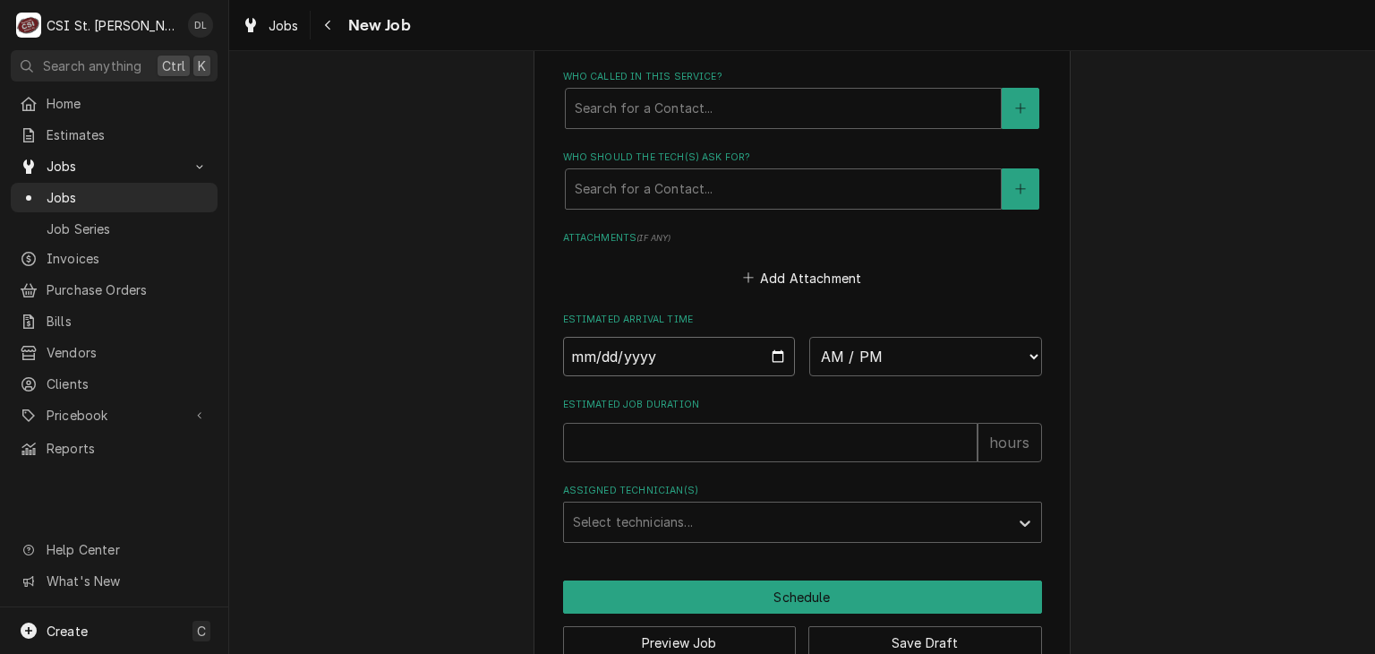
click at [764, 355] on input "Date" at bounding box center [679, 356] width 233 height 39
click at [1015, 348] on select "AM / PM 6:00 AM 6:15 AM 6:30 AM 6:45 AM 7:00 AM 7:15 AM 7:30 AM 7:45 AM 8:00 AM…" at bounding box center [925, 356] width 233 height 39
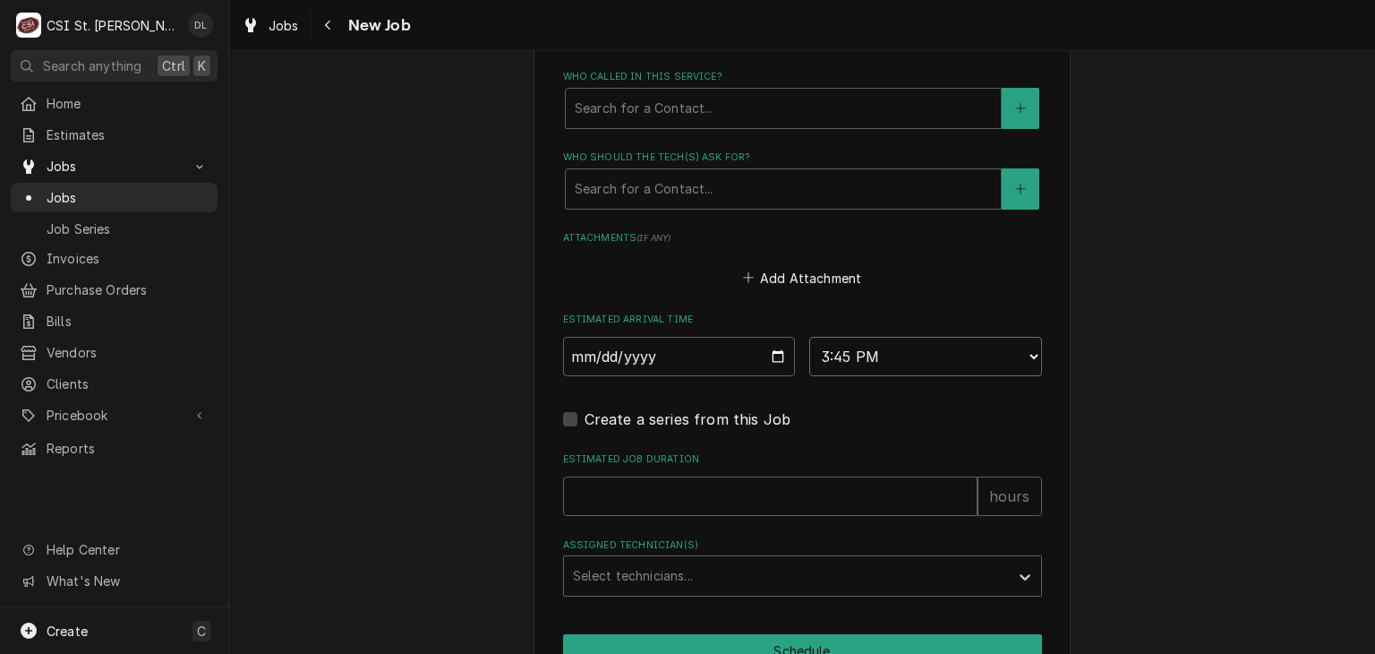
scroll to position [1524, 0]
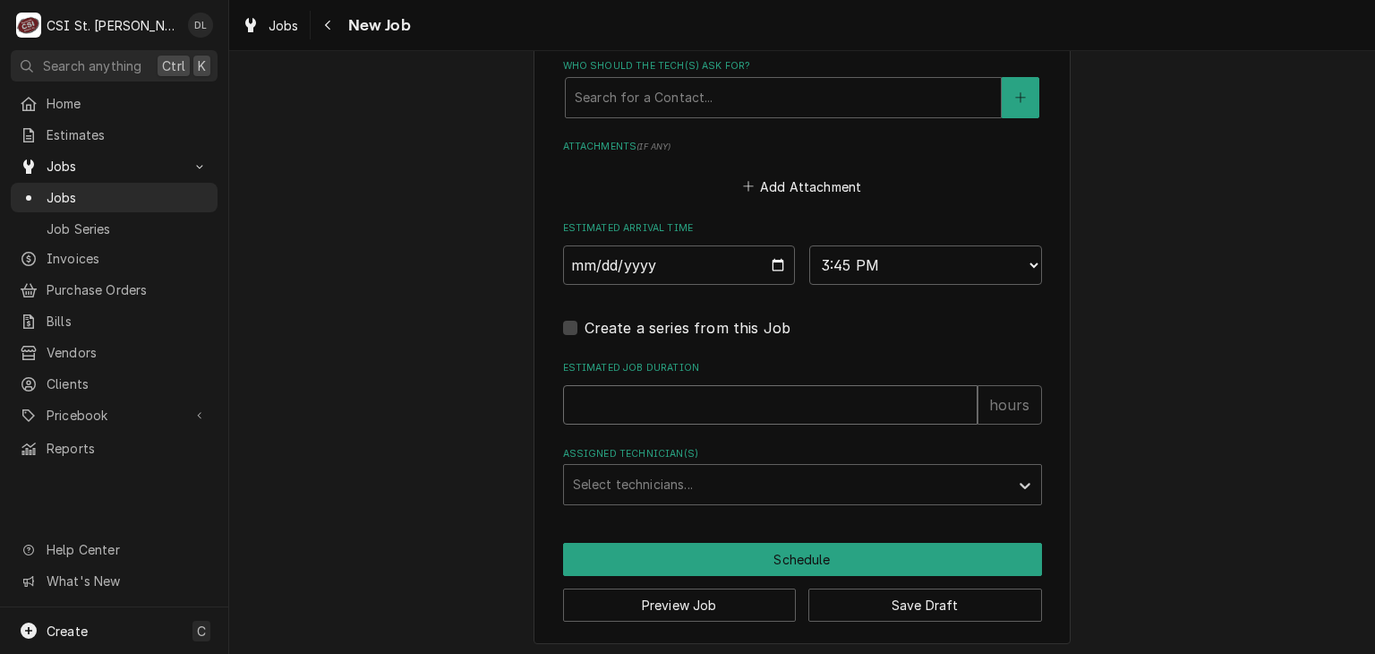
click at [731, 401] on input "Estimated Job Duration" at bounding box center [770, 404] width 415 height 39
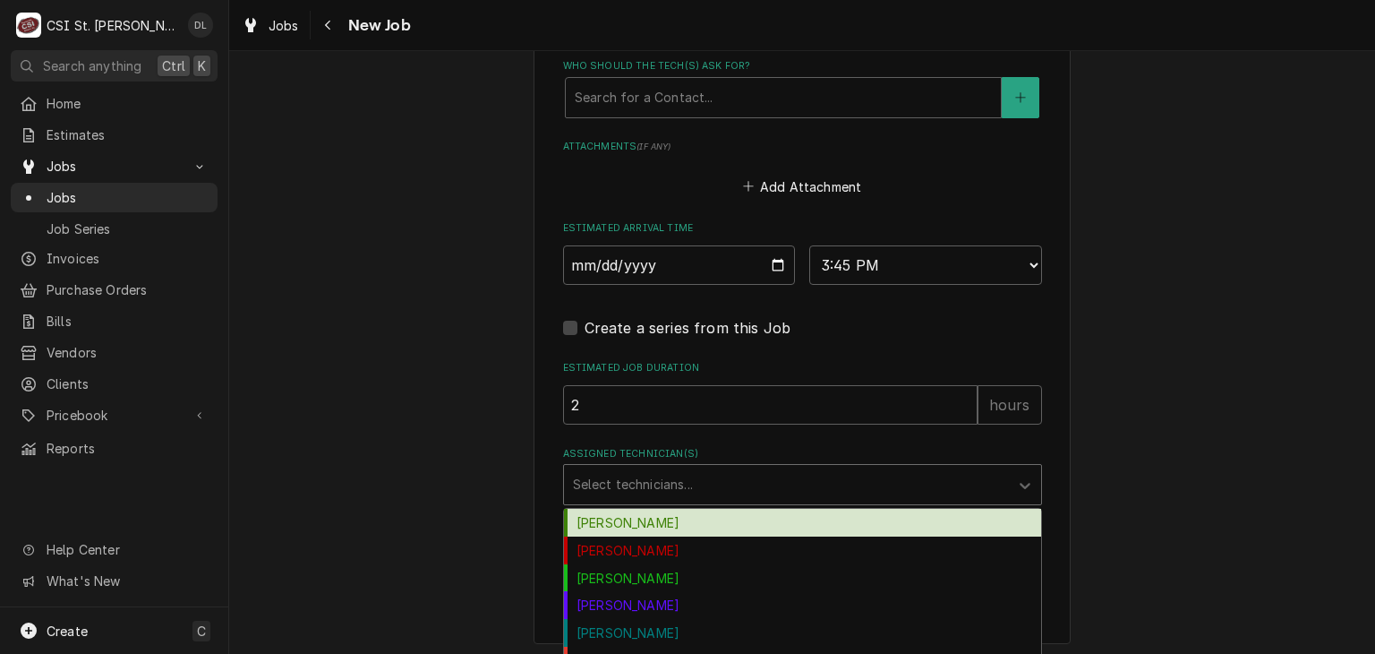
click at [702, 478] on div "Assigned Technician(s)" at bounding box center [786, 484] width 427 height 32
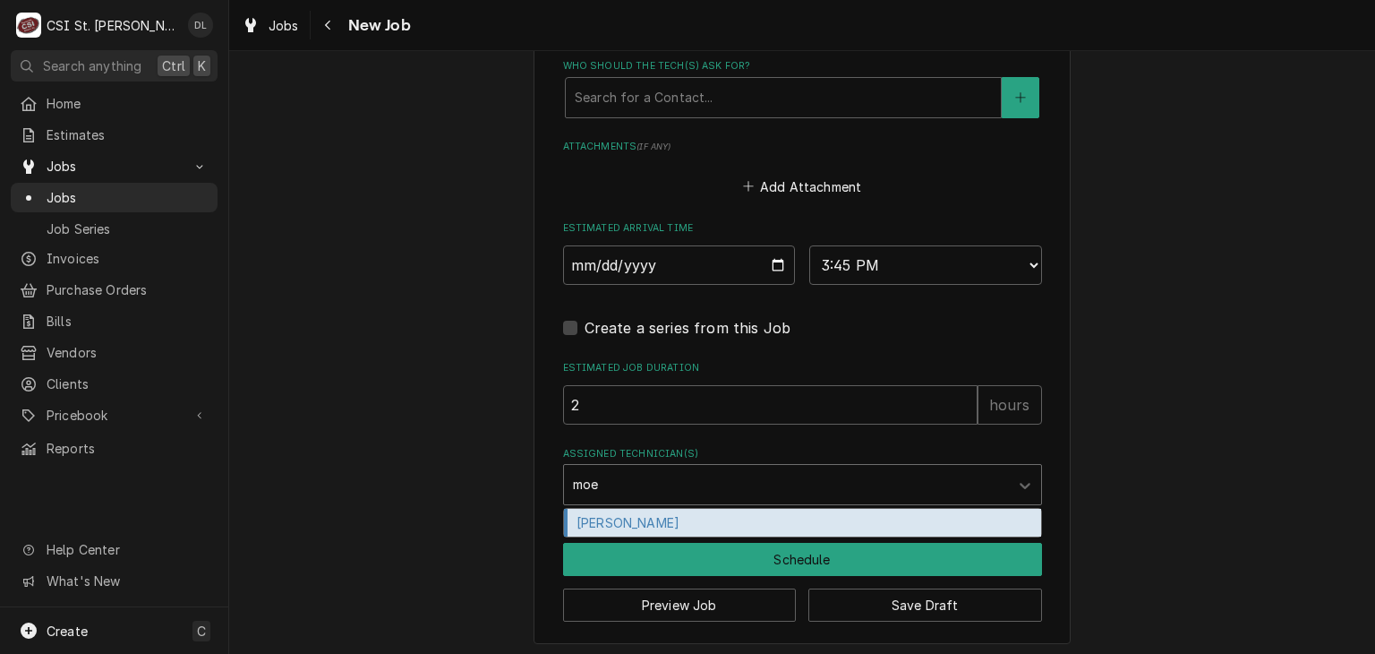
click at [634, 515] on div "Moe Hamed" at bounding box center [802, 523] width 477 height 28
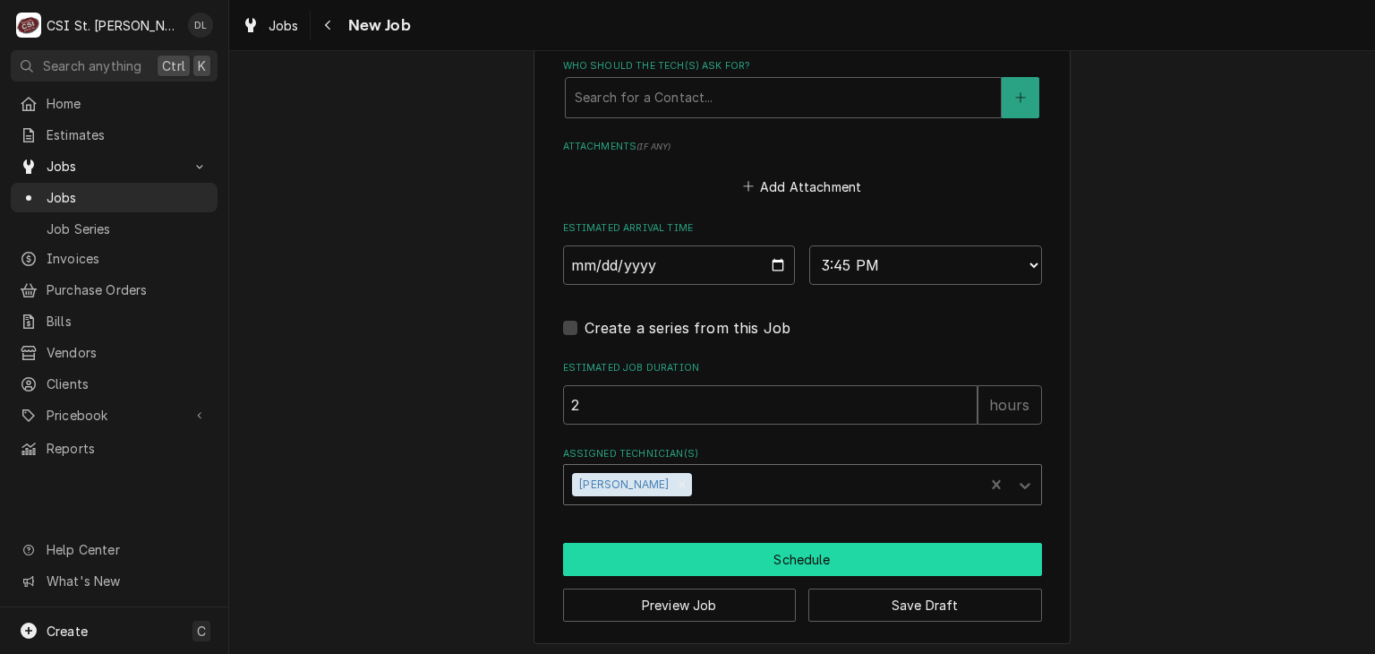
click at [789, 552] on button "Schedule" at bounding box center [802, 559] width 479 height 33
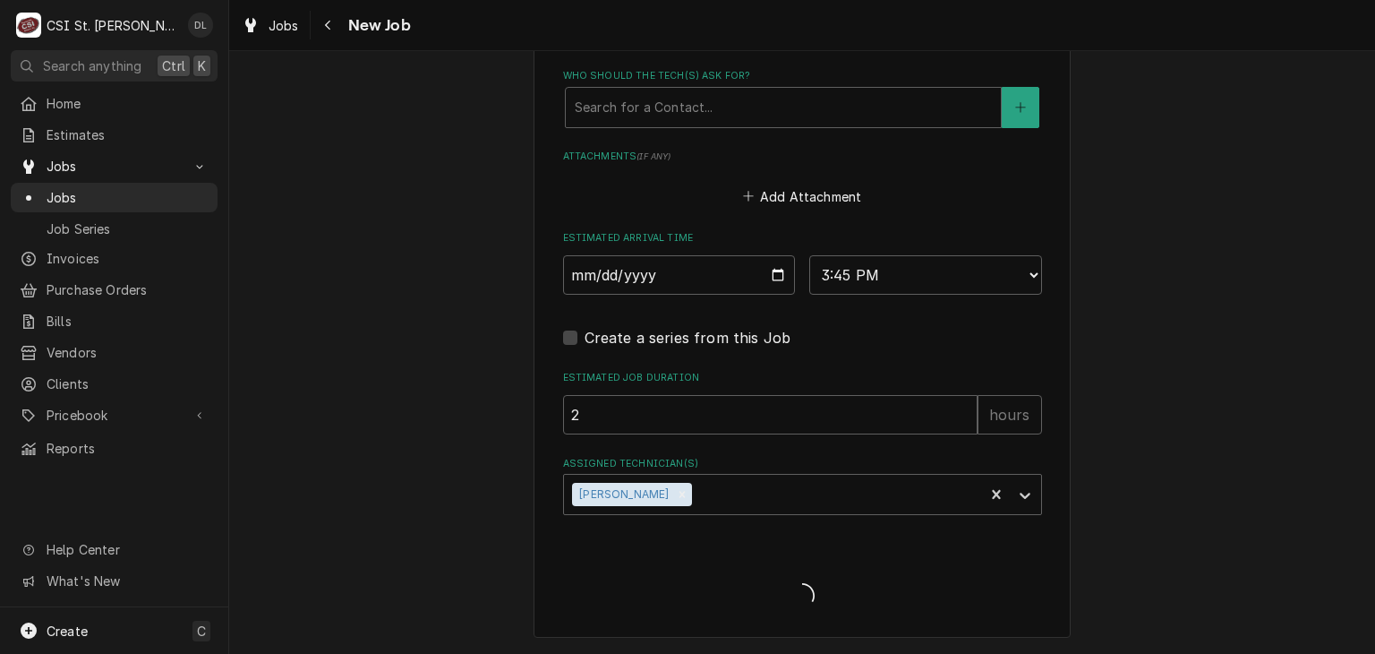
scroll to position [1508, 0]
